Goal: Task Accomplishment & Management: Complete application form

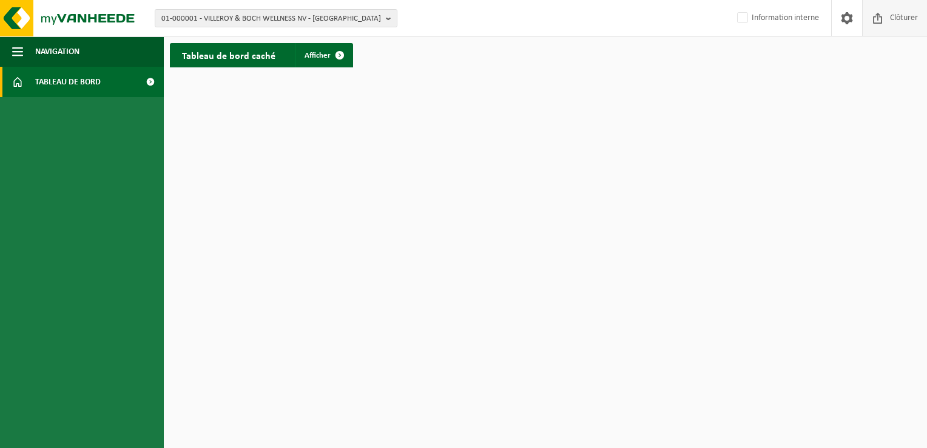
click at [893, 10] on span "Clôturer" at bounding box center [904, 18] width 34 height 36
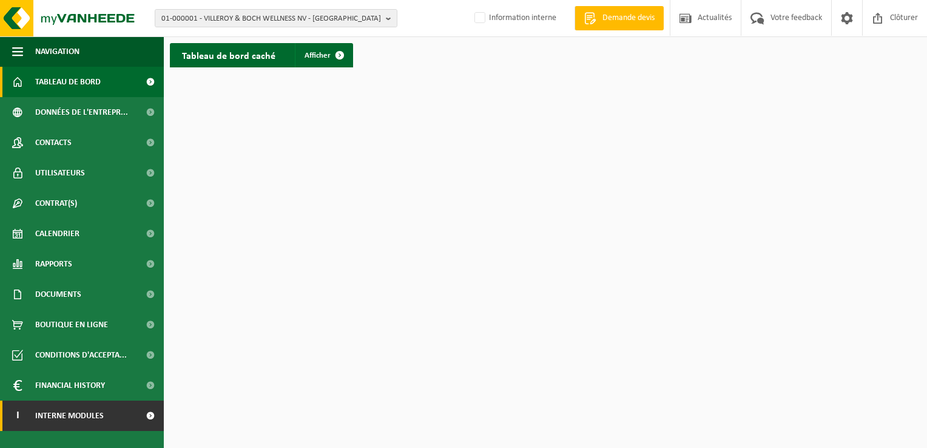
click at [123, 412] on link "I Interne modules" at bounding box center [82, 415] width 164 height 30
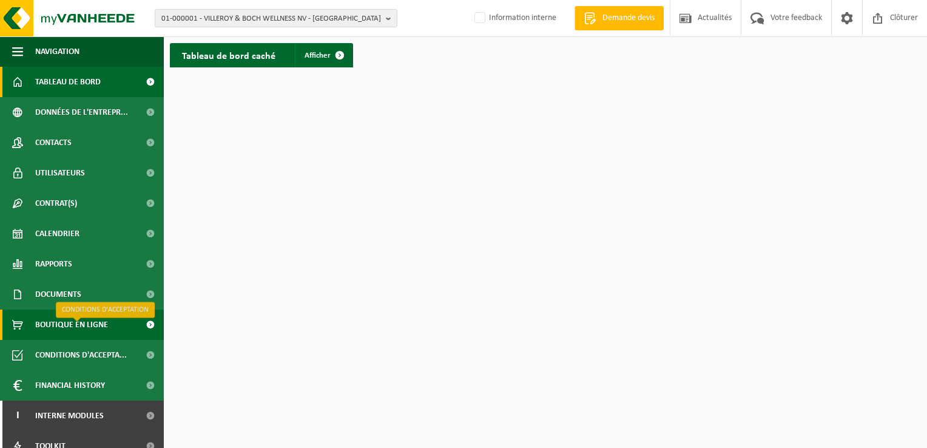
scroll to position [44, 0]
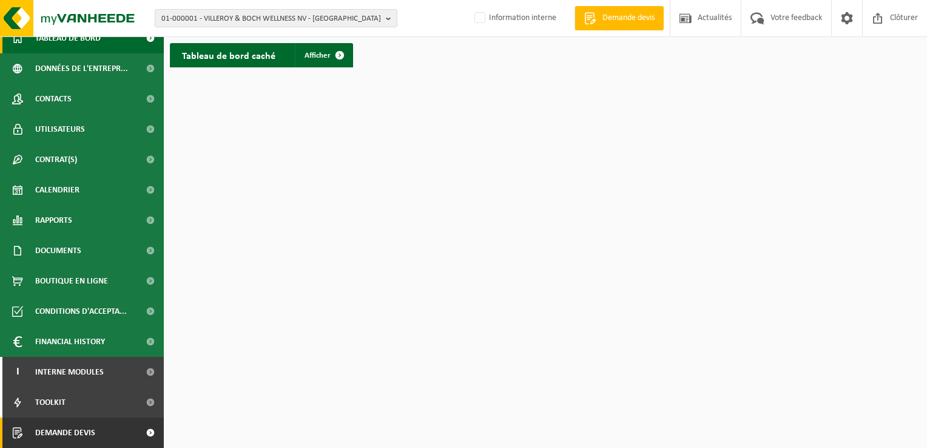
click at [115, 426] on link "Demande devis" at bounding box center [82, 432] width 164 height 30
click at [136, 433] on span at bounding box center [149, 432] width 27 height 30
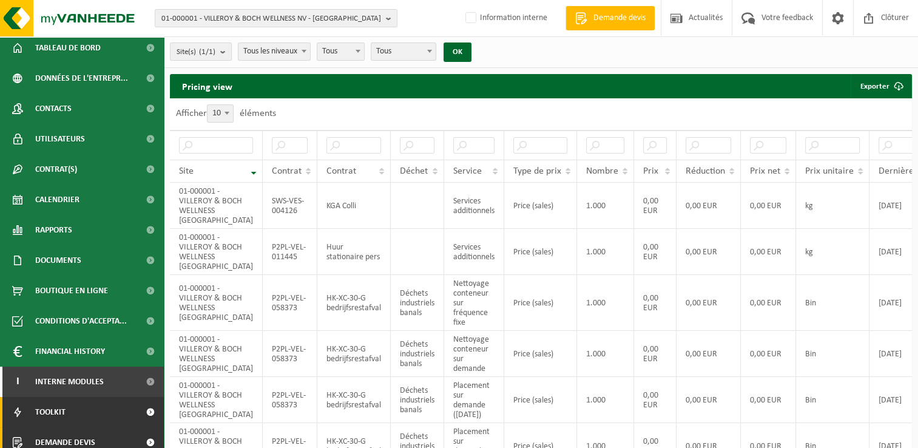
scroll to position [44, 0]
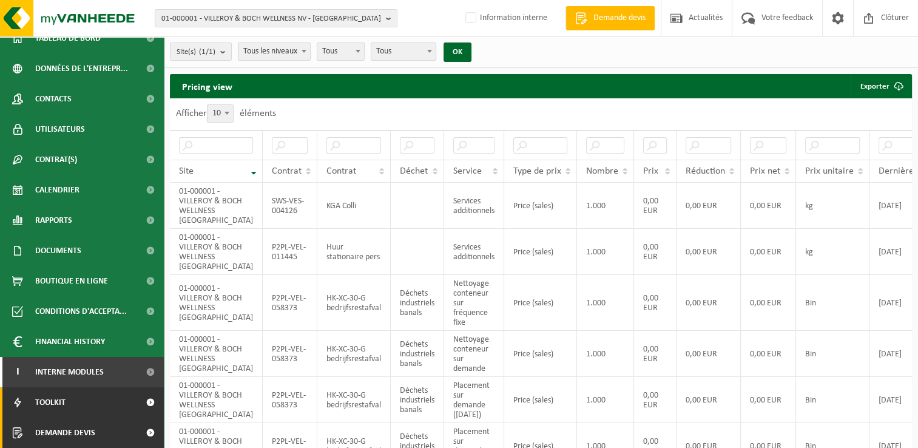
click at [115, 438] on link "Demande devis" at bounding box center [82, 432] width 164 height 30
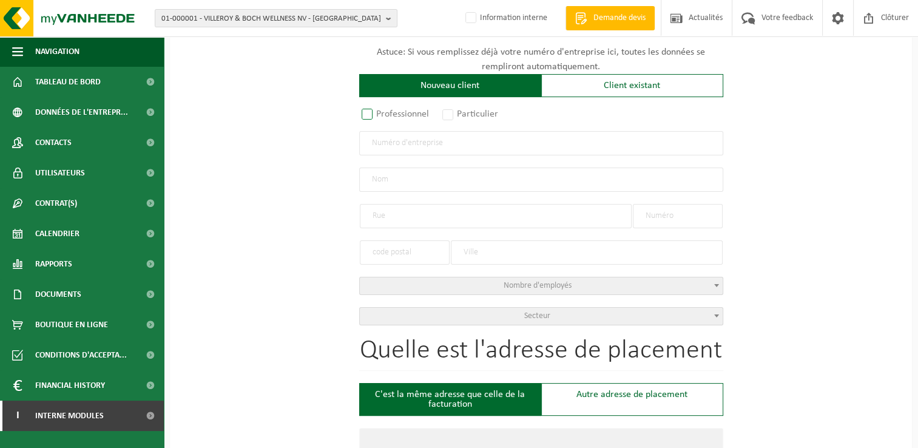
scroll to position [121, 0]
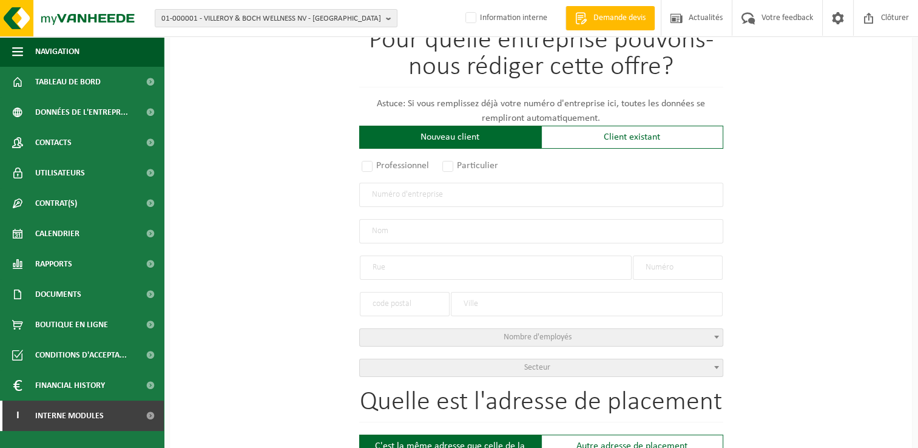
click at [413, 196] on input "text" at bounding box center [541, 195] width 364 height 24
type input "0648627617"
radio input "false"
select select
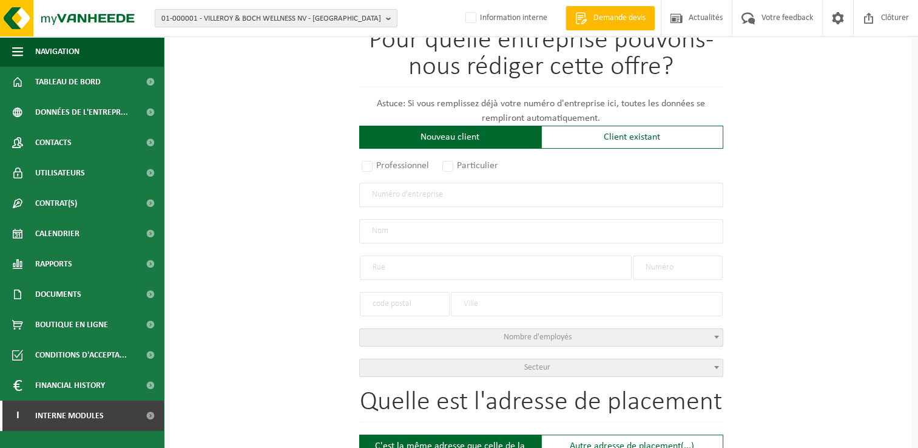
type input "SMC CONSULTING SPRL"
type input "RUE DE LA BLANCHE MAISON"
type input "8"
type input "1440"
type input "BRAINE-LE-CHÂTEAU"
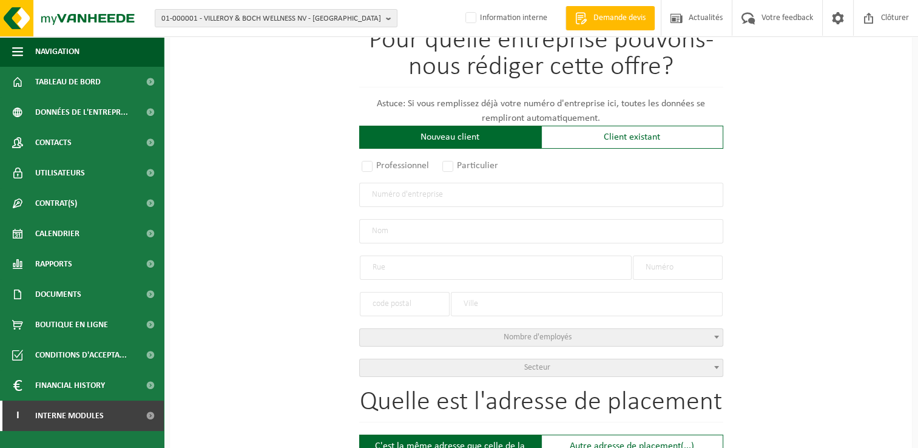
type input "2250206196"
radio input "true"
select select "150171"
type input "0648.627.617"
type input "SMC CONSULTING SPRL"
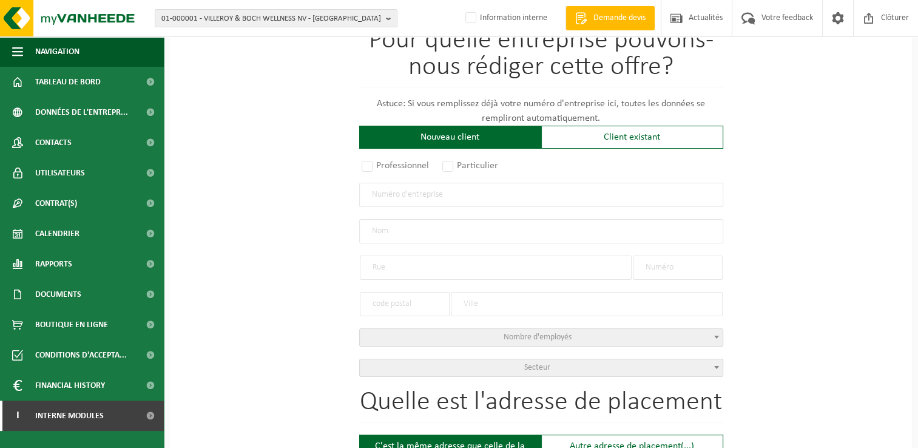
type input "RUE DE LA BLANCHE MAISON"
type input "8"
type input "1440"
type input "BRAINE-LE-CHÂTEAU"
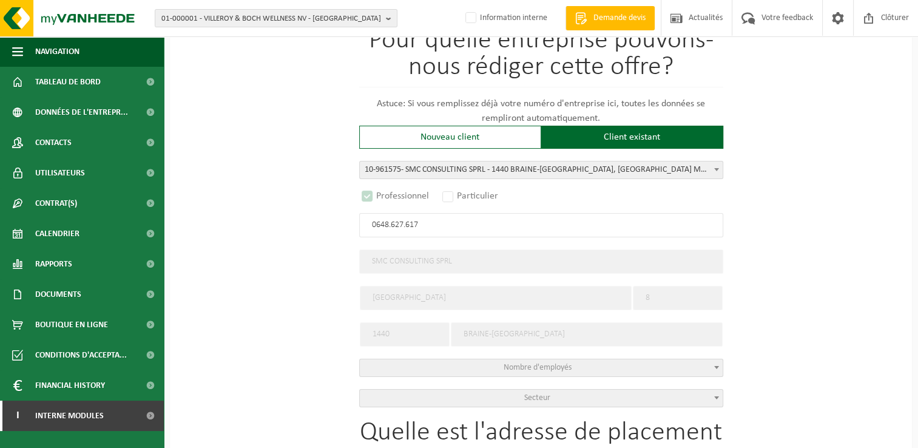
select select "D"
type input "0648.627.617"
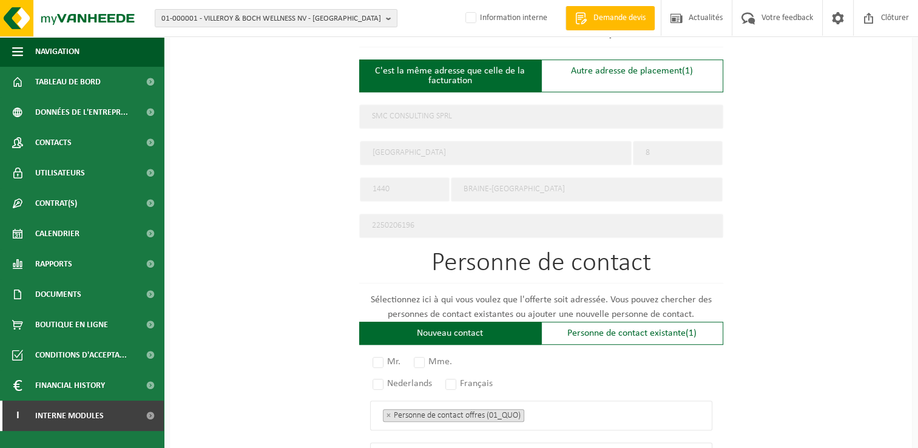
scroll to position [485, 0]
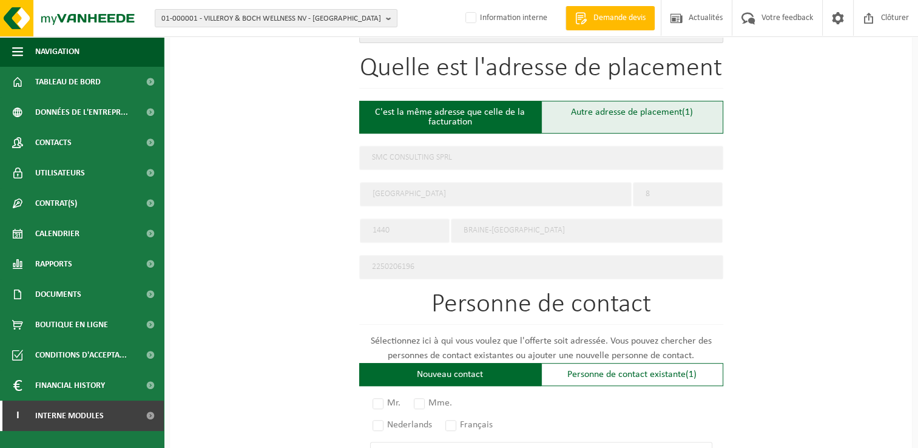
click at [599, 109] on div "Autre adresse de placement (1)" at bounding box center [632, 117] width 182 height 33
type input "Chantier -"
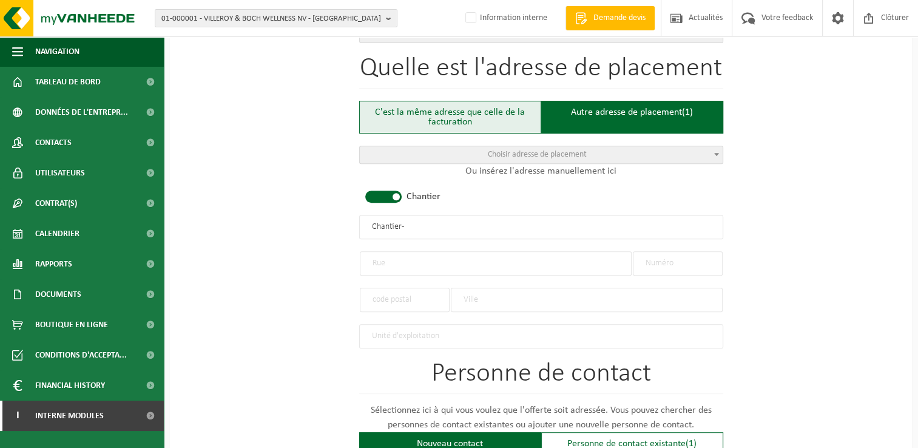
click at [449, 104] on div "C'est la même adresse que celle de la facturation" at bounding box center [450, 117] width 182 height 33
type input "SMC CONSULTING SPRL"
type input "RUE DE LA BLANCHE MAISON"
type input "8"
type input "1440"
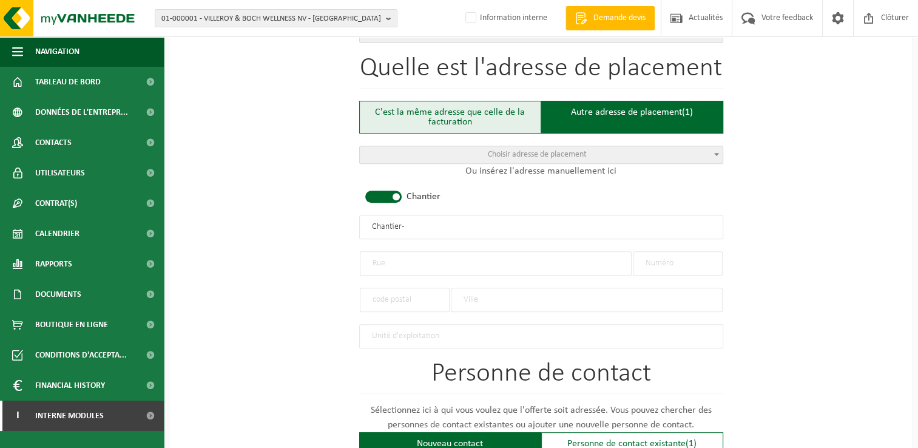
type input "BRAINE-LE-CHÂTEAU"
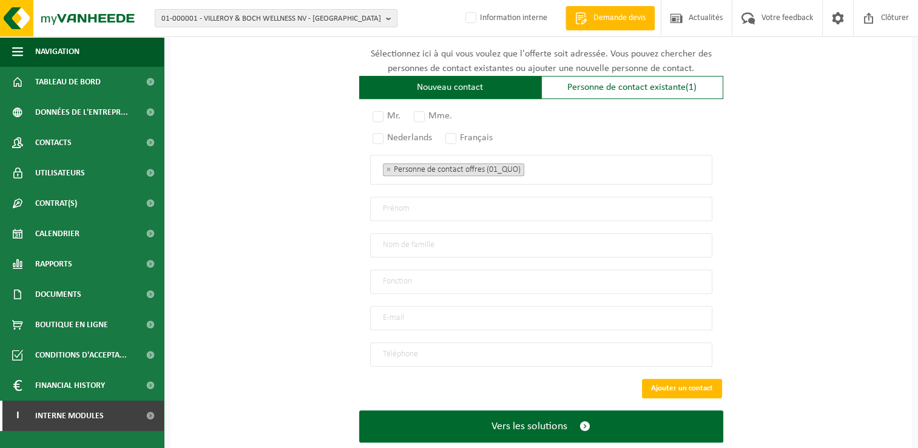
scroll to position [788, 0]
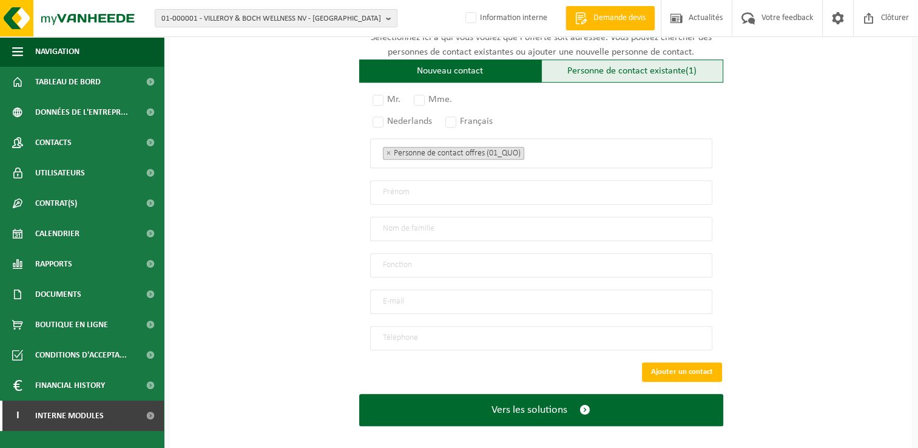
click at [625, 69] on div "Personne de contact existante (1)" at bounding box center [632, 70] width 182 height 23
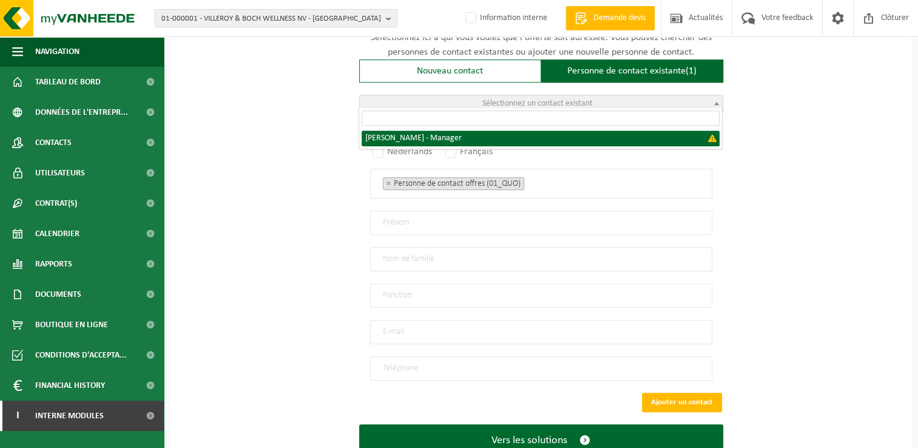
click at [466, 95] on span "Sélectionnez un contact existant" at bounding box center [541, 103] width 363 height 17
select select "{"code":"","firstname":"FOUAD-EMMANUEL","surname":"YAZBECK","gender":"Unknown",…"
type input "FOUAD-EMMANUEL"
type input "YAZBECK"
type input "Manager"
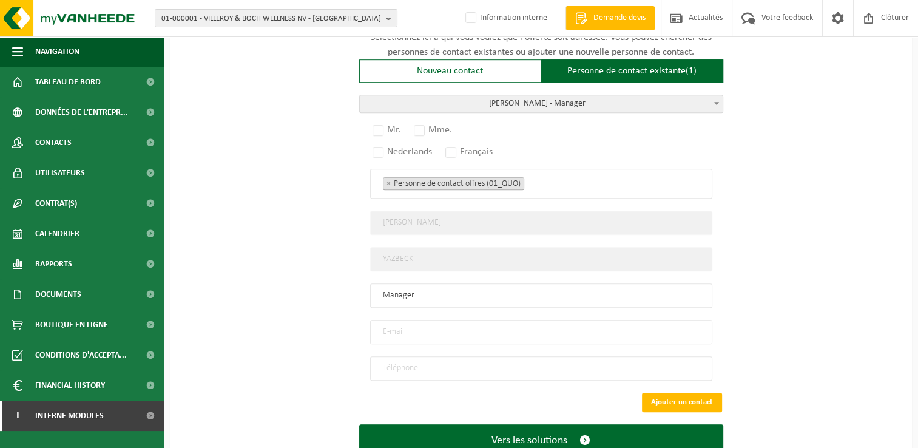
click at [562, 95] on span "YAZBECK FOUAD-EMMANUEL - Manager" at bounding box center [541, 103] width 363 height 17
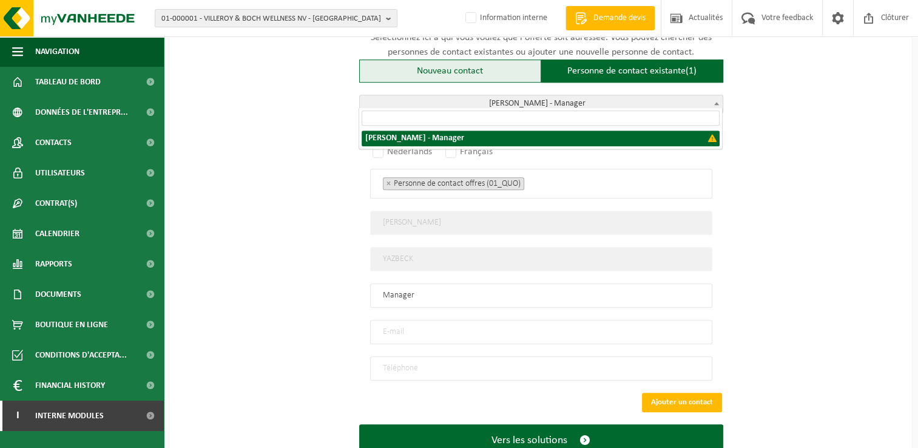
click at [472, 67] on div "Nouveau contact" at bounding box center [450, 70] width 182 height 23
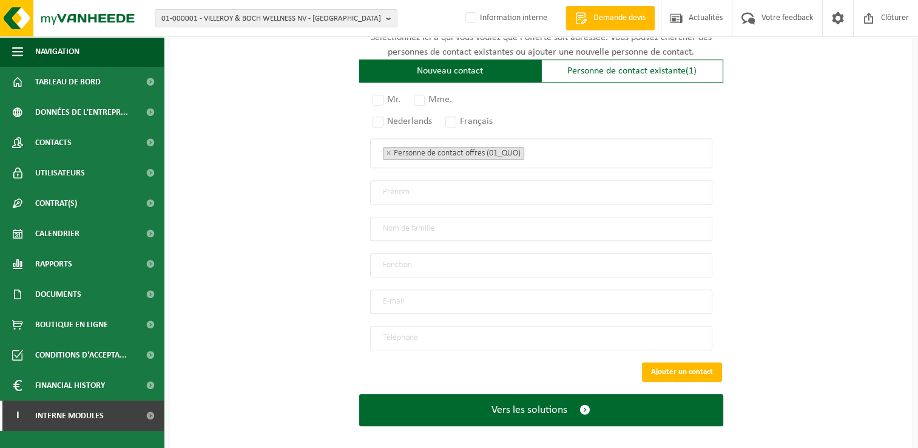
click at [414, 294] on input "email" at bounding box center [541, 301] width 342 height 24
type input "y"
type input "ey@smc.consulting"
click at [429, 334] on input "tel" at bounding box center [541, 338] width 342 height 24
drag, startPoint x: 890, startPoint y: 343, endPoint x: 827, endPoint y: 343, distance: 63.1
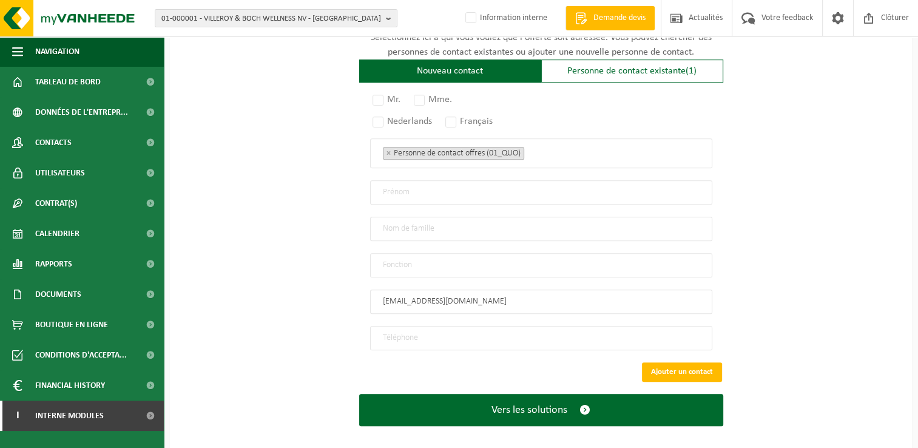
click at [446, 328] on input "tel" at bounding box center [541, 338] width 342 height 24
paste input "485 66 83 33"
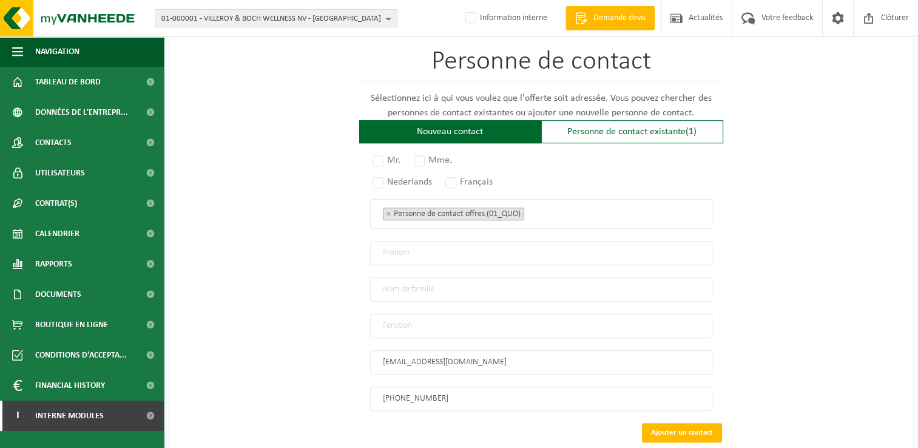
type input "+32 485 66 83 33"
click at [406, 242] on input "text" at bounding box center [541, 253] width 342 height 24
click at [377, 152] on label "Mr." at bounding box center [387, 160] width 34 height 17
radio input "true"
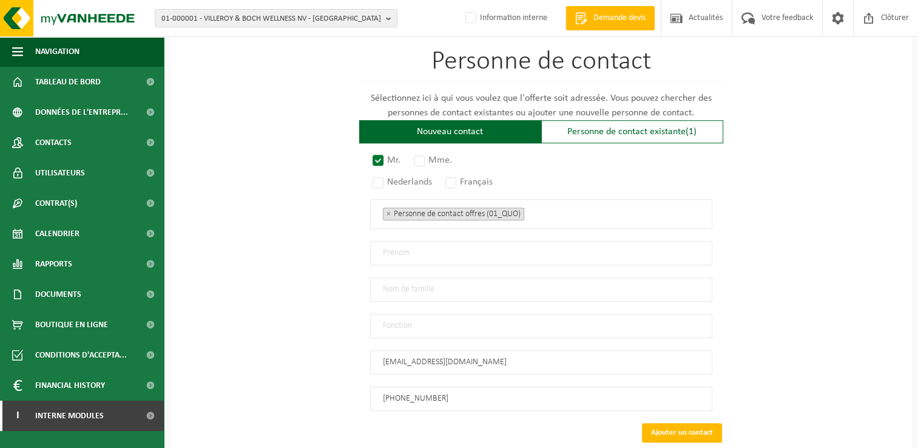
click at [405, 246] on input "text" at bounding box center [541, 253] width 342 height 24
type input "CONTACT"
type input "SMC CONSULTING"
click at [405, 318] on input "text" at bounding box center [541, 326] width 342 height 24
type input "Manager"
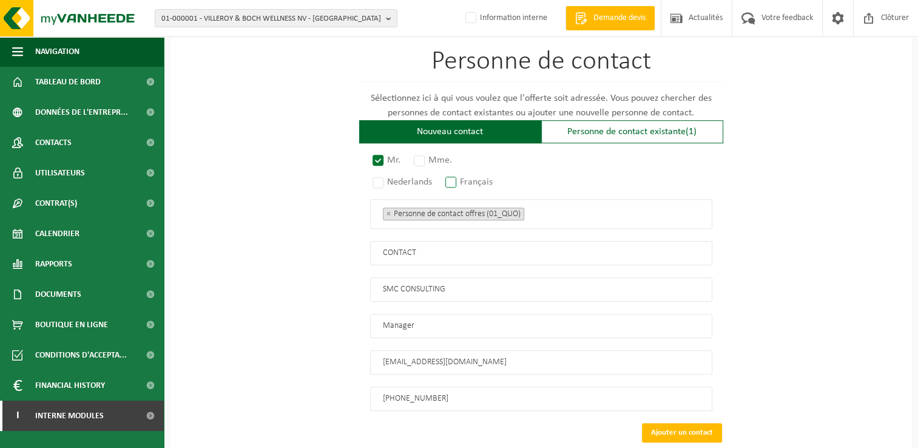
click at [471, 180] on label "Français" at bounding box center [469, 181] width 53 height 17
radio input "true"
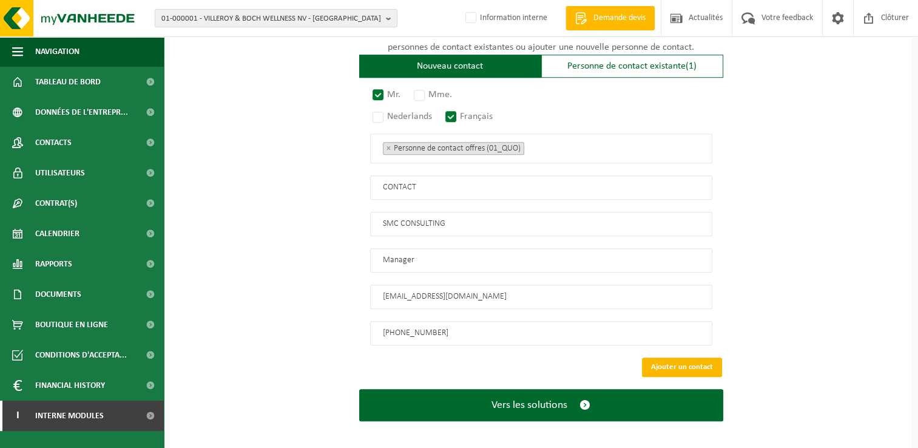
click at [659, 357] on button "Ajouter un contact" at bounding box center [682, 366] width 80 height 19
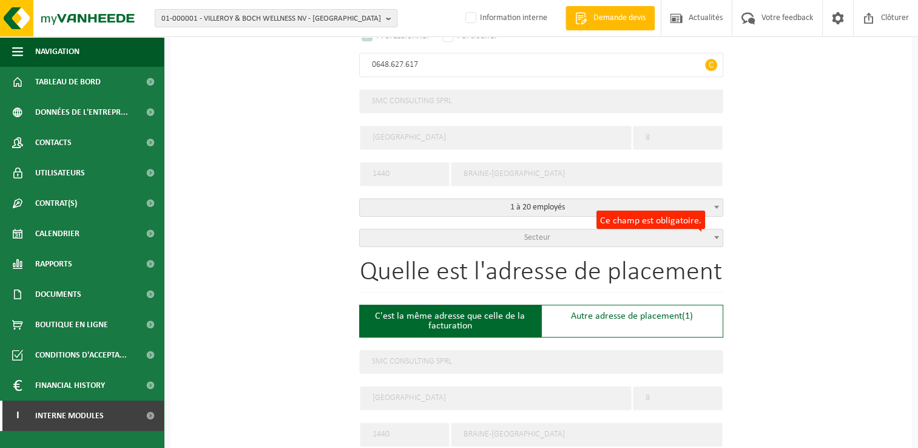
scroll to position [99, 0]
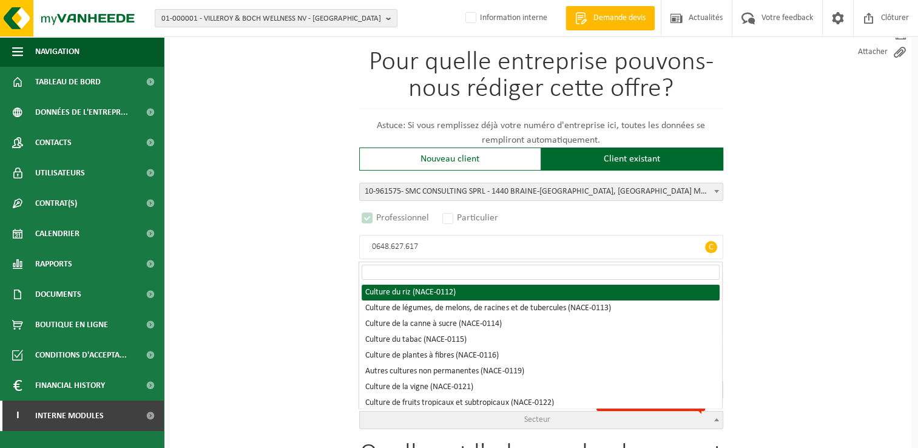
click at [474, 412] on span "Secteur" at bounding box center [541, 419] width 363 height 17
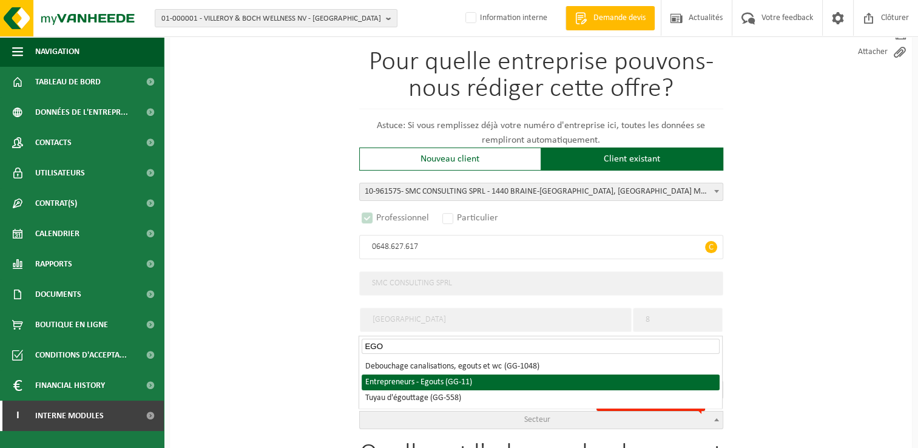
type input "EGO"
select select "11"
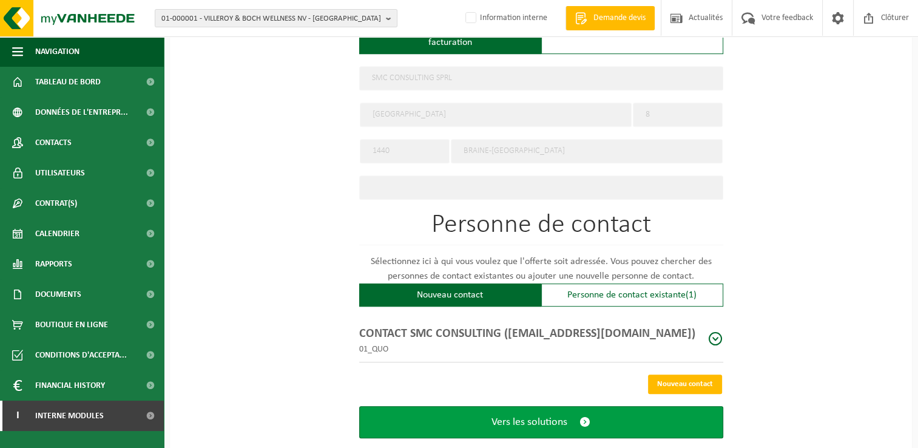
scroll to position [585, 0]
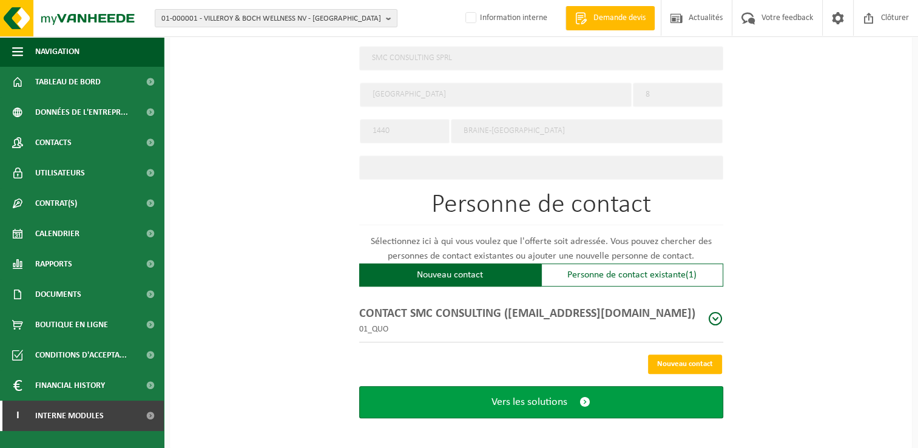
click at [473, 392] on button "Vers les solutions" at bounding box center [541, 402] width 364 height 32
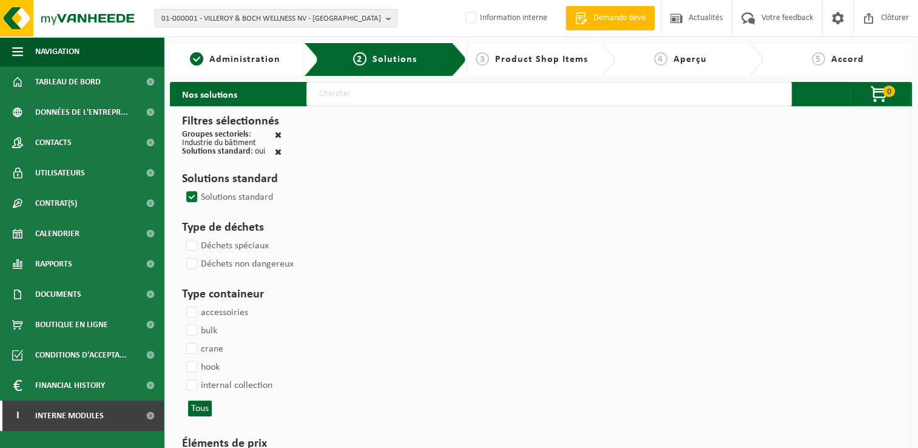
click at [370, 93] on input "text" at bounding box center [548, 94] width 485 height 24
type input "000291"
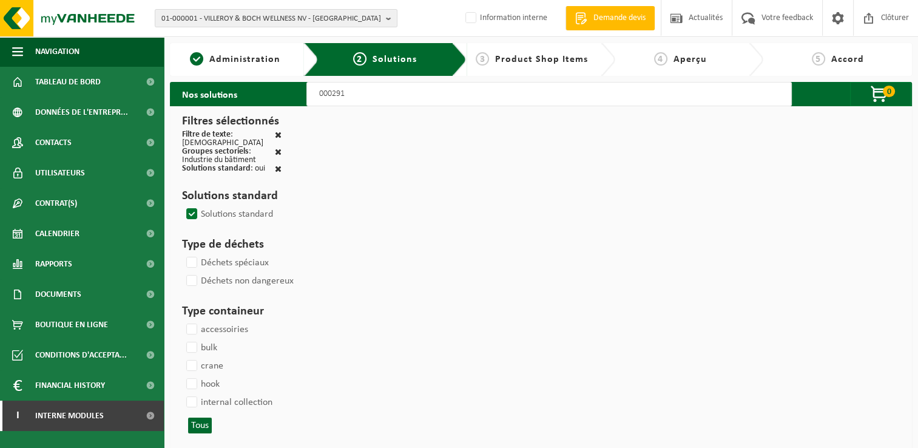
select select
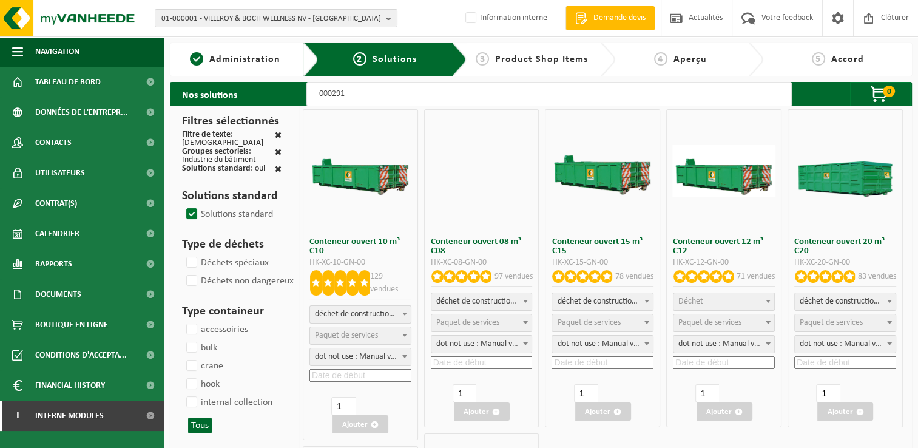
select select
select select "197"
select select
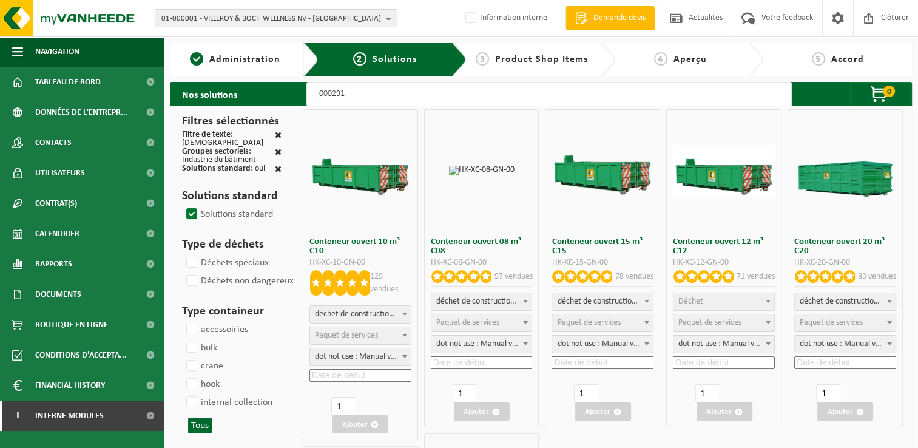
select select
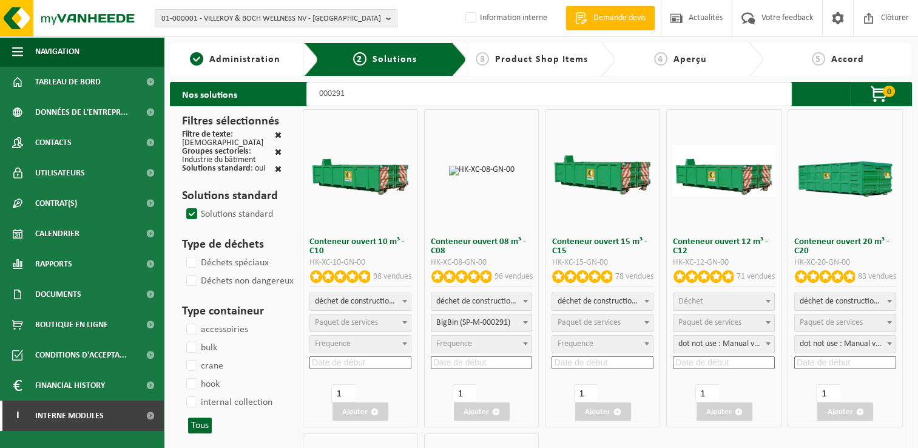
select select
select select "197"
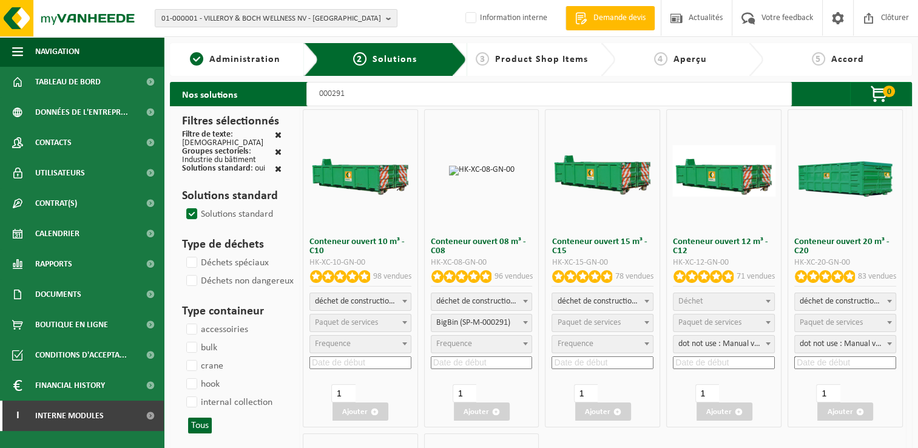
select select
select select "25"
select select "197"
select select
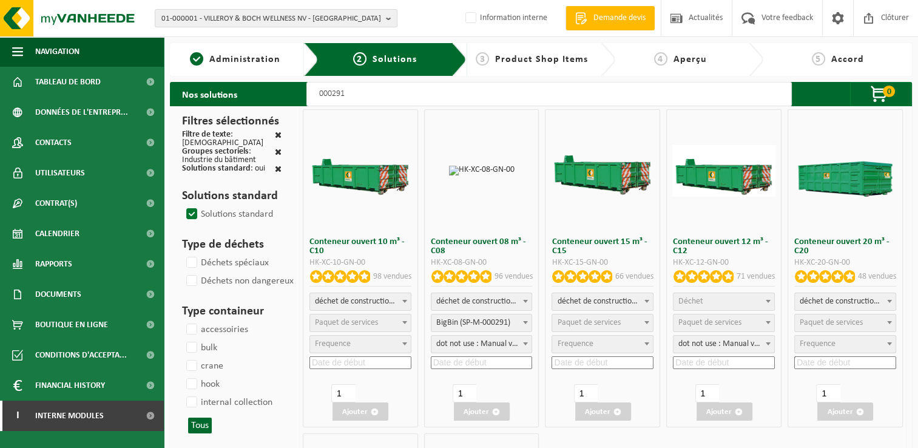
select select "25"
click at [472, 362] on input at bounding box center [482, 362] width 102 height 13
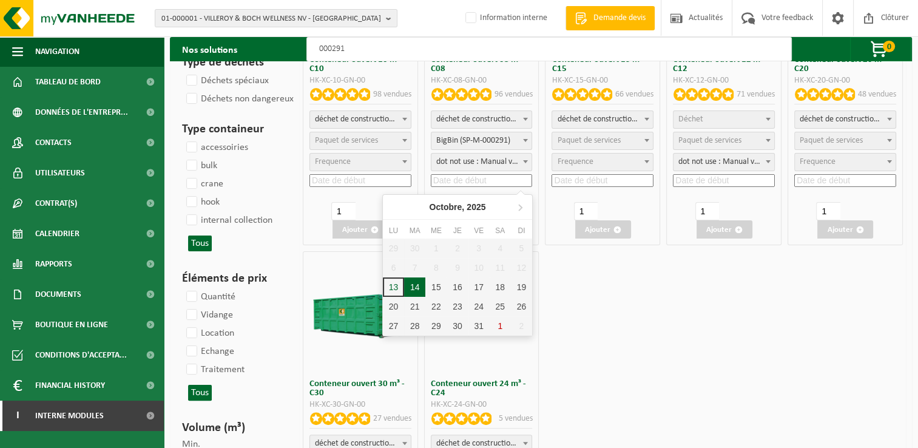
click at [418, 292] on div "14" at bounding box center [414, 286] width 21 height 19
type input "2025-10-14"
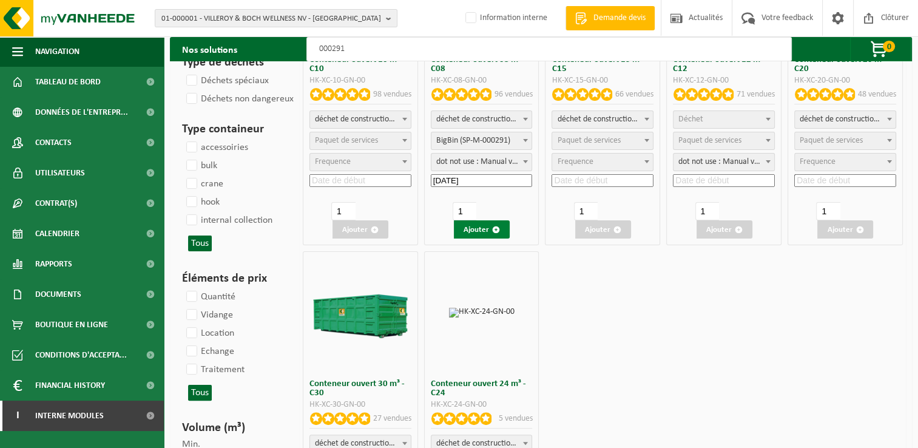
click at [478, 230] on button "Ajouter" at bounding box center [482, 229] width 56 height 18
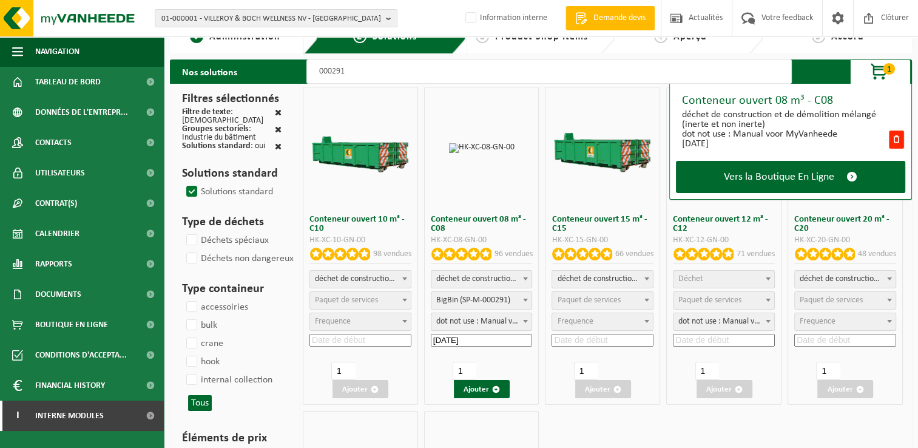
scroll to position [0, 0]
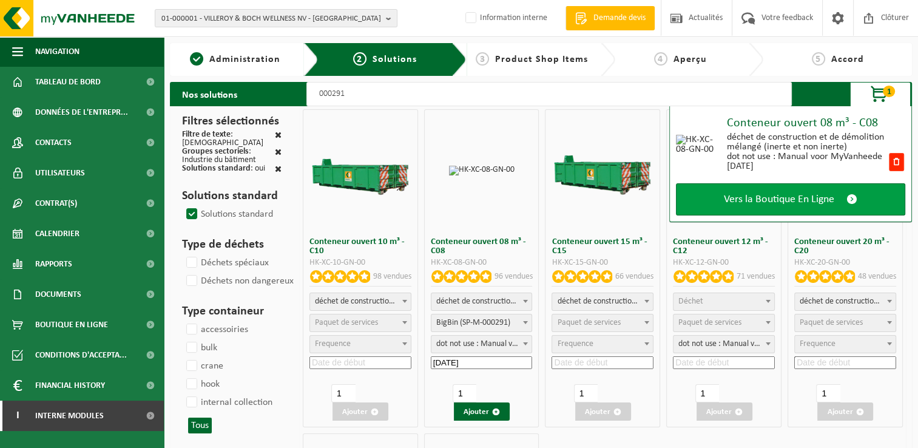
click at [765, 186] on link "Vers la Boutique En Ligne" at bounding box center [790, 199] width 229 height 32
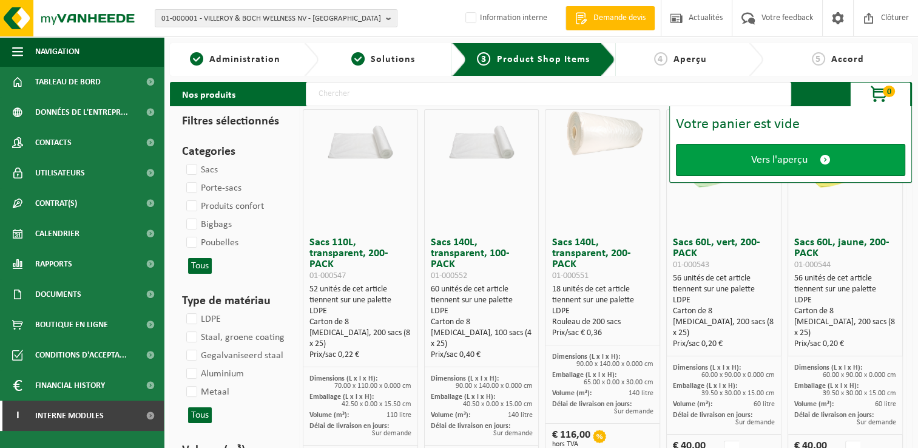
click at [754, 159] on span "Vers l'aperçu" at bounding box center [779, 159] width 56 height 13
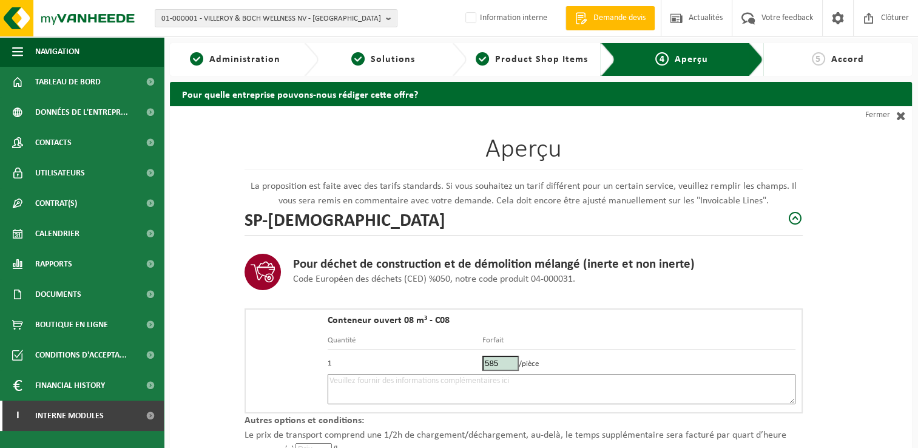
click at [398, 389] on textarea at bounding box center [562, 389] width 468 height 30
type textarea "p"
paste textarea "485 66 83 33"
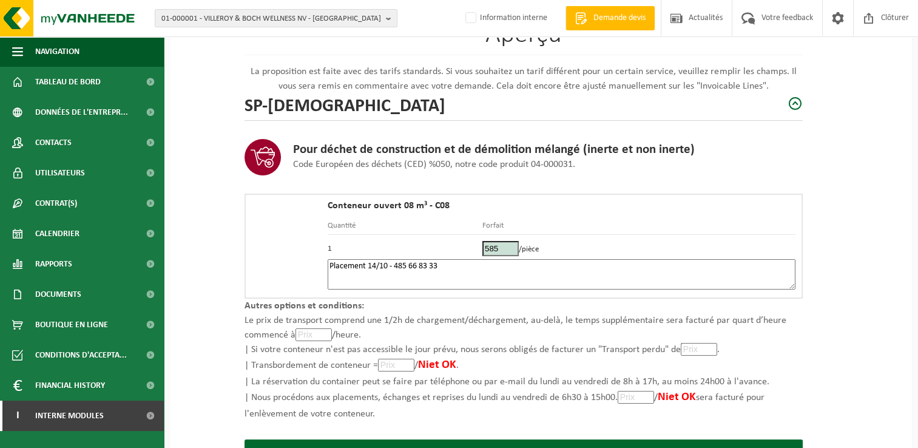
scroll to position [172, 0]
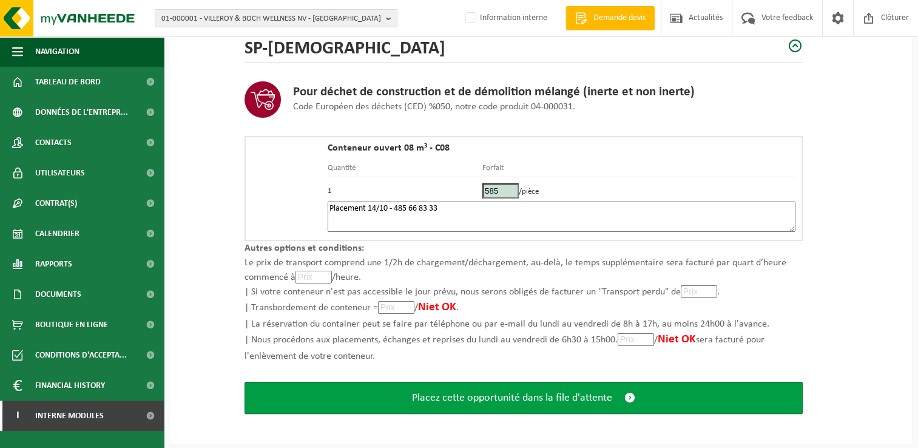
type textarea "Placement 14/10 - 485 66 83 33"
click at [542, 394] on span "Placez cette opportunité dans la file d'attente" at bounding box center [512, 397] width 200 height 13
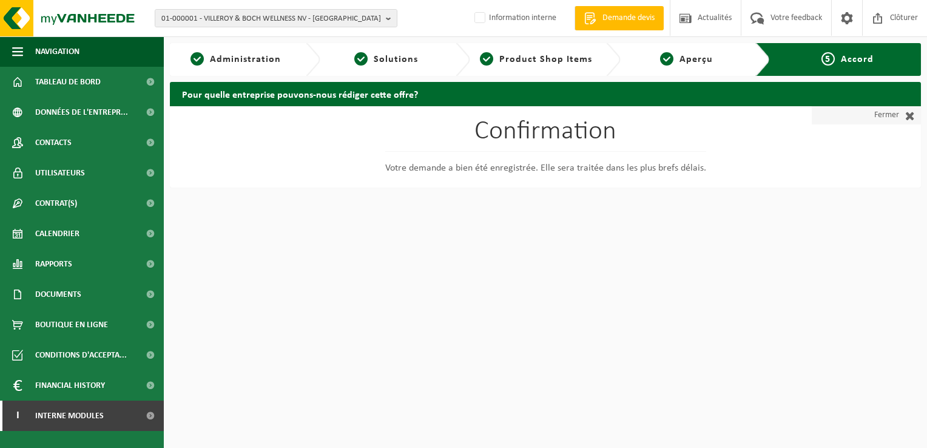
click at [882, 115] on link "Fermer" at bounding box center [865, 115] width 109 height 18
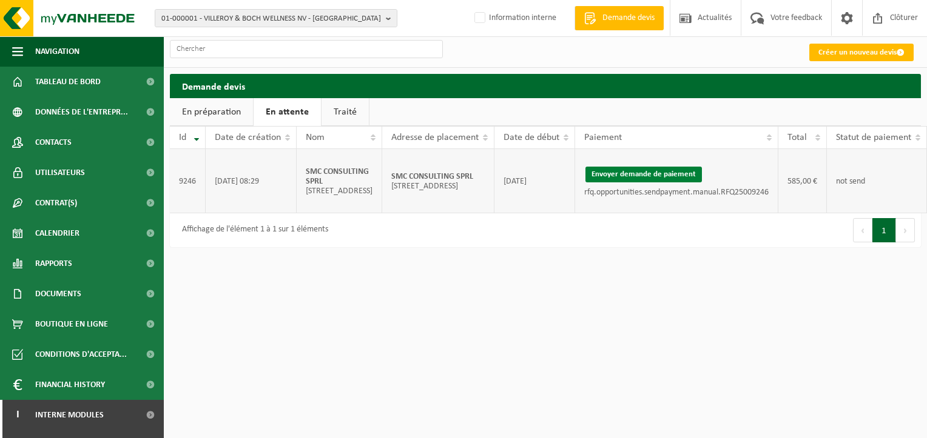
click at [586, 183] on button "Envoyer demande de paiement" at bounding box center [643, 175] width 116 height 16
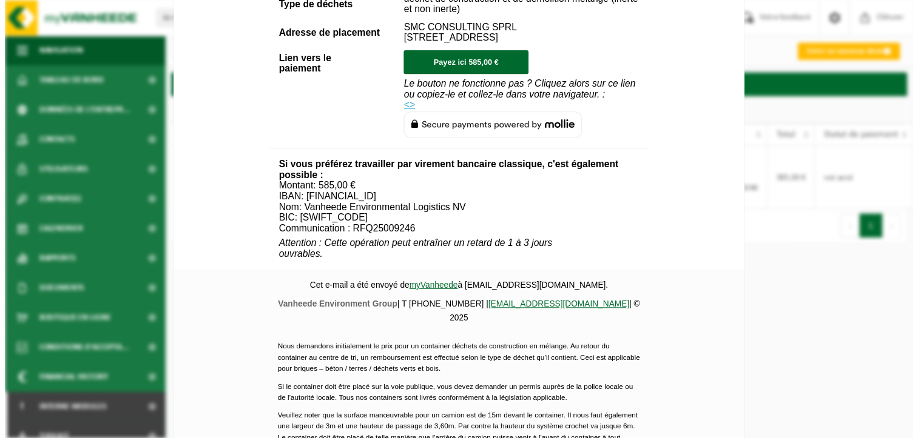
scroll to position [546, 0]
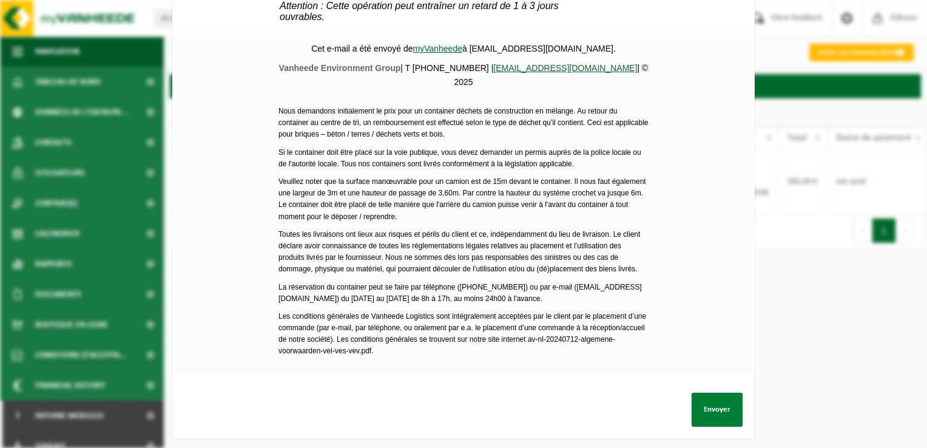
click at [721, 401] on button "Envoyer" at bounding box center [716, 409] width 51 height 34
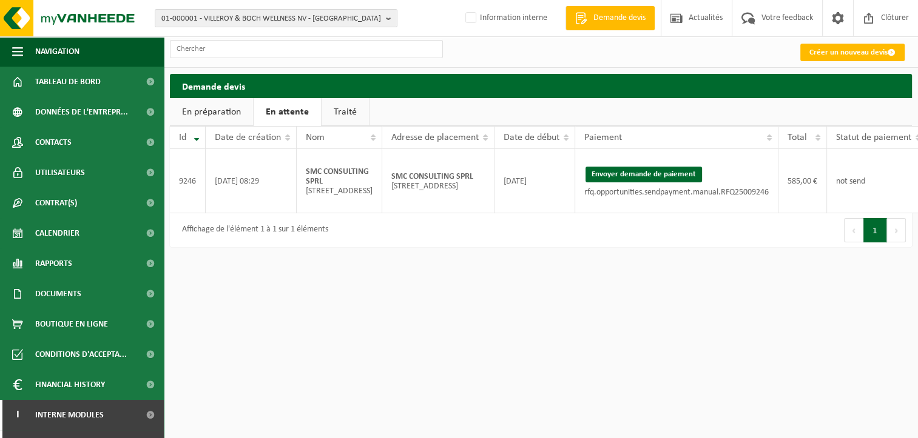
scroll to position [0, 49]
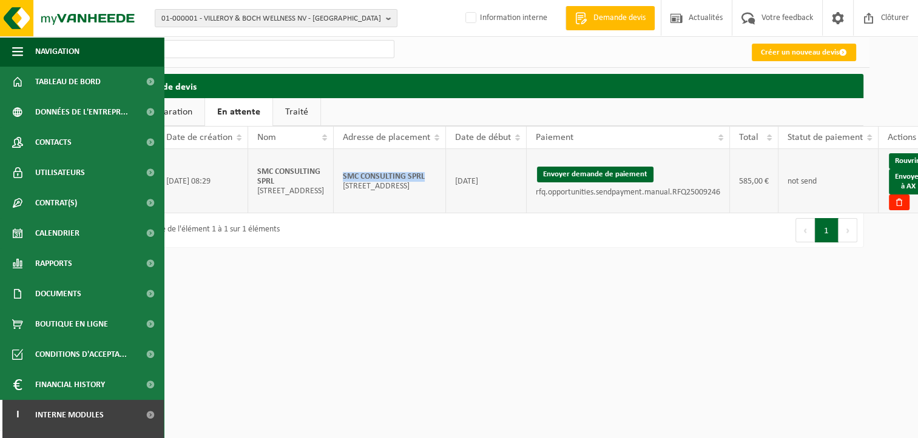
drag, startPoint x: 407, startPoint y: 183, endPoint x: 319, endPoint y: 181, distance: 88.0
click at [334, 181] on td "SMC CONSULTING SPRL [STREET_ADDRESS]" at bounding box center [390, 181] width 112 height 64
copy strong "SMC CONSULTING SPRL"
click at [892, 195] on link "Envoyer à AX" at bounding box center [908, 181] width 39 height 25
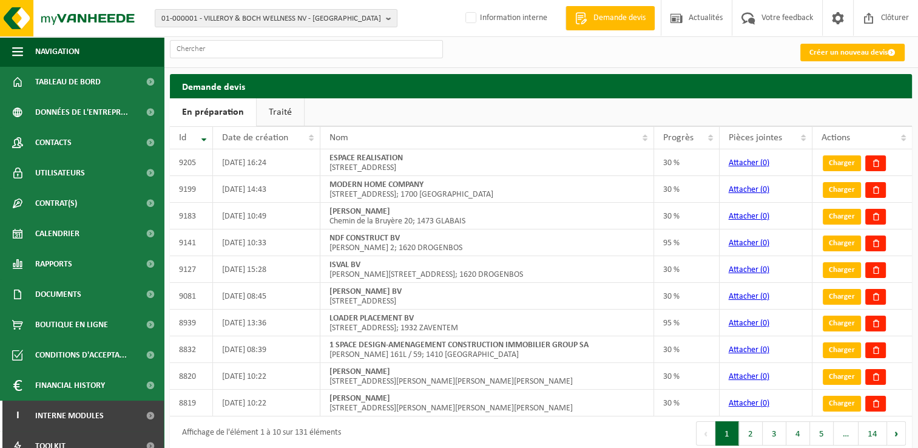
click at [901, 121] on ul "En préparation Traité" at bounding box center [541, 112] width 742 height 28
drag, startPoint x: 830, startPoint y: 98, endPoint x: 828, endPoint y: 61, distance: 37.0
click at [830, 98] on div "Demande devis" at bounding box center [541, 86] width 742 height 24
click at [828, 55] on link "Créer un nouveau devis" at bounding box center [852, 53] width 104 height 18
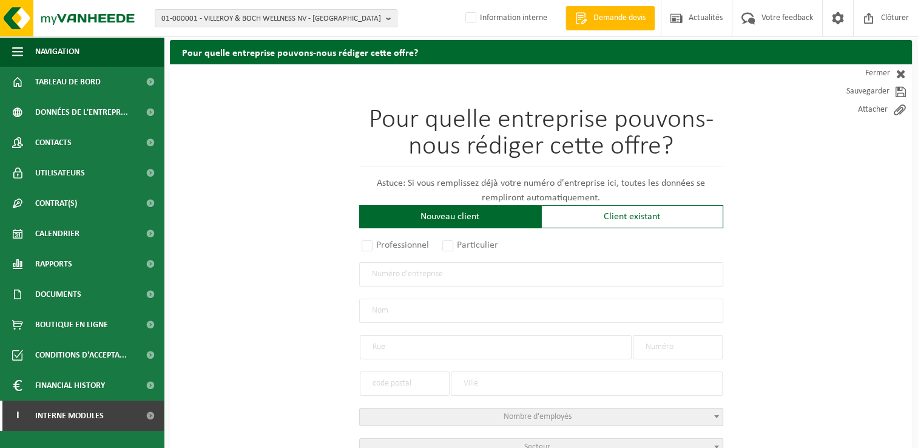
scroll to position [121, 0]
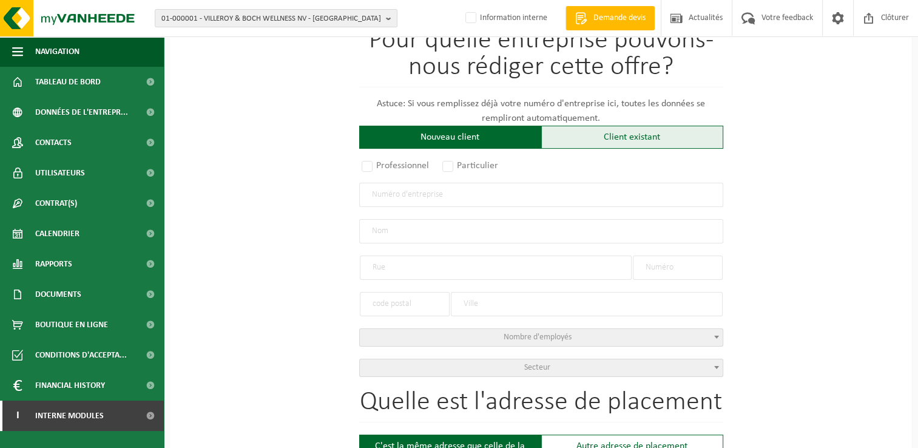
click at [607, 137] on div "Client existant" at bounding box center [632, 137] width 182 height 23
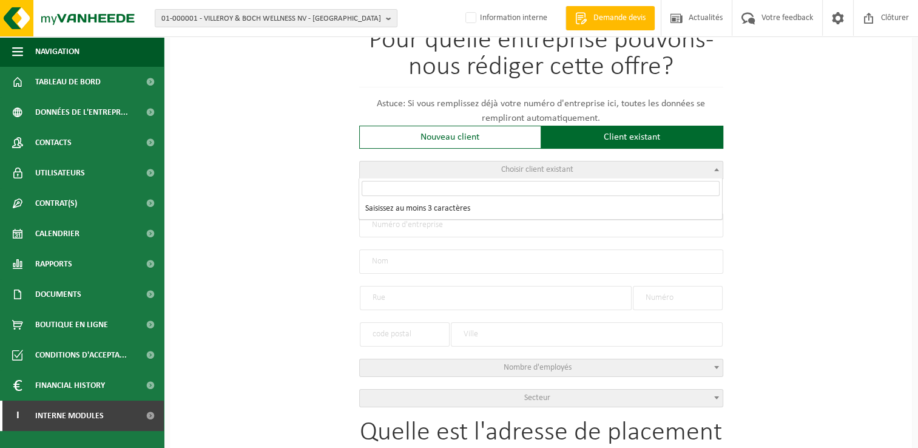
click at [473, 170] on span "Choisir client existant" at bounding box center [541, 169] width 363 height 17
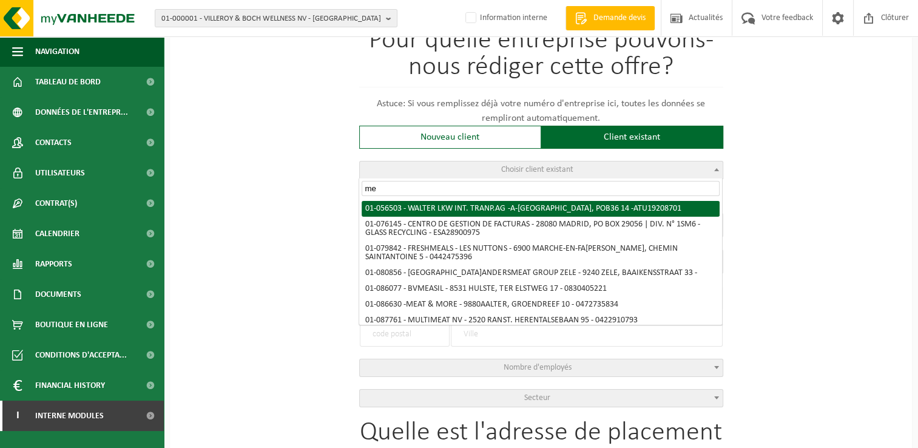
type input "m"
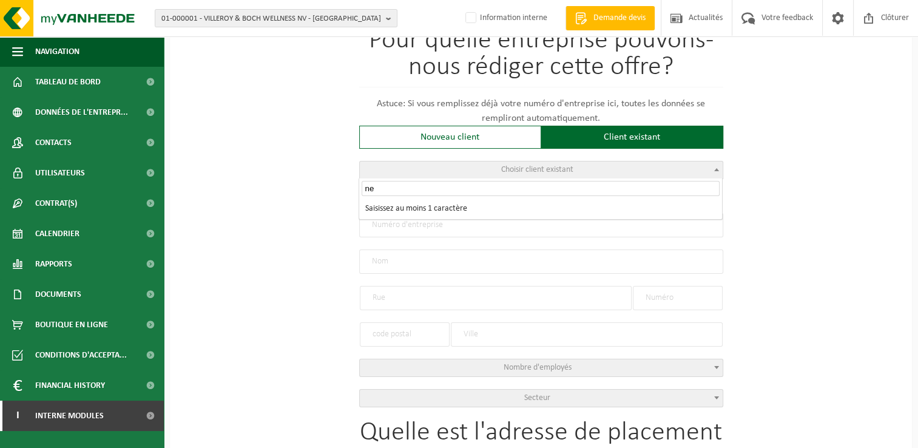
type input "n"
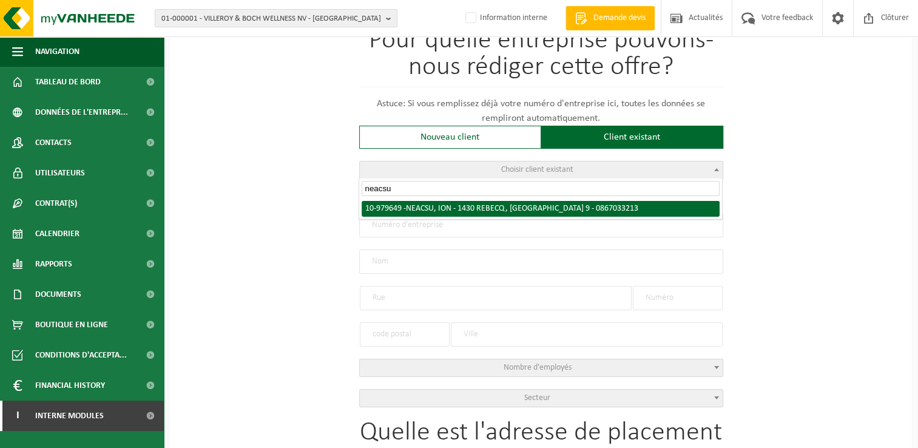
type input "neacsu"
select select "160827"
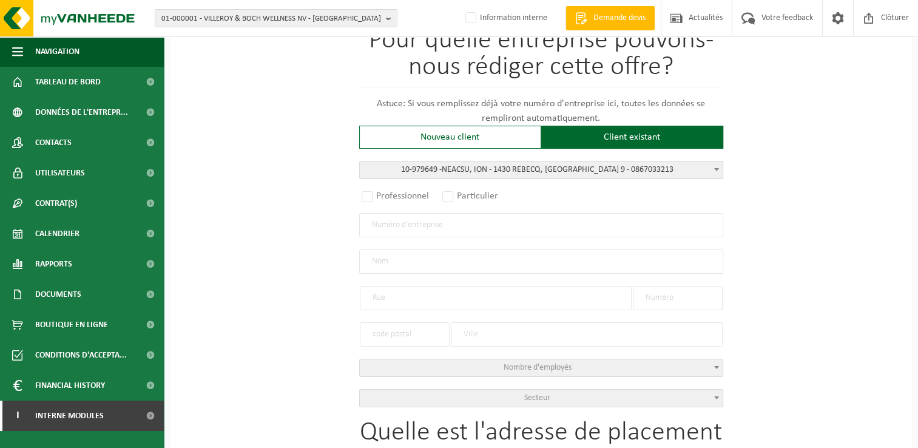
radio input "true"
type input "0867.033.213"
type input "NEACSU, ION"
type input "RUE DE LA STATION"
type input "9"
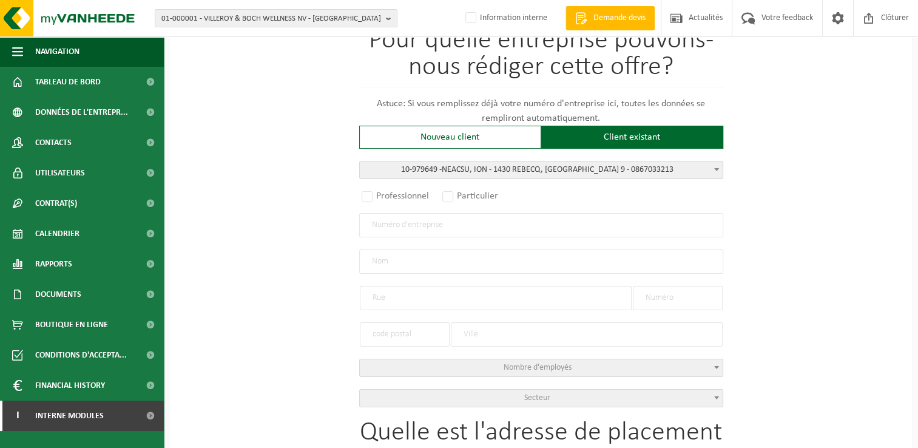
type input "1430"
type input "REBECQ"
type input "NEACSU, ION"
type input "RUE DE LA STATION"
type input "9"
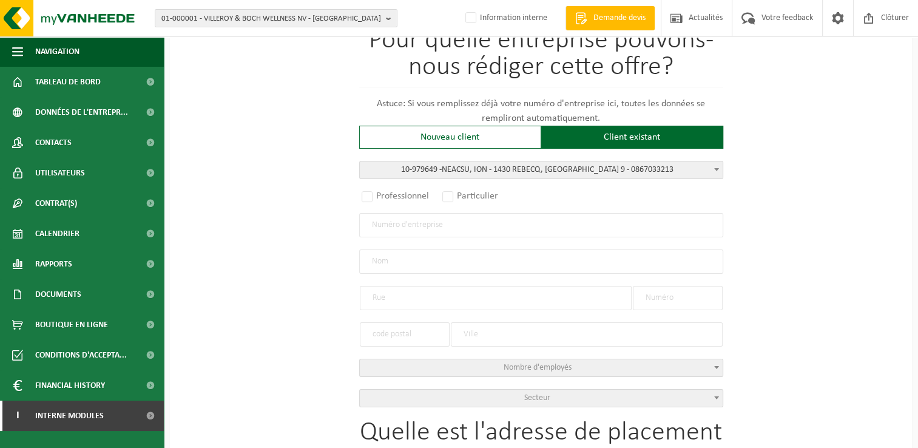
type input "1430"
type input "REBECQ"
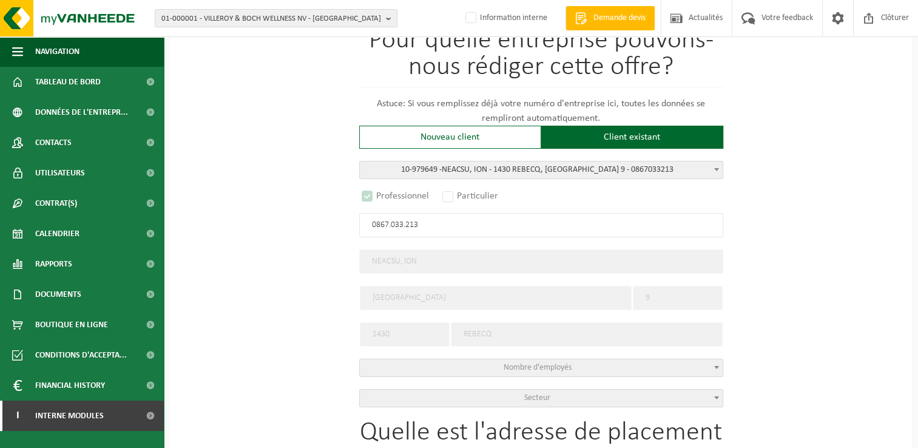
select select "D"
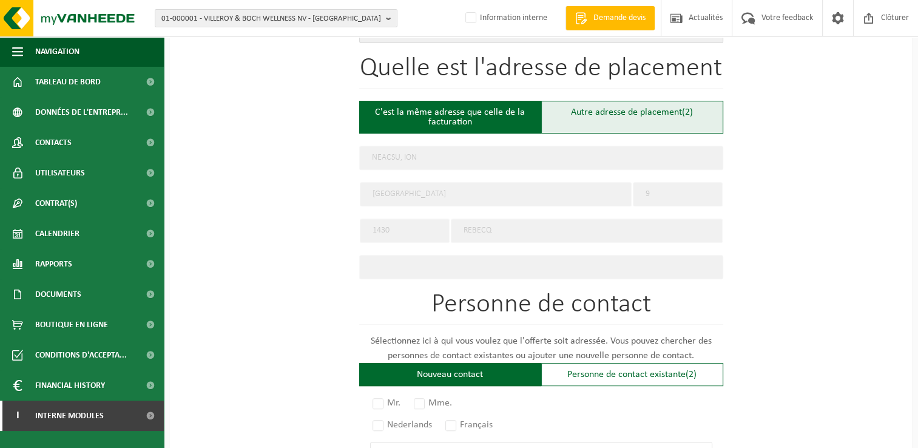
click at [614, 110] on div "Autre adresse de placement (2)" at bounding box center [632, 117] width 182 height 33
type input "Chantier -"
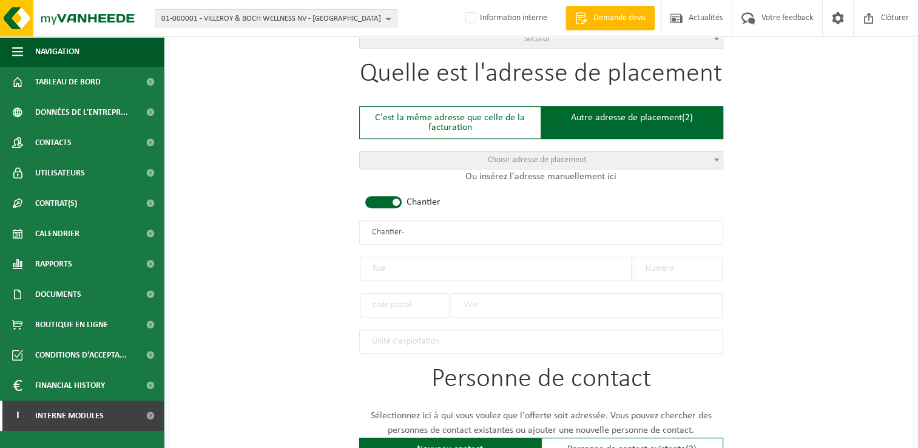
scroll to position [546, 0]
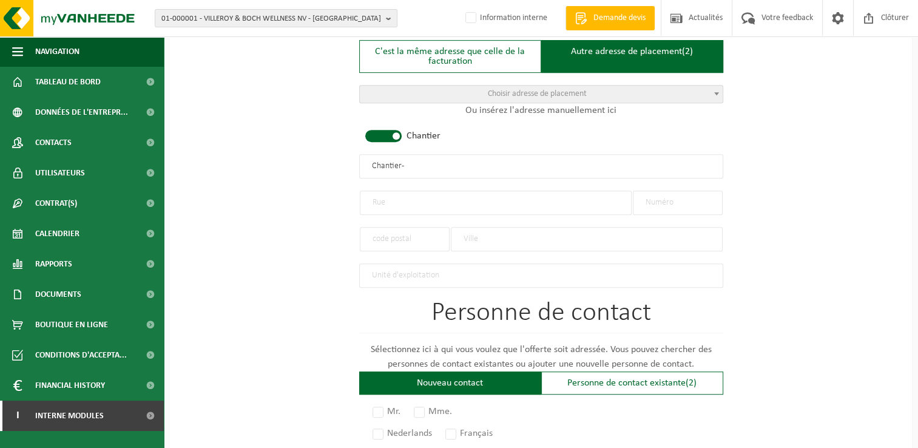
click at [412, 202] on input "text" at bounding box center [496, 202] width 272 height 24
type input "Avenue de Jemetts"
type input "9"
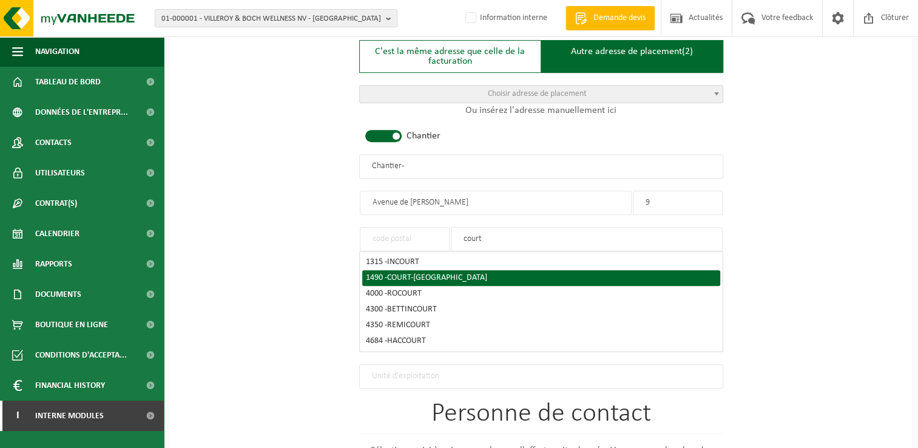
type input "court"
click at [394, 276] on span "COURT-SAINT-ETIENNE" at bounding box center [437, 277] width 100 height 9
type input "1490"
type input "COURT-SAINT-ETIENNE"
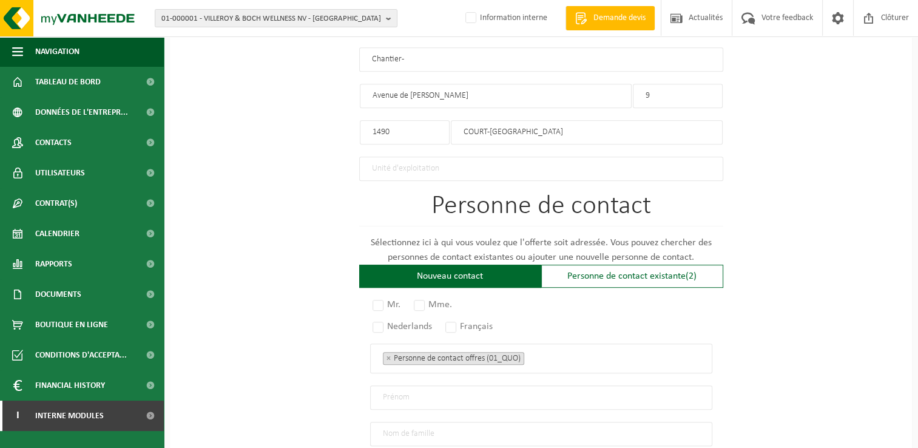
scroll to position [728, 0]
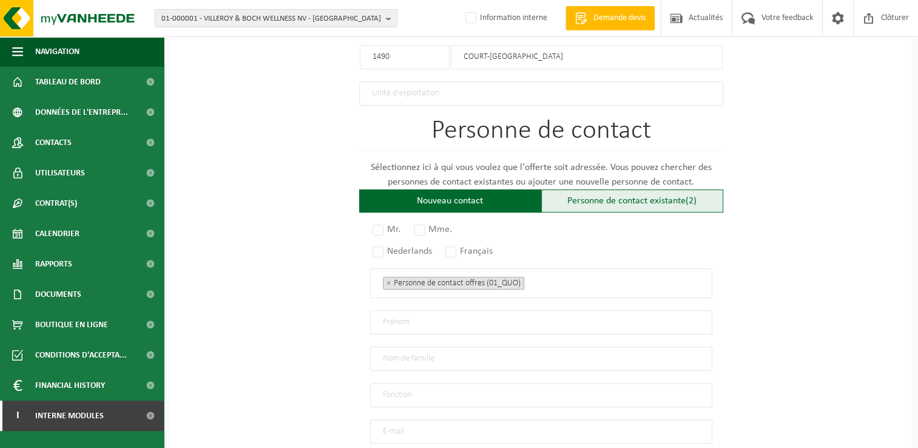
click at [648, 193] on div "Personne de contact existante (2)" at bounding box center [632, 200] width 182 height 23
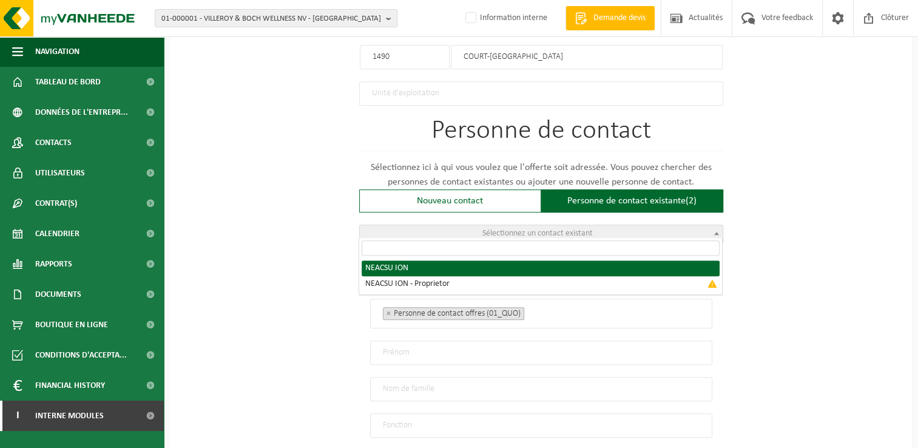
click at [512, 235] on span "Sélectionnez un contact existant" at bounding box center [541, 233] width 363 height 17
radio input "true"
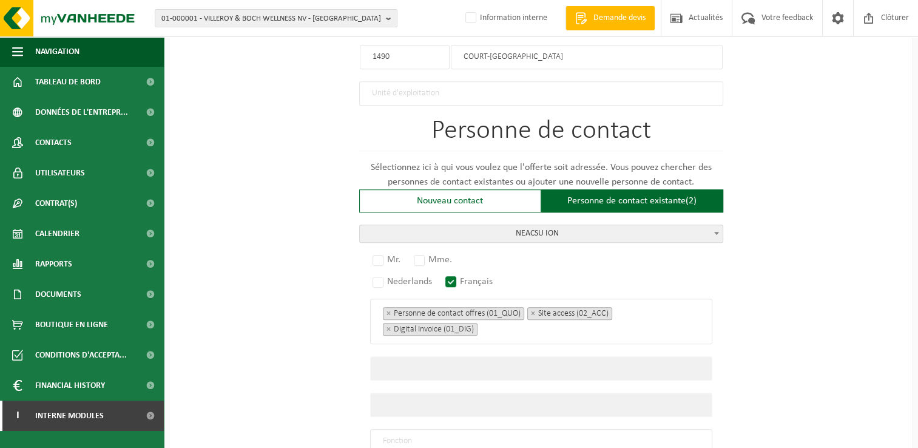
select select "{"code":"10-979650","firstname":"ION","surname":"NEACSU","gender":"Unknown","po…"
type input "ION"
type input "NEACSU"
type input "neacsu_ionut9@yahoo.com"
type input "+32474286787"
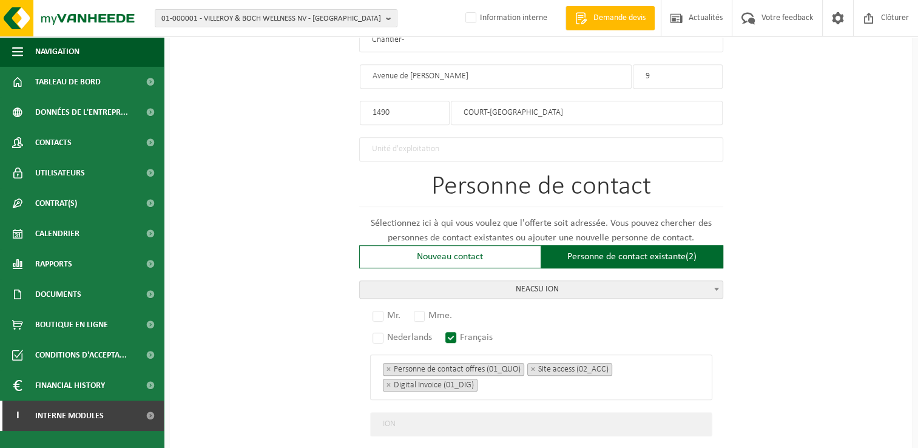
scroll to position [666, 0]
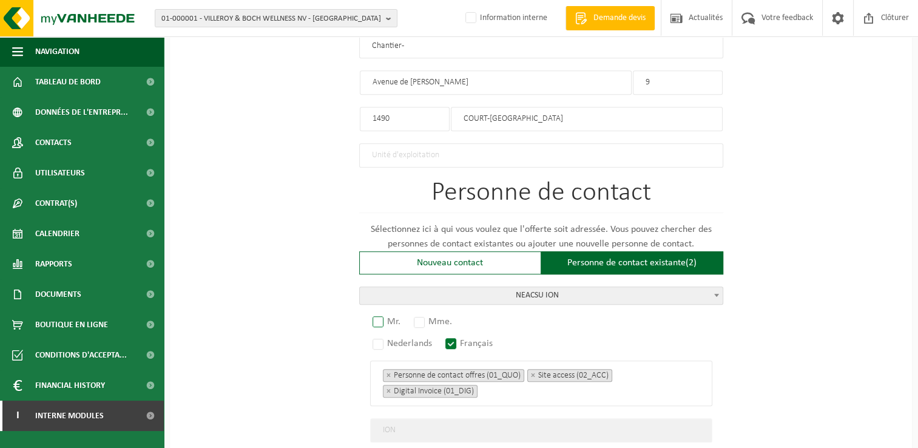
click at [381, 313] on label "Mr." at bounding box center [387, 321] width 34 height 17
radio input "true"
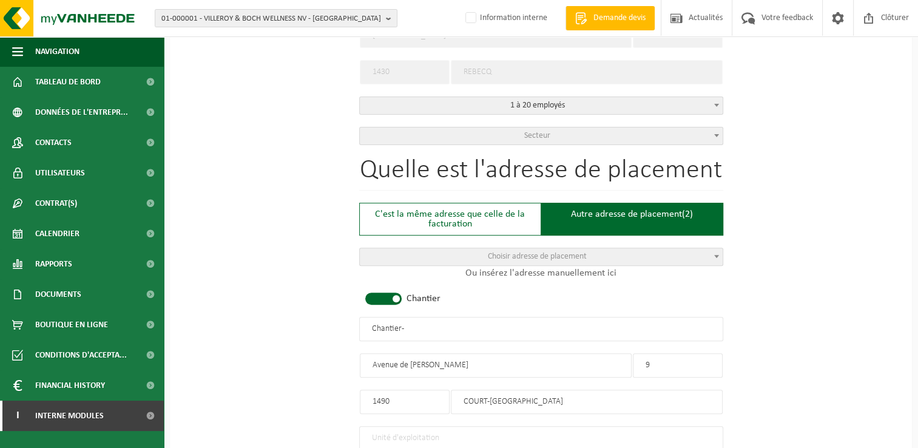
scroll to position [363, 0]
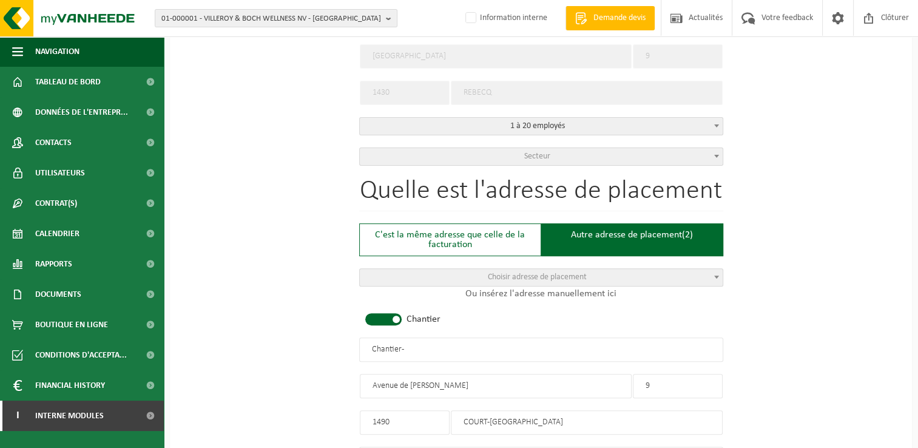
drag, startPoint x: 460, startPoint y: 338, endPoint x: 239, endPoint y: 341, distance: 220.8
click at [239, 341] on div "Pour quelle entreprise pouvons-nous rédiger cette offre? Astuce: Si vous rempli…" at bounding box center [541, 370] width 742 height 1254
click at [451, 346] on input "NEACSU - COURT SAINTETIENNE" at bounding box center [541, 349] width 364 height 24
click at [430, 347] on input "NEACSU - COURT SAINT-ETIENNE" at bounding box center [541, 349] width 364 height 24
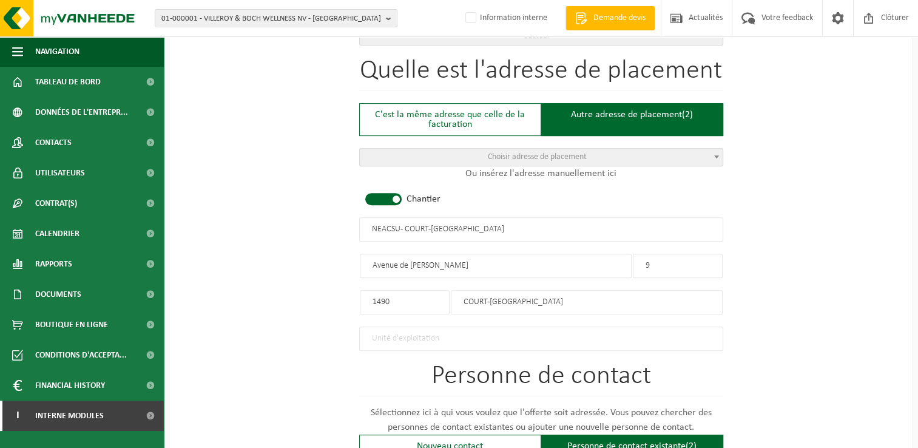
scroll to position [484, 0]
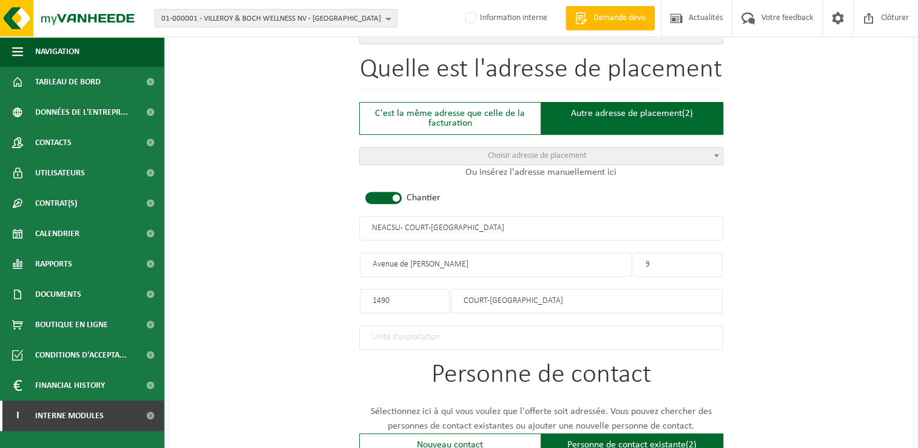
click at [398, 222] on input "NEACSU - COURT-SAINT-ETIENNE" at bounding box center [541, 228] width 364 height 24
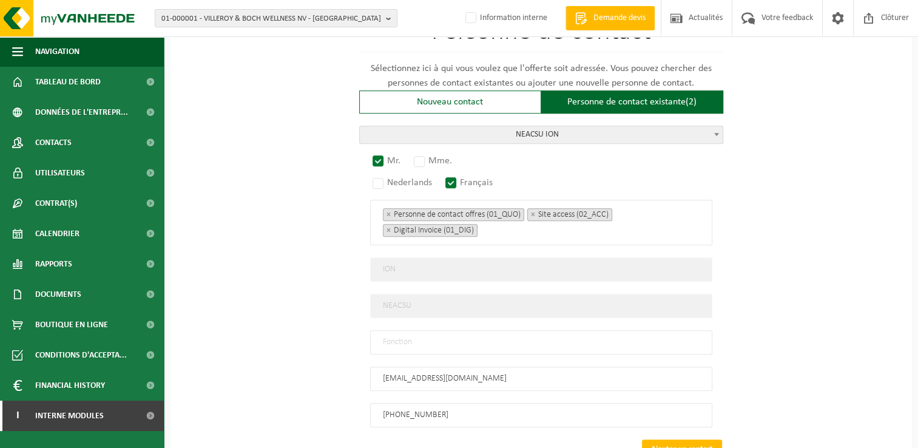
scroll to position [848, 0]
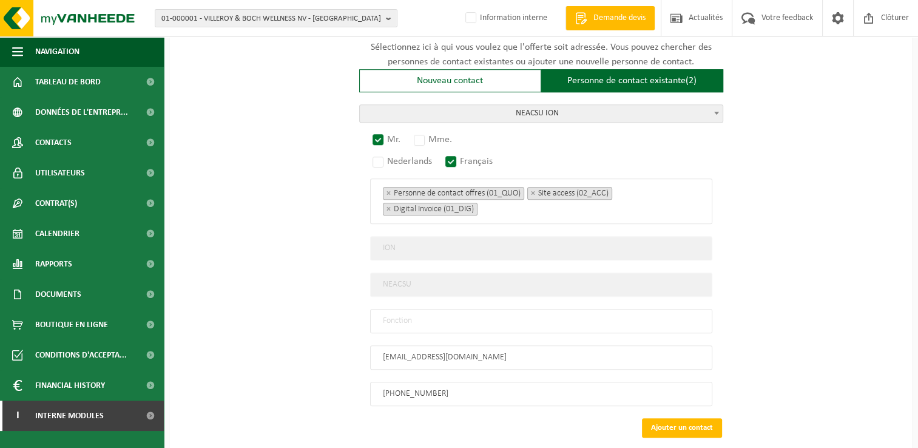
type input "NEACSU - COURT-SAINT-ETIENNE"
click at [457, 314] on input "text" at bounding box center [541, 321] width 342 height 24
type input "Manager"
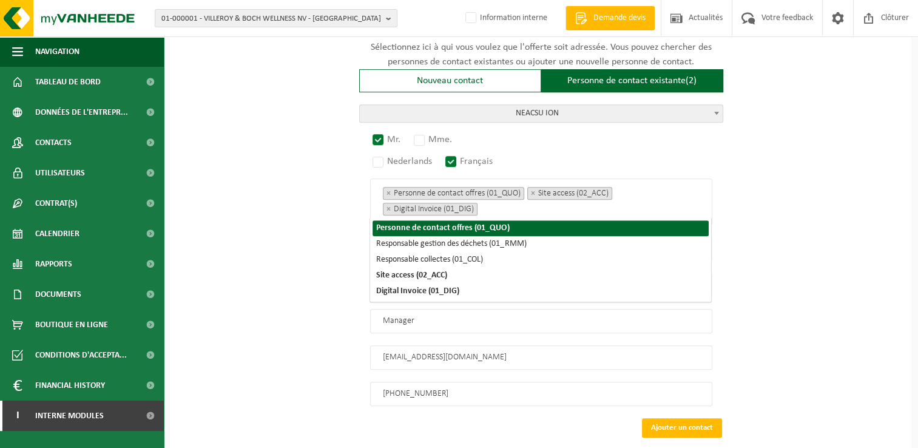
scroll to position [732, 0]
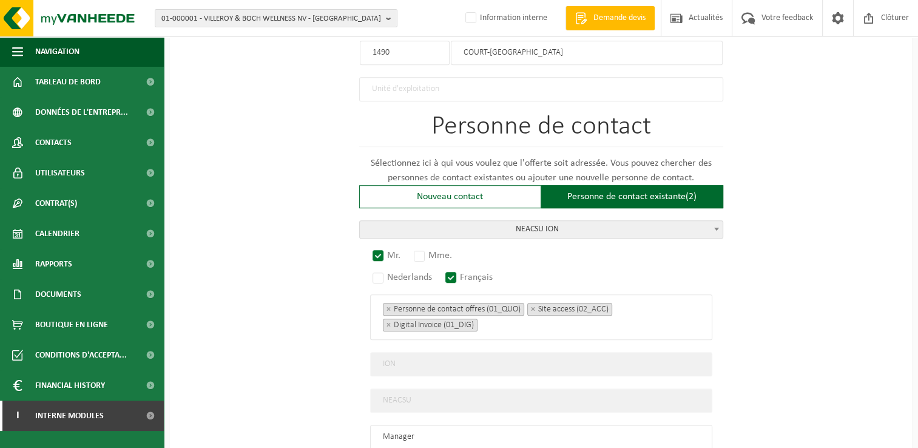
click at [825, 272] on div "Pour quelle entreprise pouvons-nous rédiger cette offre? Astuce: Si vous rempli…" at bounding box center [541, 1] width 742 height 1254
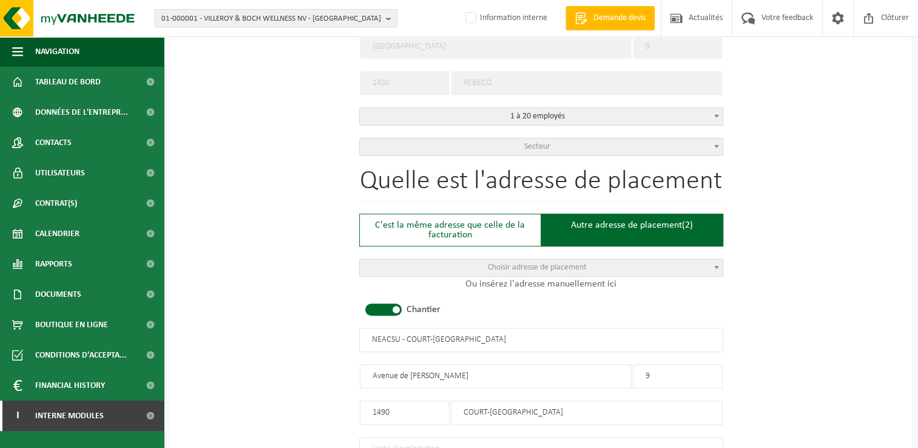
scroll to position [363, 0]
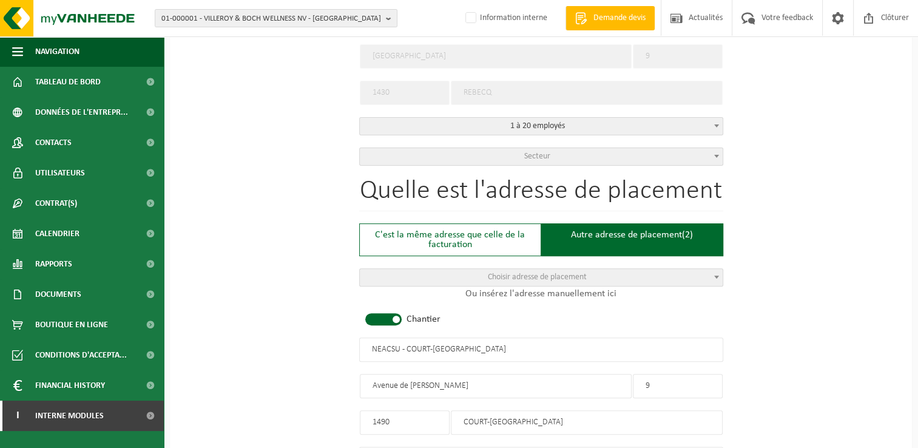
click at [526, 157] on span "Secteur" at bounding box center [537, 156] width 26 height 9
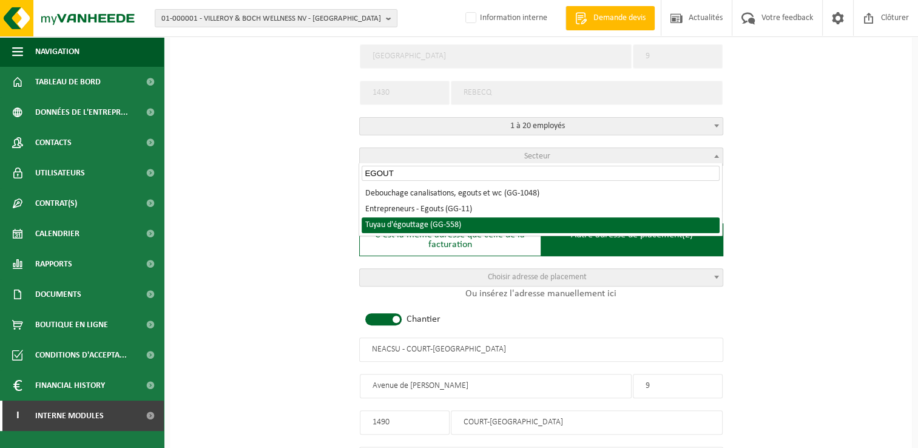
type input "EGOUT"
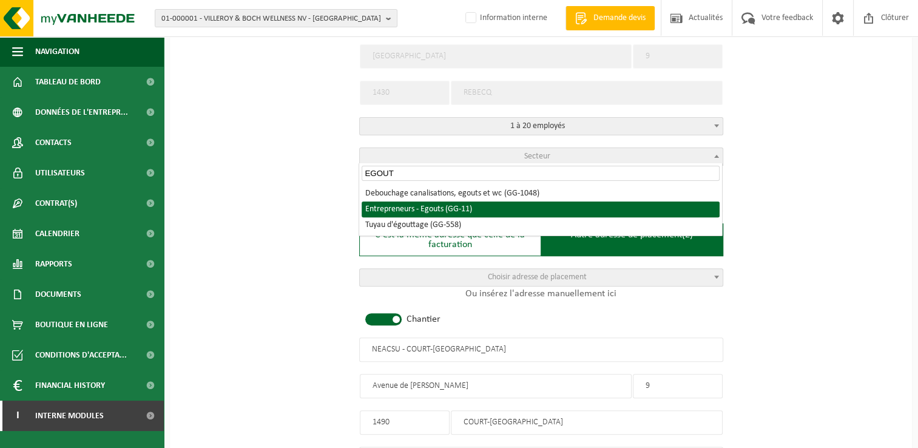
select select "11"
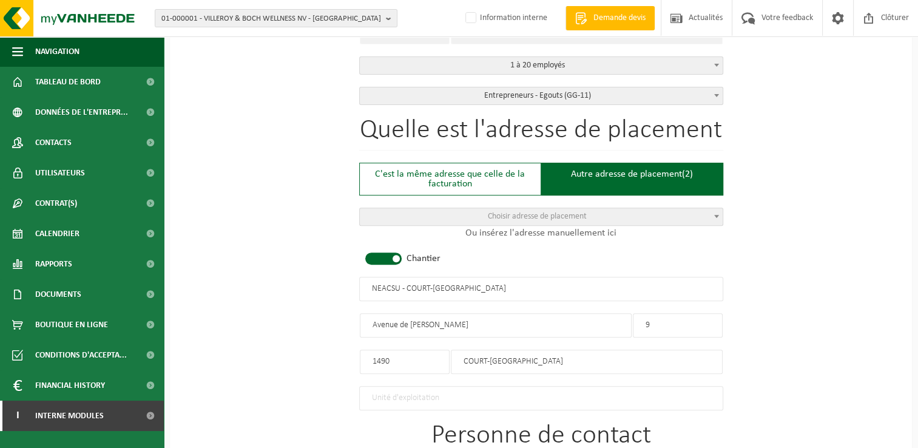
scroll to position [484, 0]
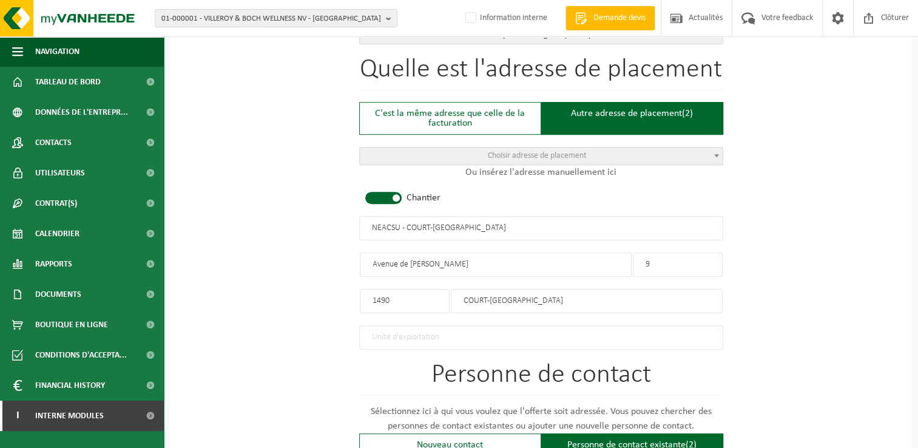
drag, startPoint x: 406, startPoint y: 263, endPoint x: 599, endPoint y: 255, distance: 193.0
click at [408, 262] on input "Avenue de Jemetts" at bounding box center [496, 264] width 272 height 24
drag, startPoint x: 471, startPoint y: 262, endPoint x: 415, endPoint y: 265, distance: 55.9
click at [415, 265] on input "Avenue des Jemetts" at bounding box center [496, 264] width 272 height 24
click at [427, 267] on input "Avenue des Gemets" at bounding box center [496, 264] width 272 height 24
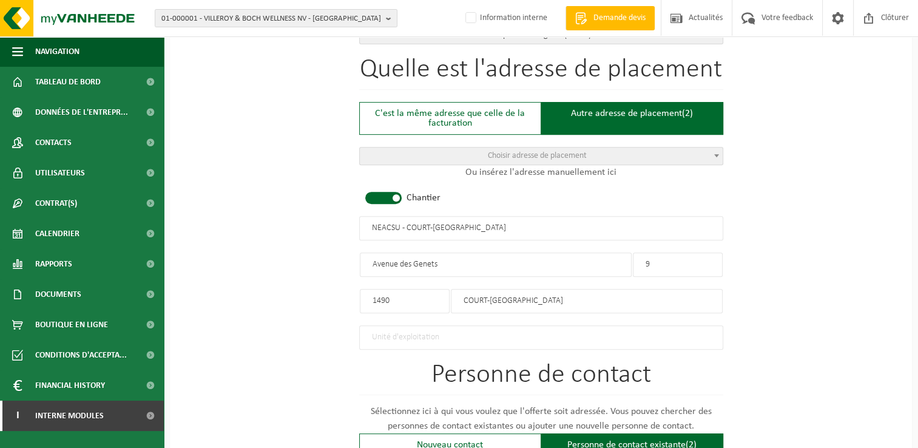
type input "Avenue des Genets"
click at [291, 228] on div "Pour quelle entreprise pouvons-nous rédiger cette offre? Astuce: Si vous rempli…" at bounding box center [541, 249] width 742 height 1254
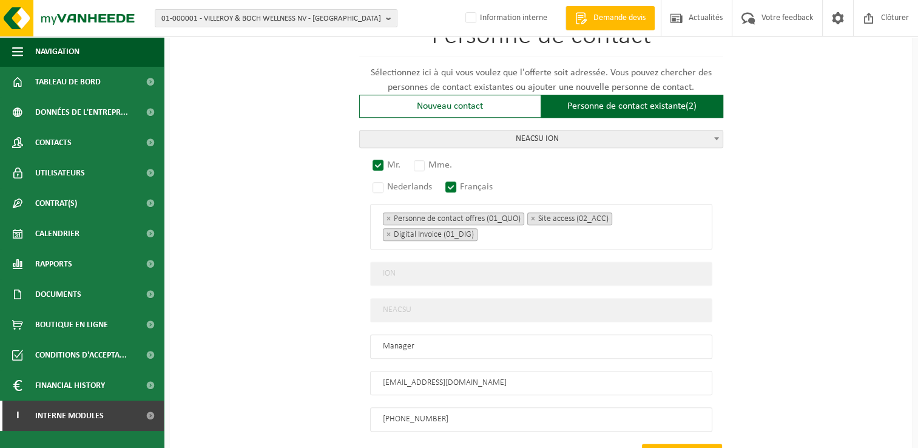
scroll to position [909, 0]
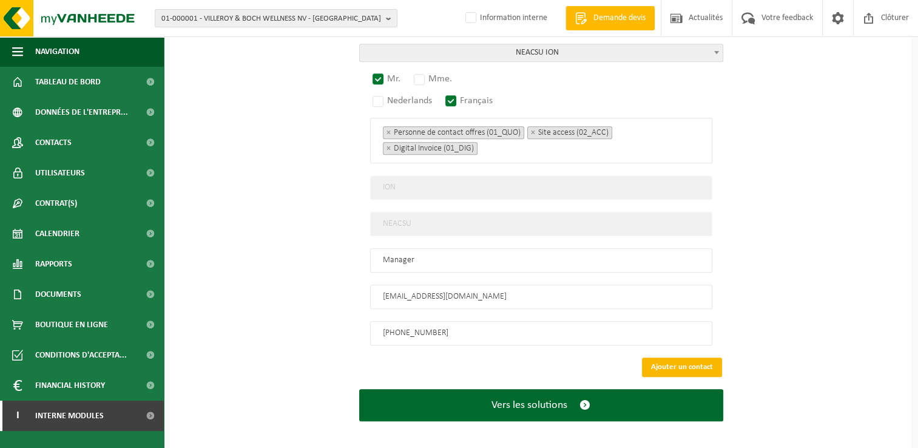
click at [657, 358] on button "Ajouter un contact" at bounding box center [682, 366] width 80 height 19
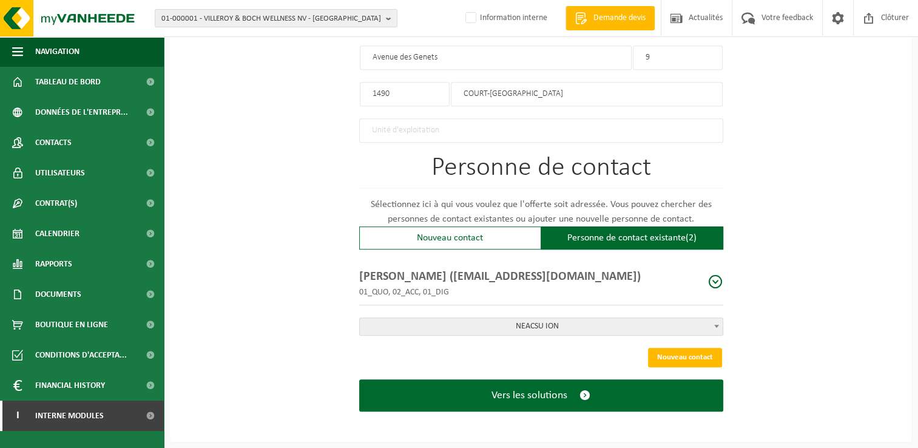
scroll to position [684, 0]
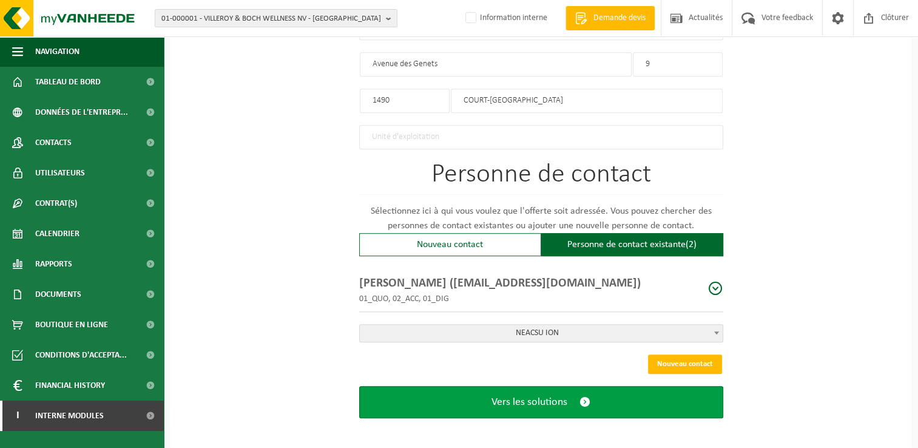
click at [557, 402] on button "Vers les solutions" at bounding box center [541, 402] width 364 height 32
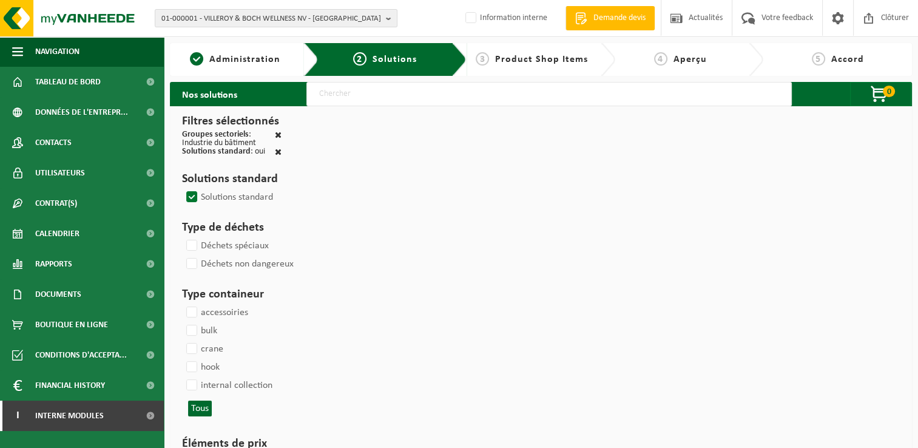
click at [355, 86] on input "text" at bounding box center [548, 94] width 485 height 24
type input "000291"
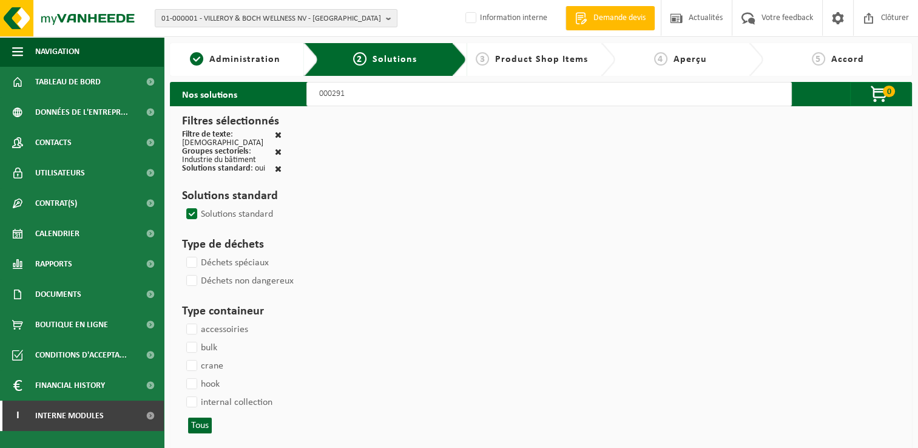
select select
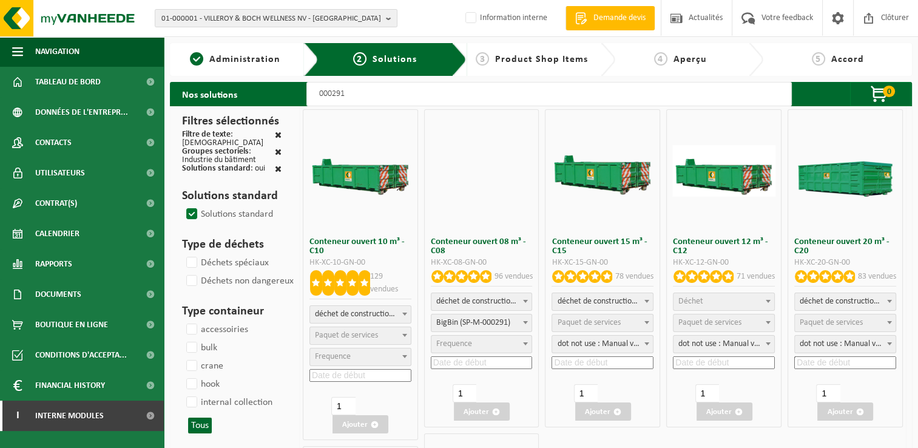
select select
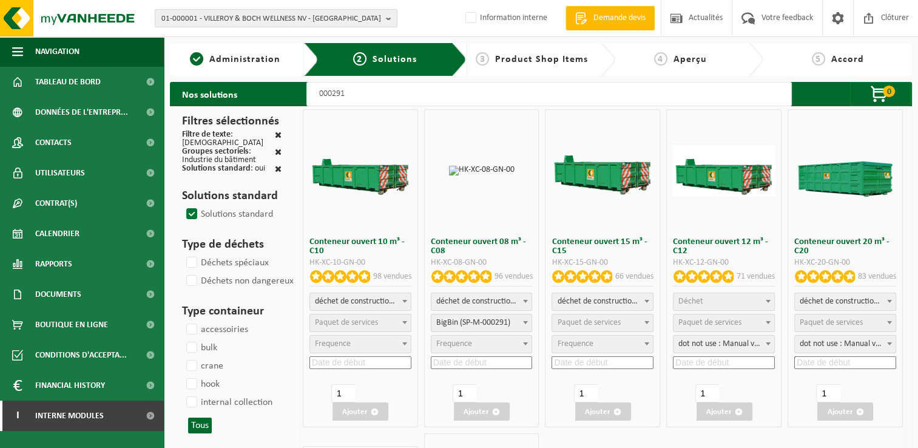
select select
select select "25"
select select
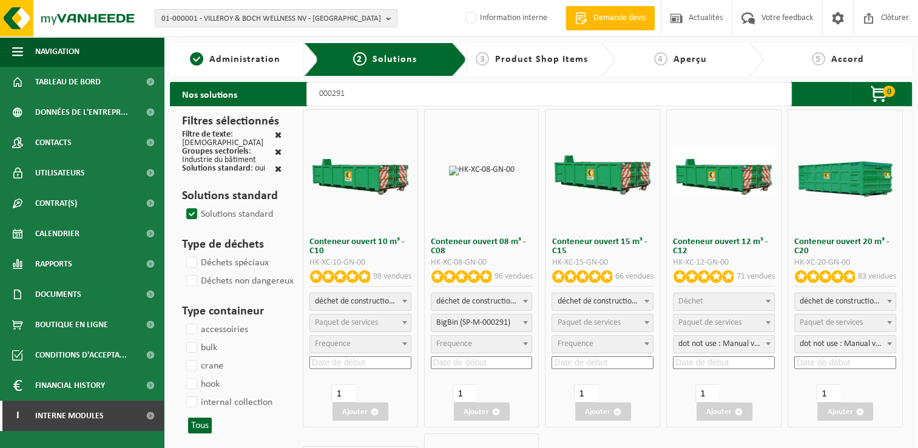
select select "197"
select select
select select "197"
select select
select select "25"
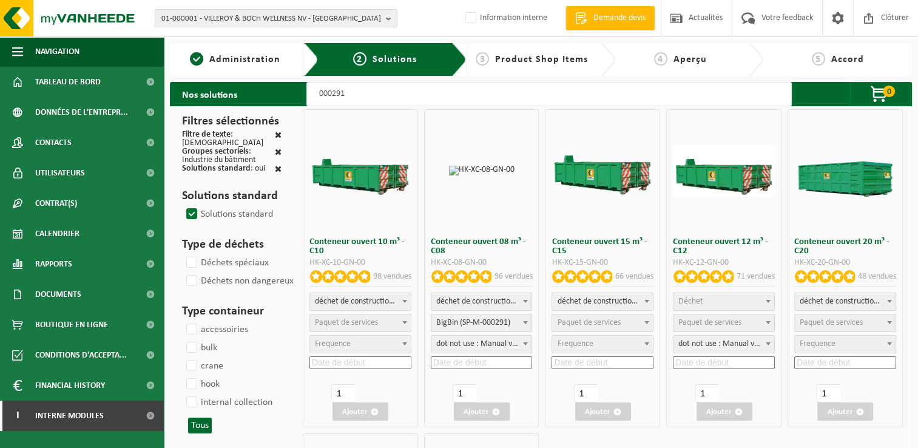
select select "25"
click at [337, 322] on span "Paquet de services" at bounding box center [346, 322] width 63 height 9
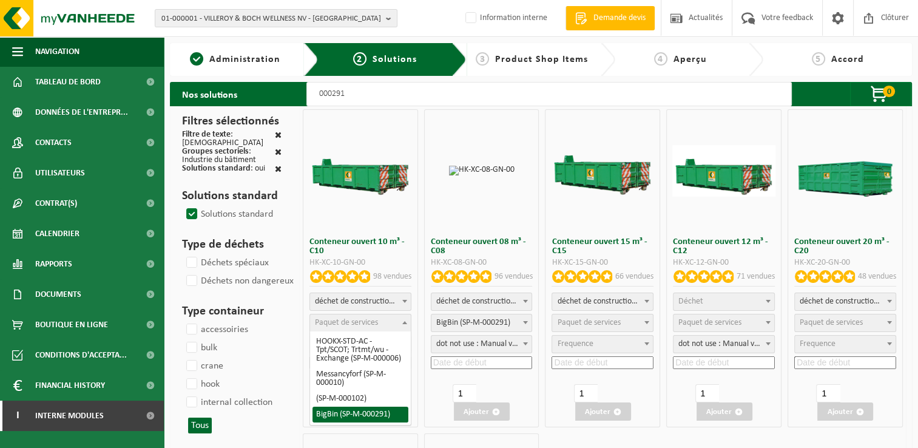
select select "197"
select select "25"
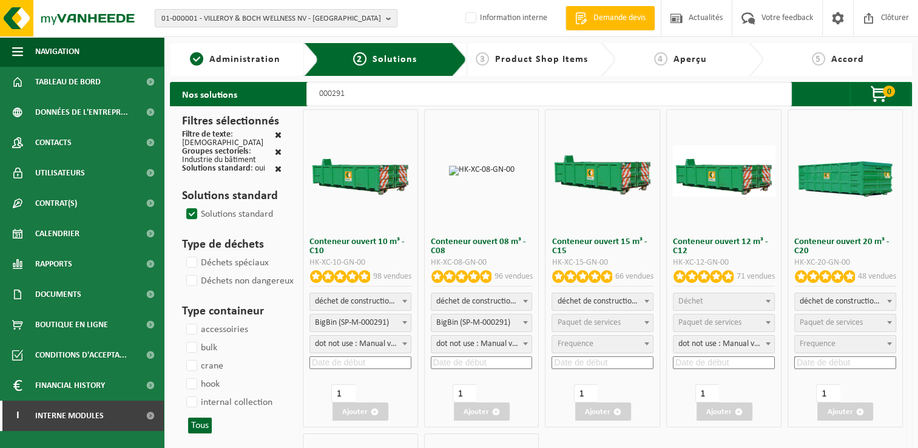
click at [330, 360] on input at bounding box center [360, 362] width 102 height 13
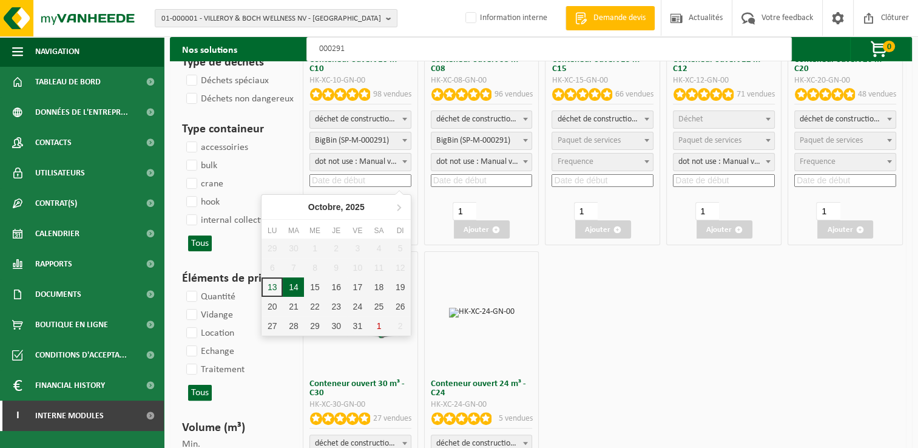
click at [299, 288] on div "14" at bounding box center [293, 286] width 21 height 19
type input "2025-10-14"
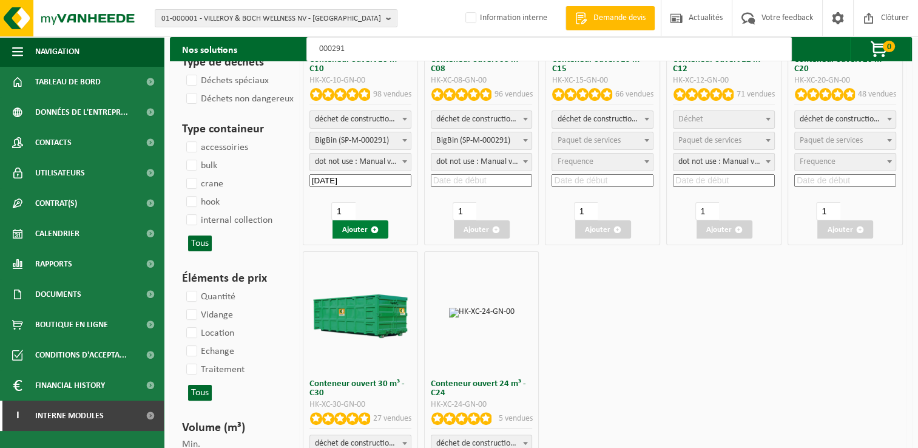
click at [371, 223] on button "Ajouter" at bounding box center [360, 229] width 56 height 18
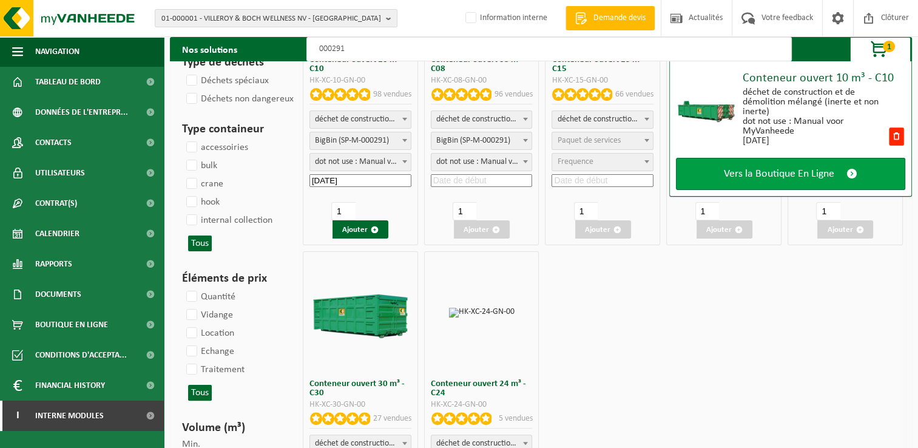
click at [758, 170] on span "Vers la Boutique En Ligne" at bounding box center [779, 173] width 110 height 13
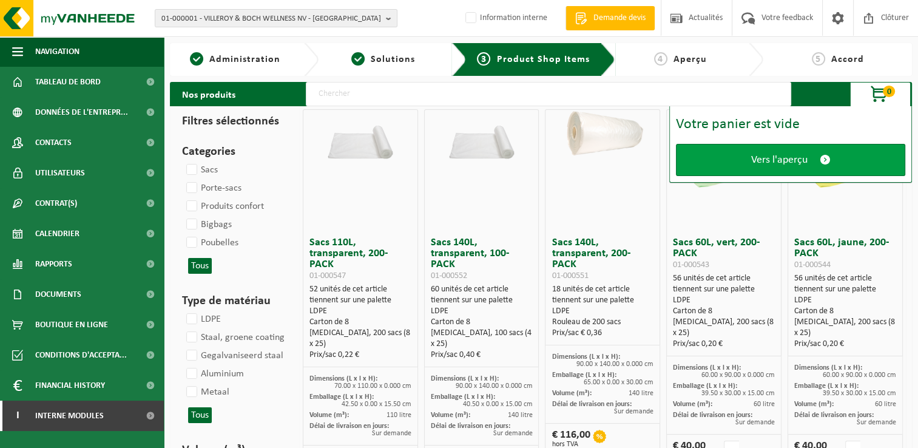
click at [744, 163] on link "Vers l'aperçu" at bounding box center [790, 160] width 229 height 32
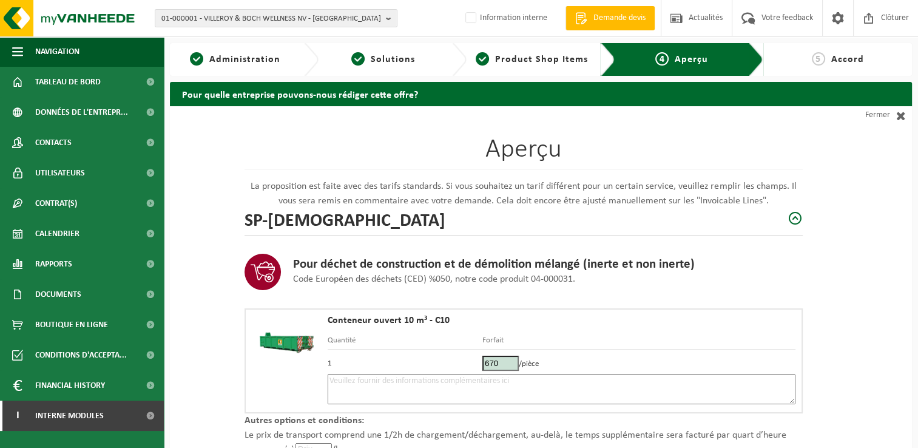
click at [381, 396] on textarea at bounding box center [562, 389] width 468 height 30
click at [415, 383] on textarea "Placement 14/10 -" at bounding box center [562, 389] width 468 height 30
paste textarea "474 28 67 87"
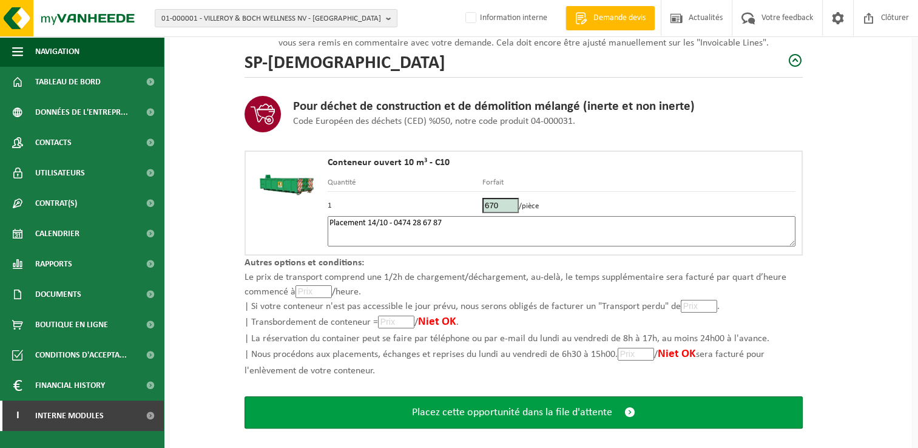
scroll to position [172, 0]
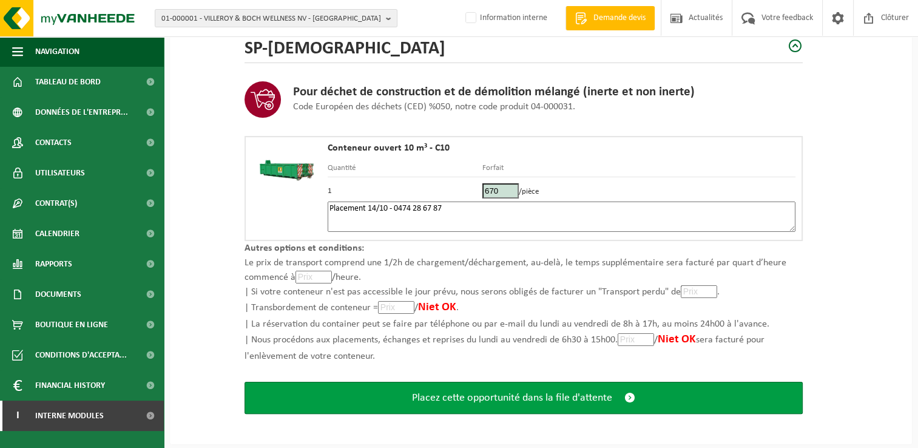
type textarea "Placement 14/10 - 0474 28 67 87"
click at [508, 408] on button "Placez cette opportunité dans la file d'attente" at bounding box center [523, 397] width 558 height 32
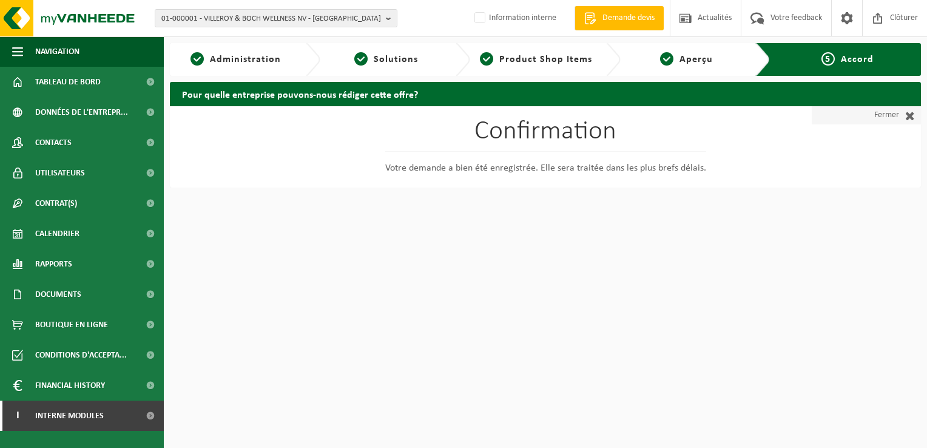
click at [893, 118] on link "Fermer" at bounding box center [865, 115] width 109 height 18
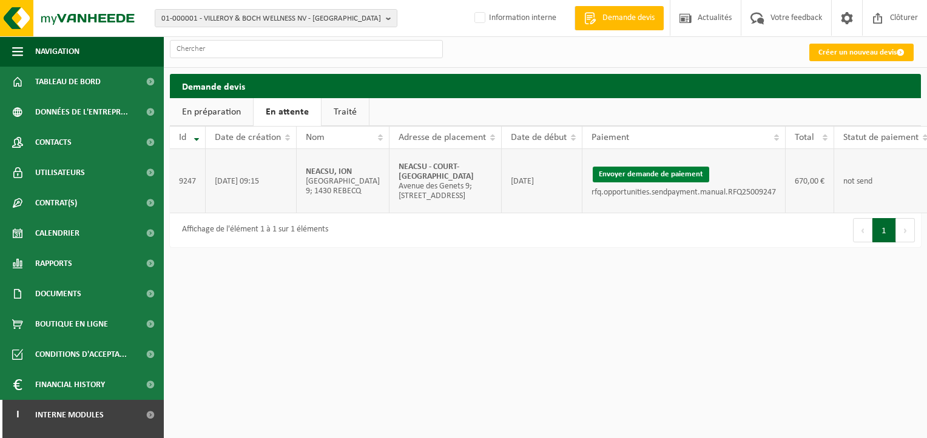
click at [593, 181] on button "Envoyer demande de paiement" at bounding box center [651, 175] width 116 height 16
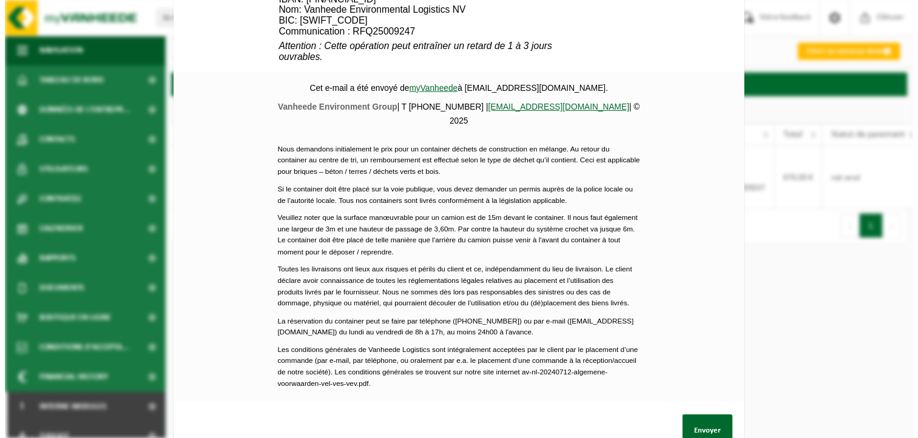
scroll to position [571, 0]
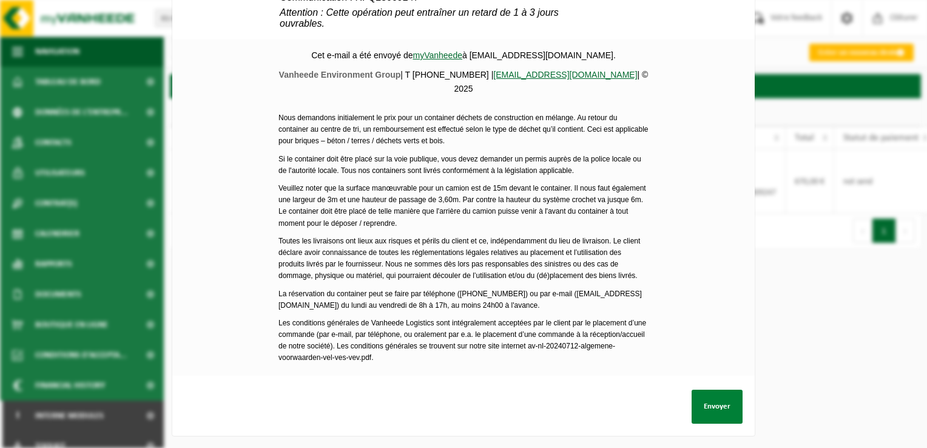
click at [707, 408] on button "Envoyer" at bounding box center [716, 406] width 51 height 34
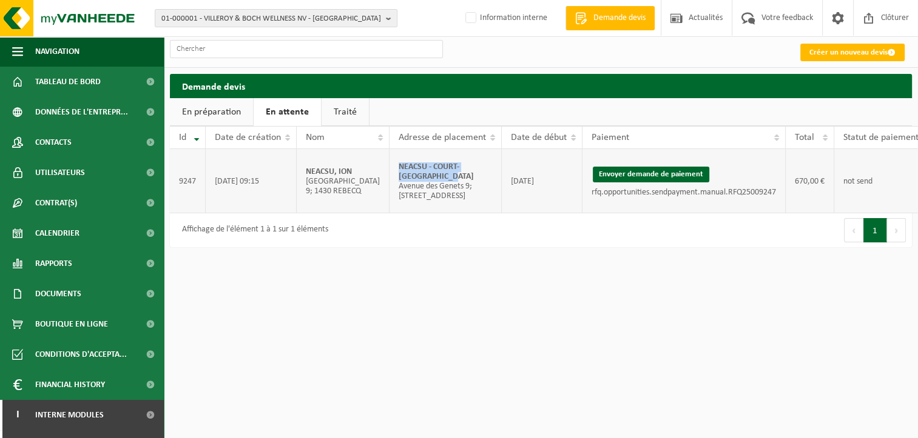
drag, startPoint x: 378, startPoint y: 174, endPoint x: 354, endPoint y: 169, distance: 24.3
click at [389, 169] on td "NEACSU - COURT-SAINT-ETIENNE Avenue des Genets 9; 1490 COURT-SAINT-ETIENNE" at bounding box center [445, 181] width 112 height 64
copy strong "NEACSU - COURT-SAINT-ETIENNE"
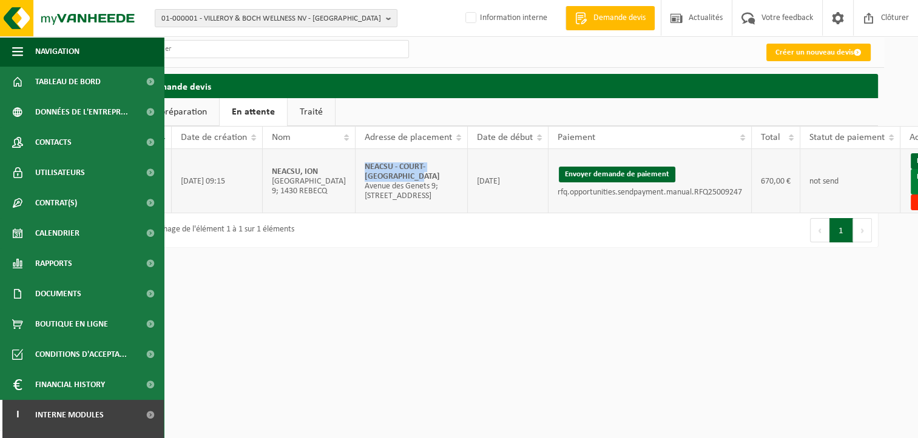
click at [910, 187] on link "Envoyer à AX" at bounding box center [929, 181] width 39 height 25
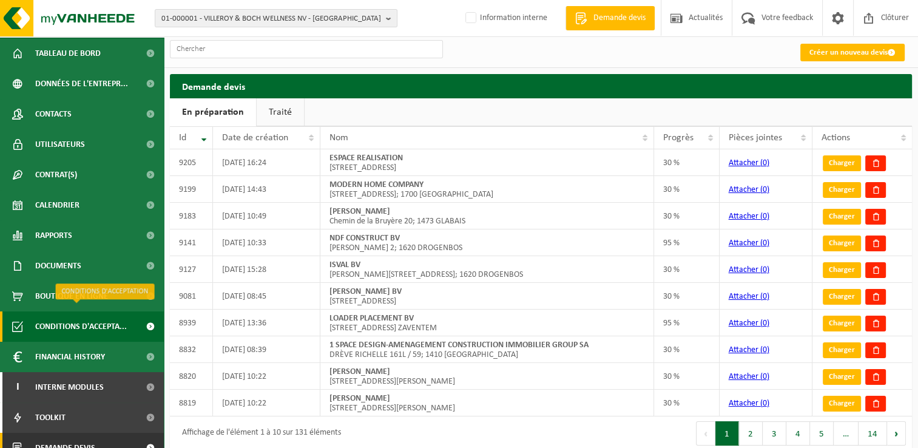
scroll to position [44, 0]
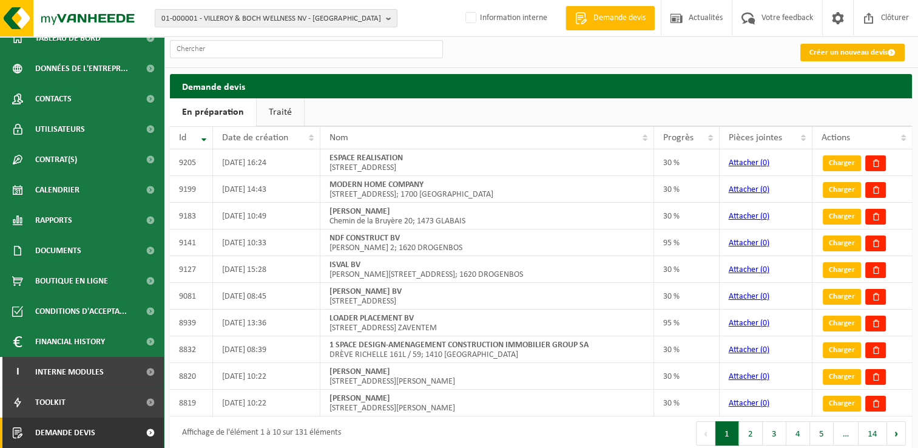
click at [811, 52] on link "Créer un nouveau devis" at bounding box center [852, 53] width 104 height 18
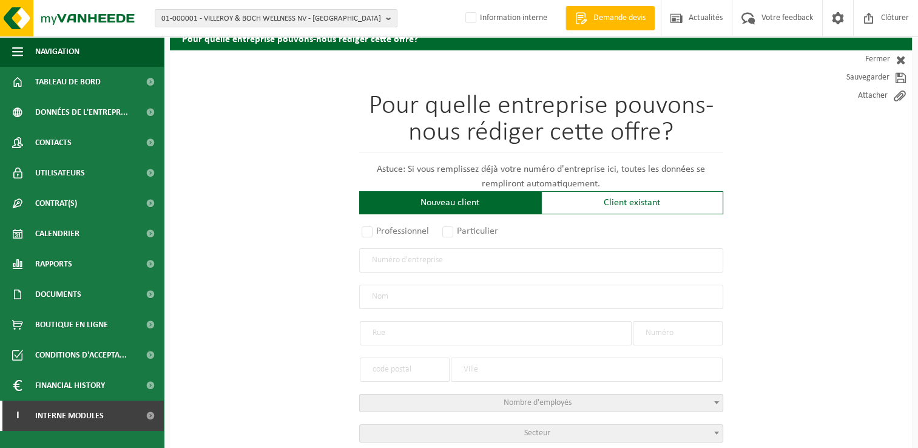
scroll to position [121, 0]
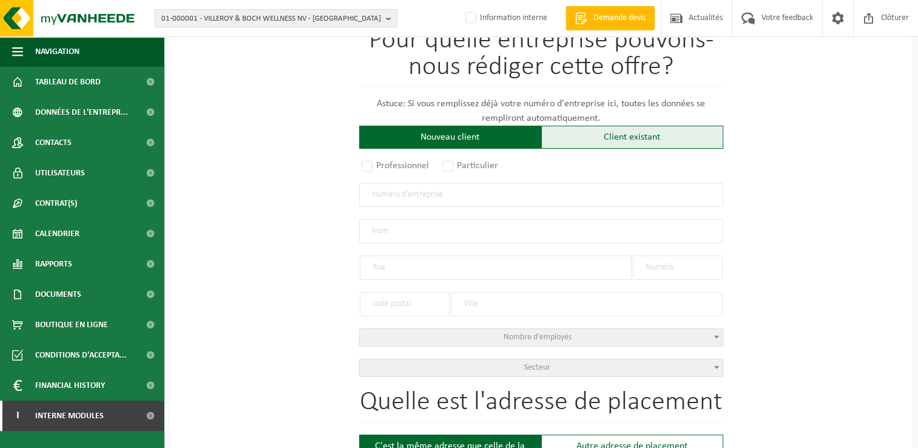
click at [653, 139] on div "Client existant" at bounding box center [632, 137] width 182 height 23
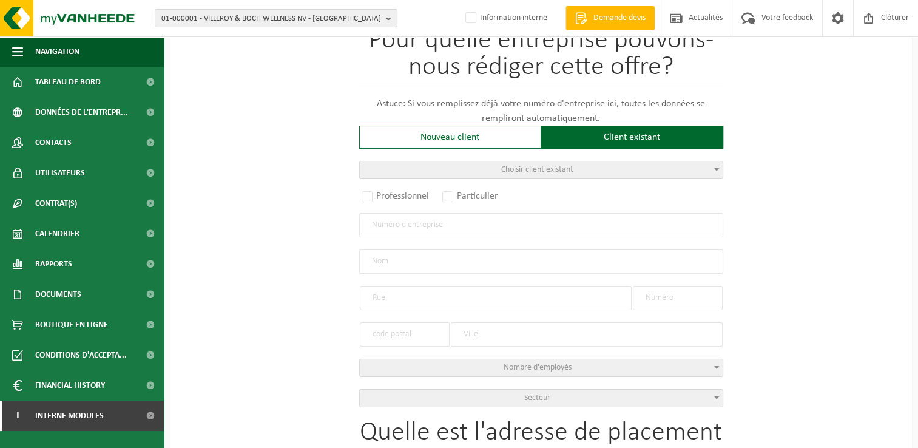
click at [462, 170] on span "Choisir client existant" at bounding box center [541, 169] width 363 height 17
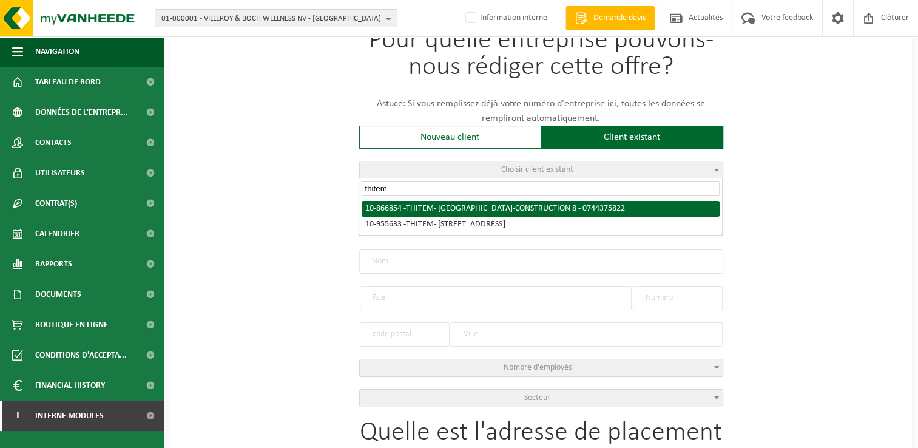
type input "thitem"
radio input "true"
type input "0744.375.822"
type input "THITEM"
type input "RUE DE L’ÉCO-CONSTRUCTION"
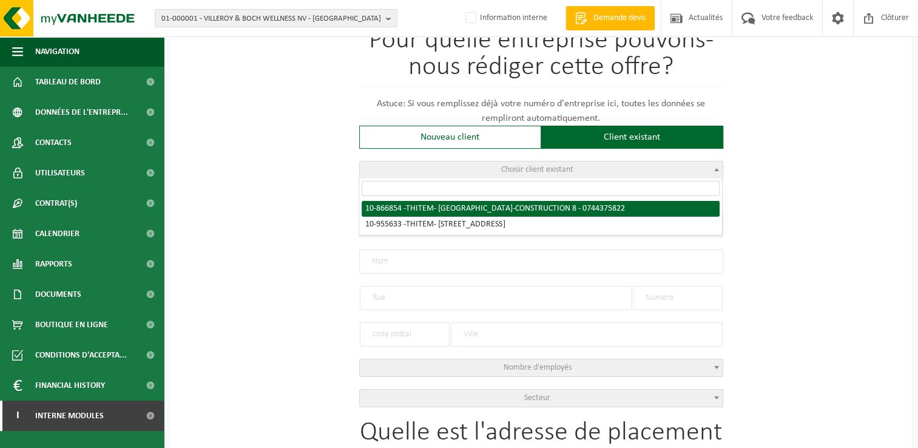
type input "8"
type input "5020"
type input "SUARLÉE"
select select "1145"
type input "THITEM"
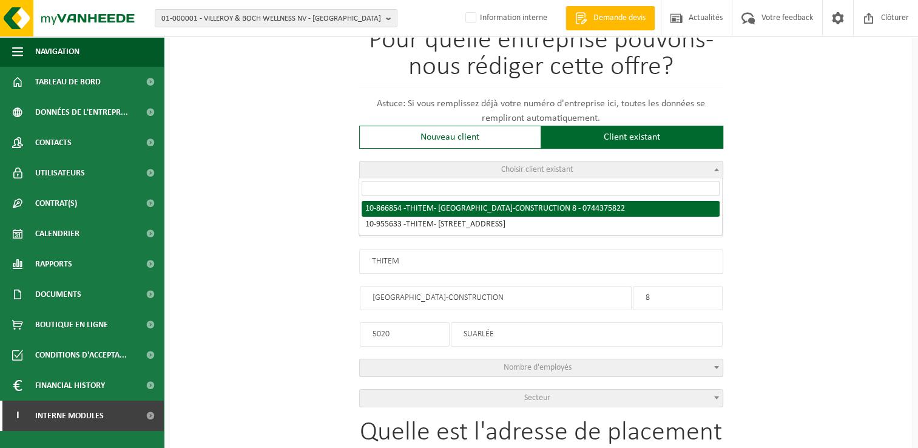
type input "RUE DE L’ÉCO-CONSTRUCTION"
type input "8"
type input "5020"
type input "SUARLÉE"
select select "103552"
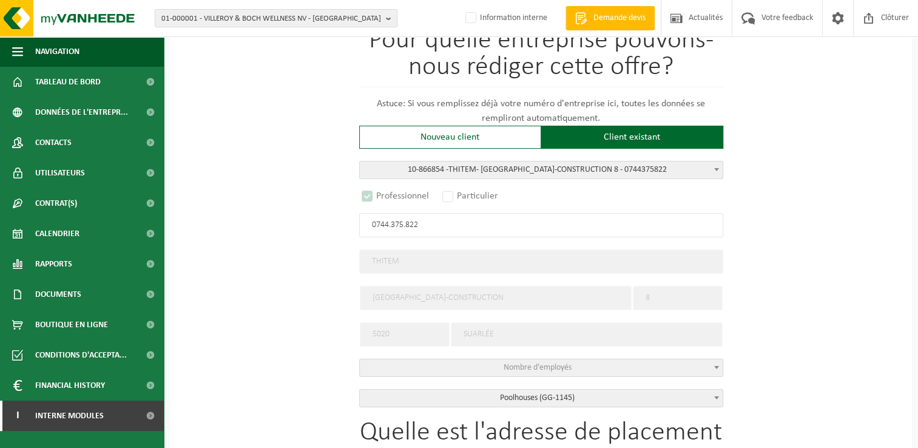
select select "D"
click at [708, 225] on span "B" at bounding box center [711, 225] width 12 height 12
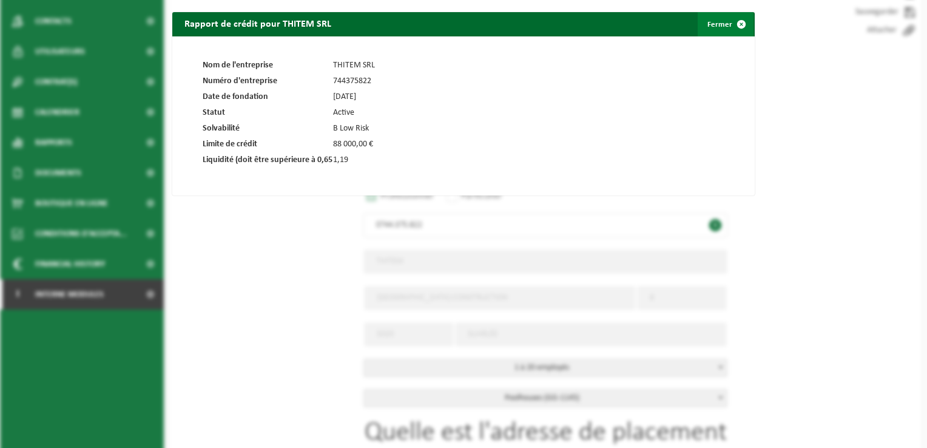
click at [729, 20] on span at bounding box center [741, 24] width 24 height 24
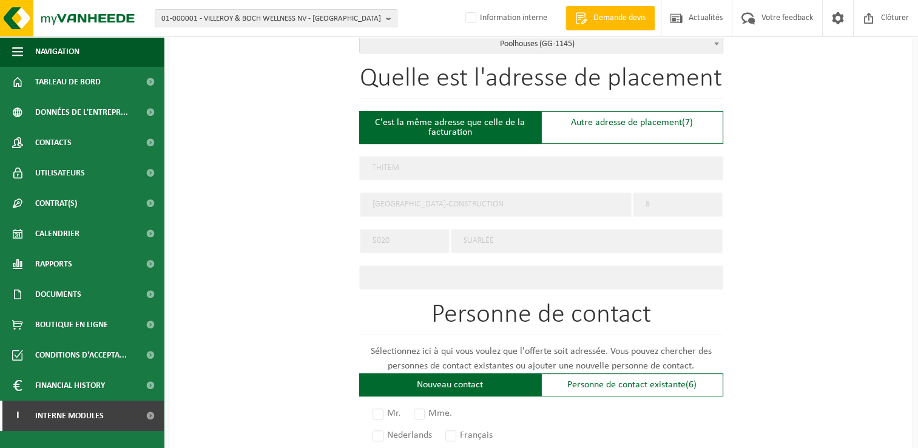
scroll to position [485, 0]
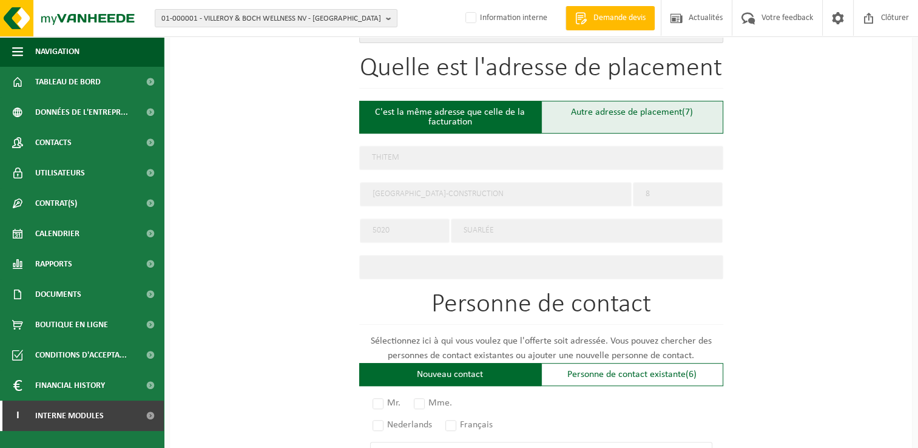
click at [625, 110] on div "Autre adresse de placement (7)" at bounding box center [632, 117] width 182 height 33
type input "Chantier -"
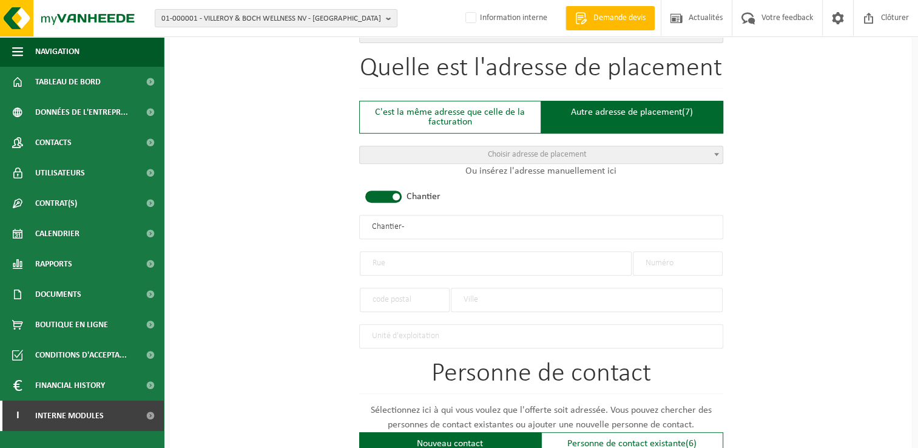
drag, startPoint x: 422, startPoint y: 220, endPoint x: 291, endPoint y: 202, distance: 132.2
click at [291, 202] on div "Pour quelle entreprise pouvons-nous rédiger cette offre? Astuce: Si vous rempli…" at bounding box center [541, 225] width 742 height 1208
type input "THITEM - NIVELLES"
click at [379, 260] on input "text" at bounding box center [496, 263] width 272 height 24
type input "r"
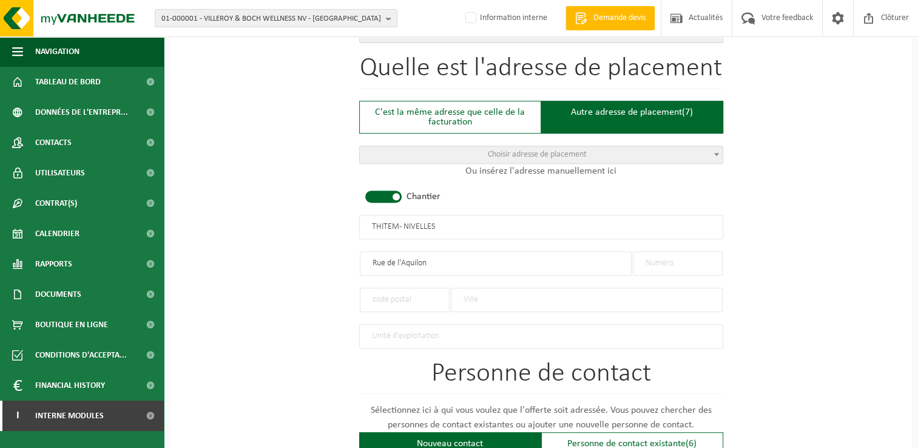
type input "Rue de l'Aquilon"
type input "12"
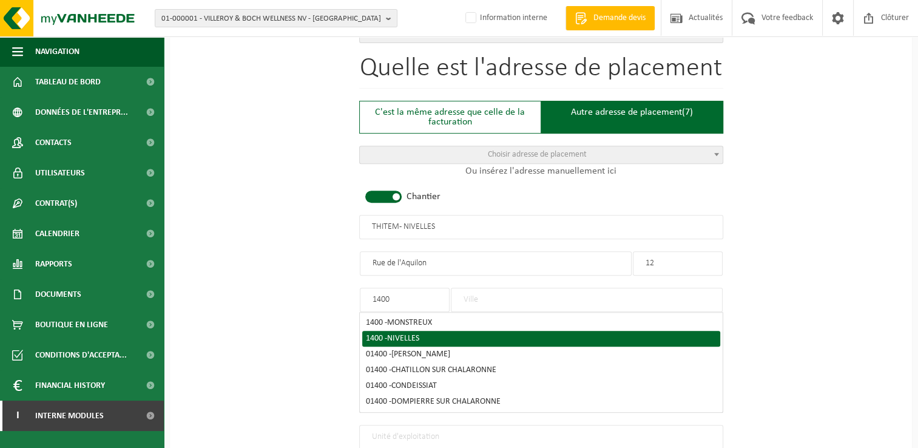
type input "1400"
click at [391, 334] on span "NIVELLES" at bounding box center [403, 338] width 32 height 9
type input "NIVELLES"
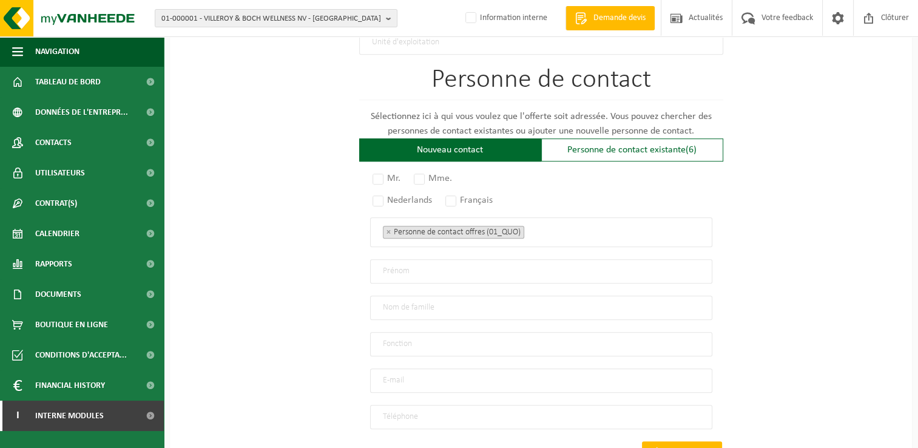
scroll to position [849, 0]
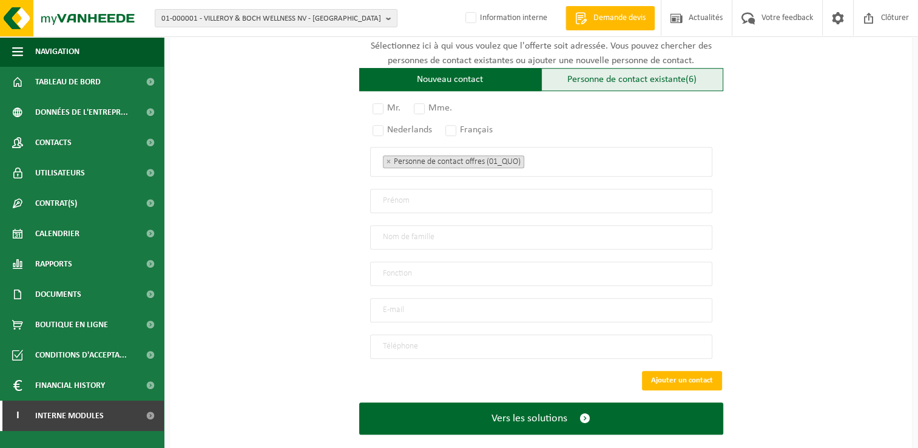
click at [636, 79] on div "Personne de contact existante (6)" at bounding box center [632, 79] width 182 height 23
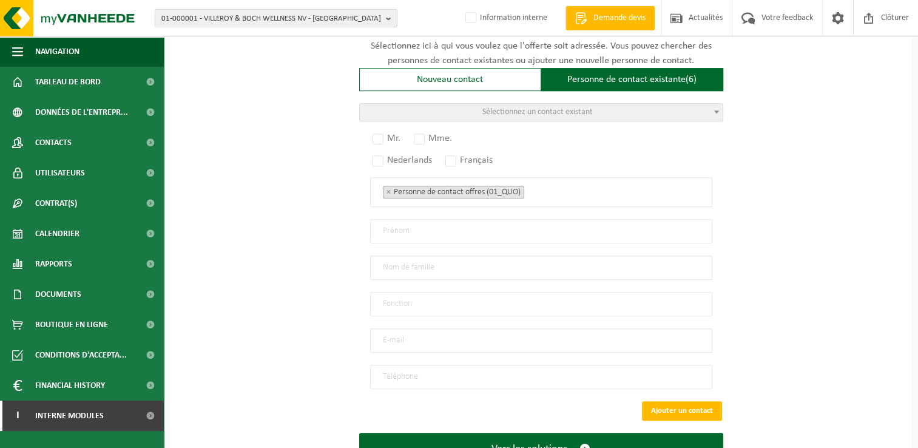
click at [554, 113] on span "Sélectionnez un contact existant" at bounding box center [541, 112] width 363 height 17
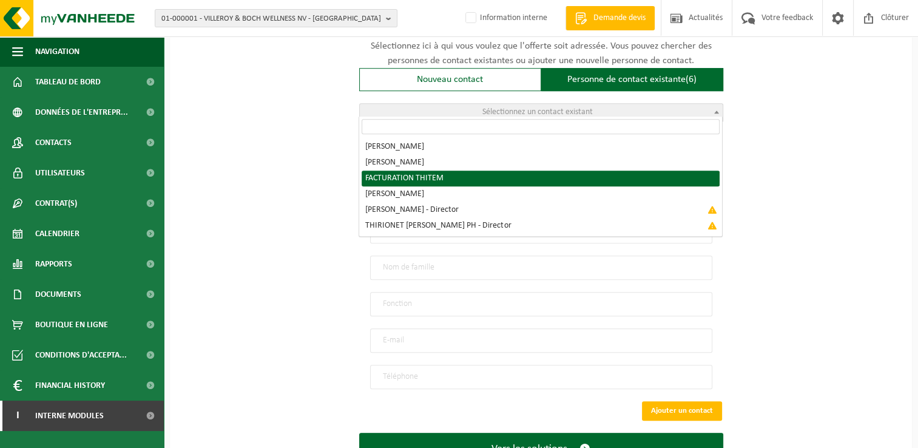
radio input "true"
select select "{"code":"10-917898","firstname":"THITEM","surname":"FACTURATION","gender":"Unkn…"
type input "THITEM"
type input "FACTURATION"
type input "facturation@thitem.be"
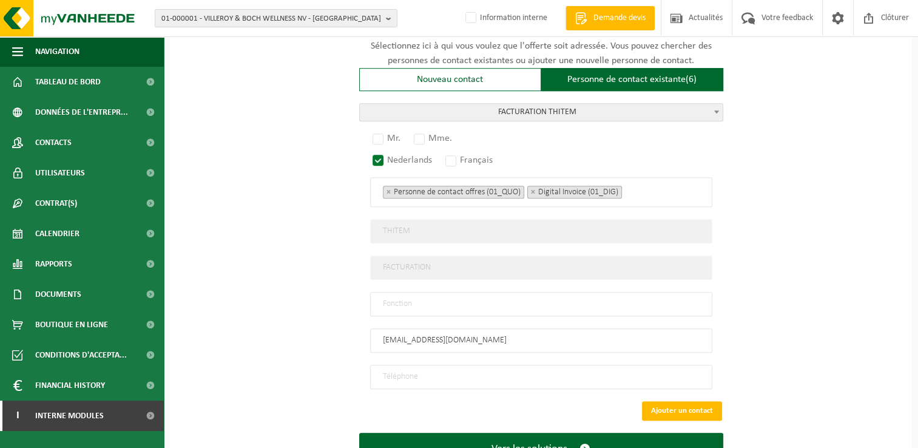
click at [571, 106] on span "FACTURATION THITEM" at bounding box center [541, 112] width 363 height 17
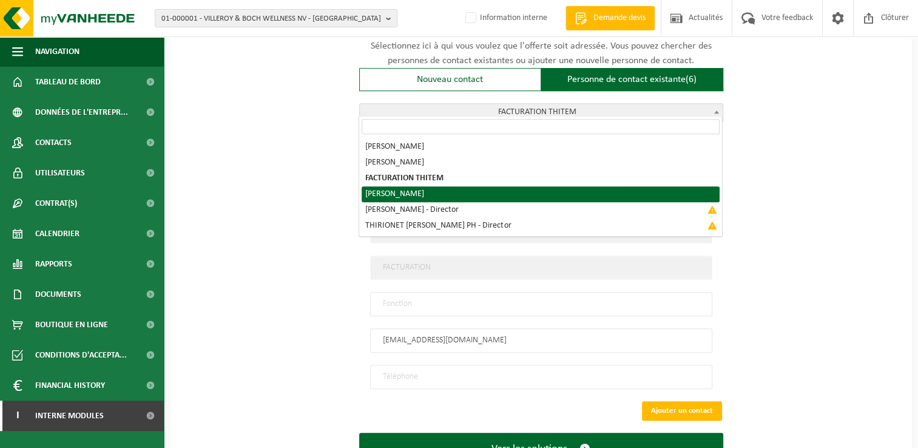
radio input "true"
select select "{"code":"10-959978","firstname":"OLIVIER","surname":"THIRIONET","gender":"Unkno…"
type input "OLIVIER"
type input "THIRIONET"
type input "info@thitem.be"
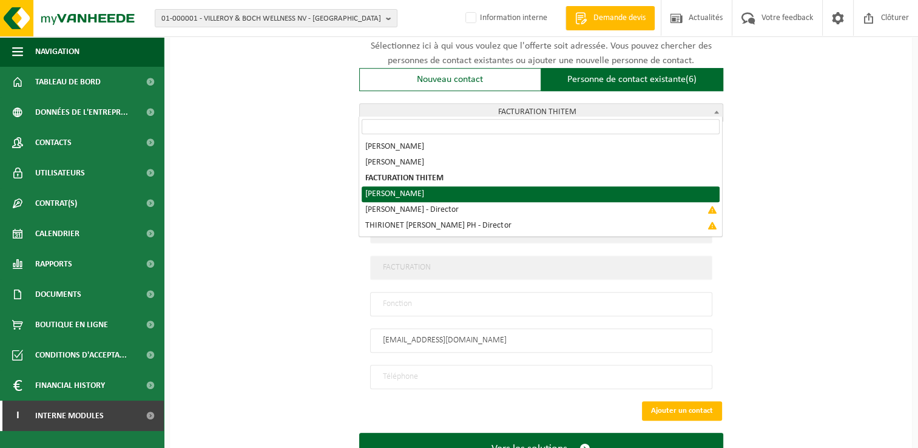
type input "+32 492/50 21 75"
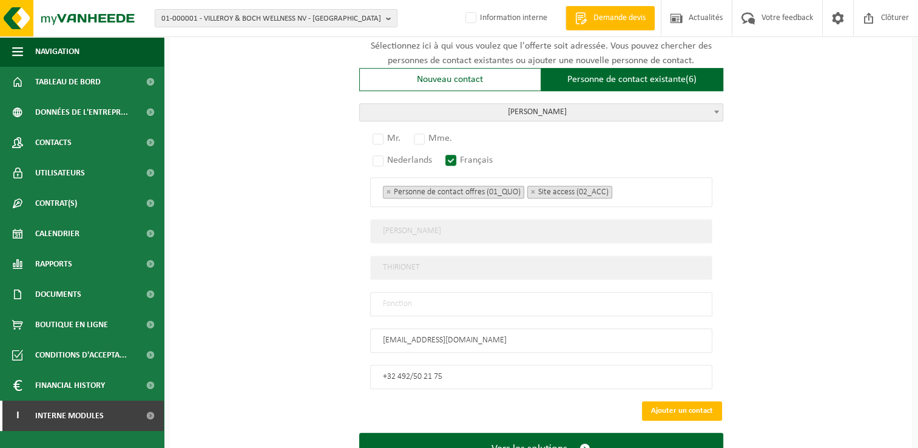
click at [616, 106] on span "THIRIONET OLIVIER" at bounding box center [541, 112] width 363 height 17
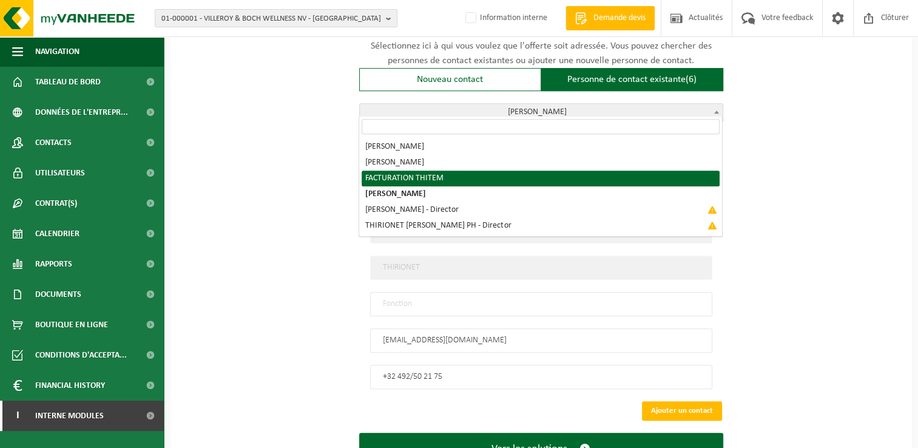
radio input "true"
select select "{"code":"10-917898","firstname":"THITEM","surname":"FACTURATION","gender":"Unkn…"
type input "THITEM"
type input "FACTURATION"
type input "facturation@thitem.be"
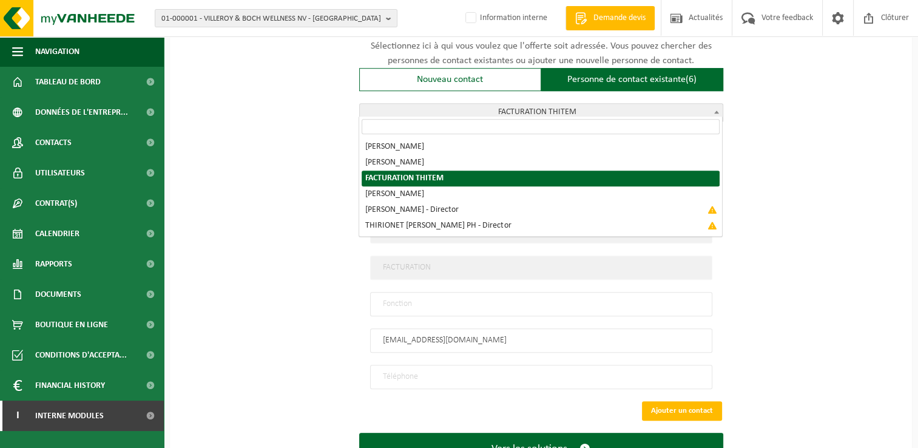
click at [537, 108] on span "FACTURATION THITEM" at bounding box center [541, 112] width 363 height 17
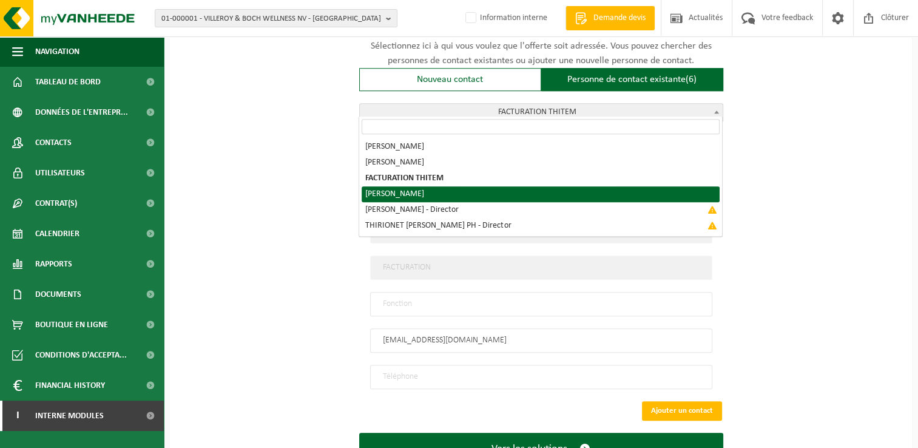
radio input "true"
select select "{"code":"10-959978","firstname":"OLIVIER","surname":"THIRIONET","gender":"Unkno…"
type input "OLIVIER"
type input "THIRIONET"
type input "info@thitem.be"
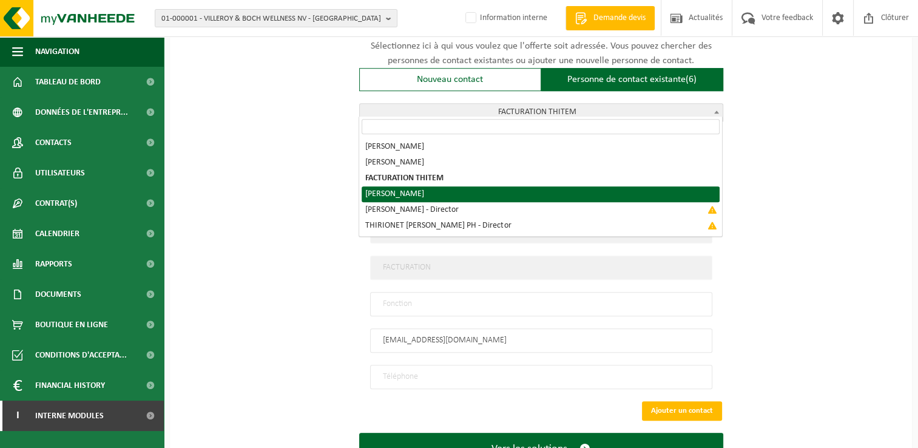
type input "+32 492/50 21 75"
click at [495, 105] on span "THIRIONET OLIVIER" at bounding box center [541, 112] width 363 height 17
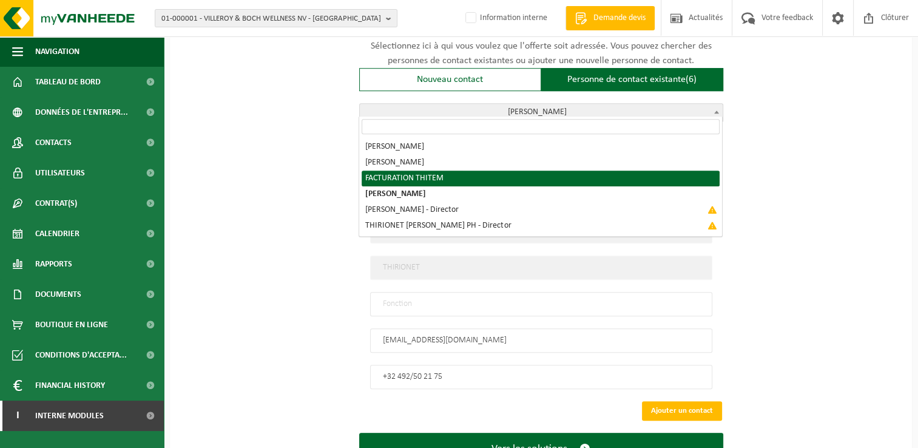
radio input "true"
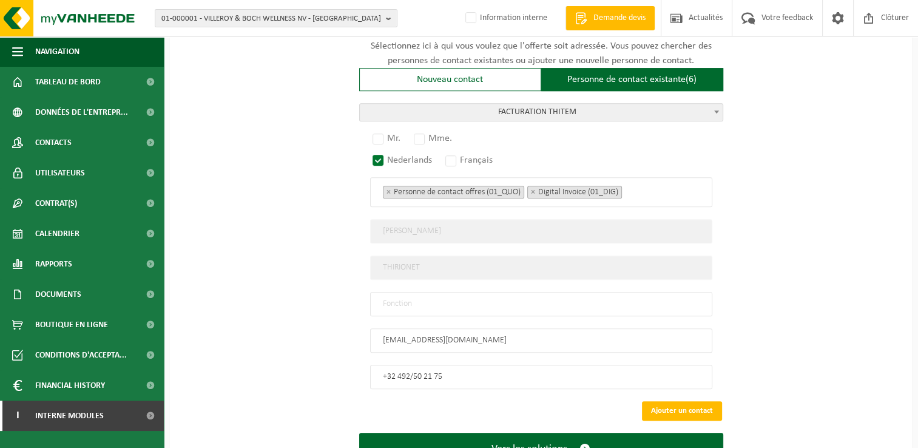
select select "{"code":"10-917898","firstname":"THITEM","surname":"FACTURATION","gender":"Unkn…"
type input "THITEM"
type input "FACTURATION"
type input "facturation@thitem.be"
click at [386, 130] on label "Mr." at bounding box center [387, 138] width 34 height 17
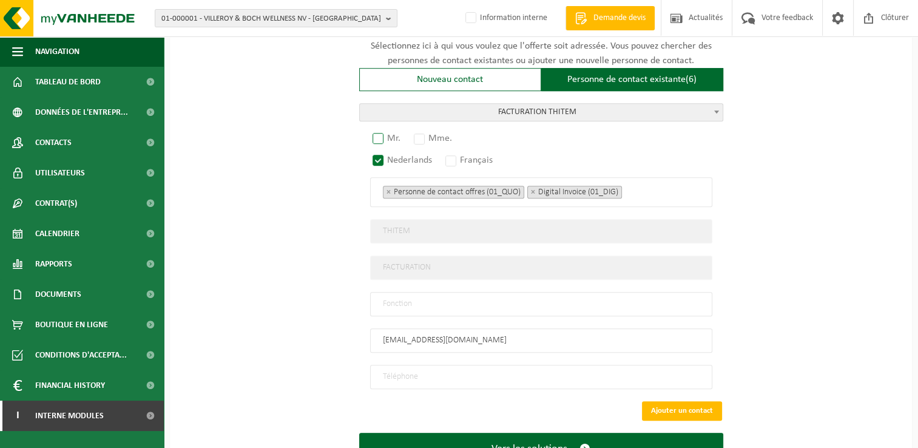
radio input "true"
click at [428, 302] on input "text" at bounding box center [541, 304] width 342 height 24
drag, startPoint x: 426, startPoint y: 297, endPoint x: 332, endPoint y: 294, distance: 93.4
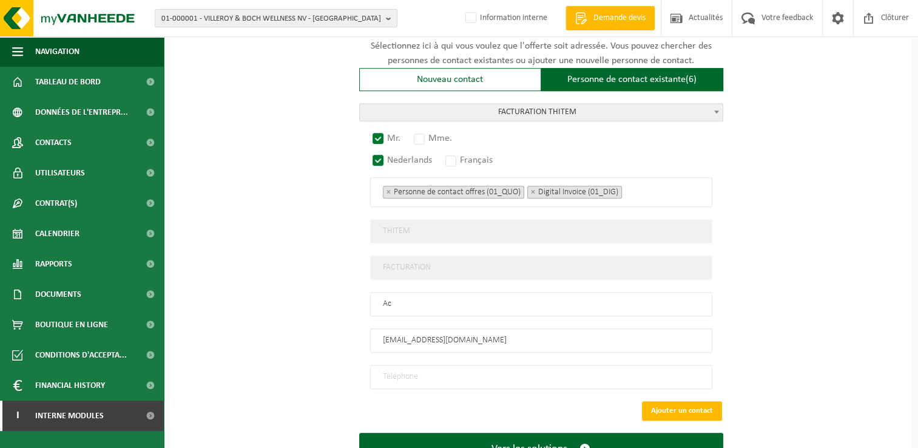
type input "A"
type input "Facturation"
click at [420, 371] on input "tel" at bounding box center [541, 377] width 342 height 24
type input "+32 492 50 21 75"
click at [686, 408] on button "Ajouter un contact" at bounding box center [682, 410] width 80 height 19
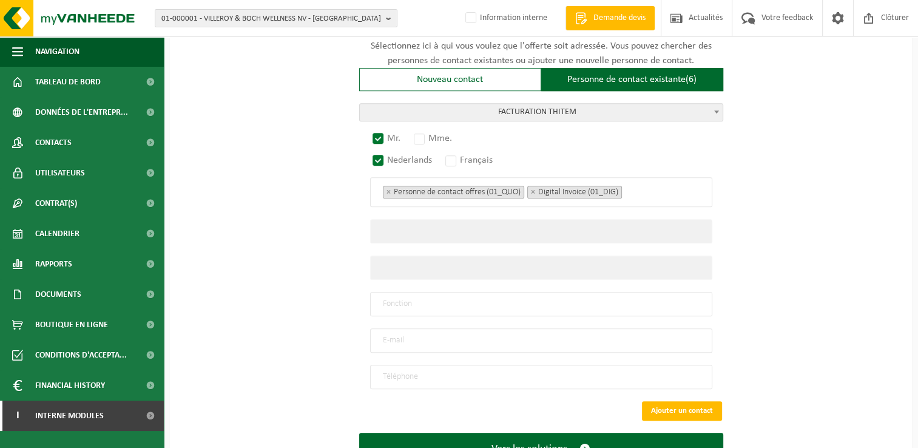
scroll to position [793, 0]
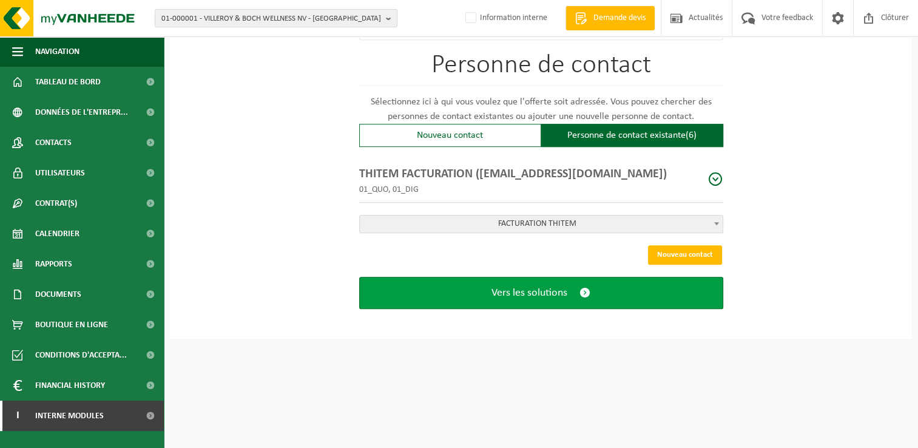
click at [556, 286] on span "Vers les solutions" at bounding box center [529, 292] width 76 height 13
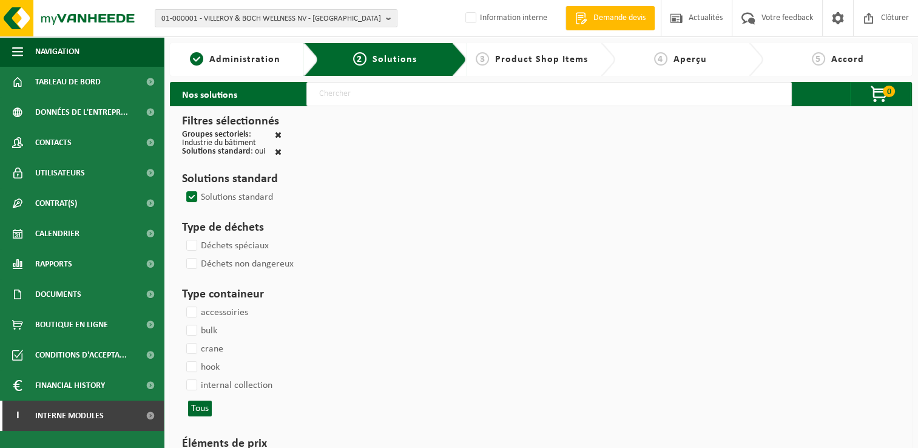
click at [335, 91] on input "text" at bounding box center [548, 94] width 485 height 24
type input "000291"
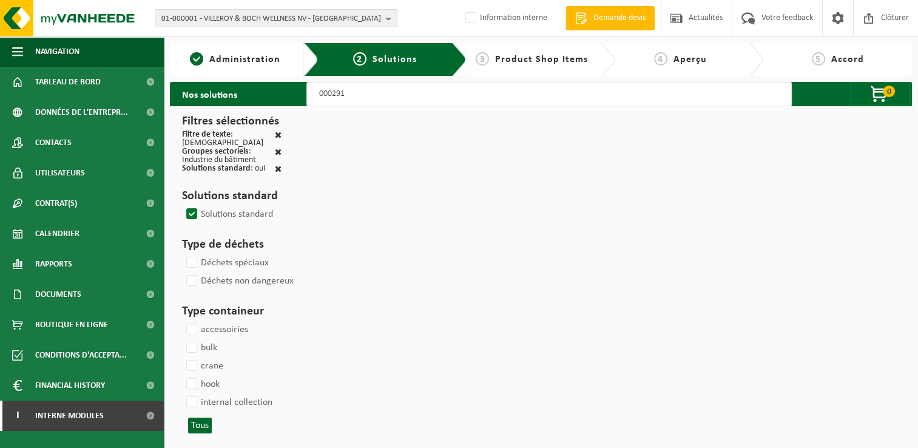
select select
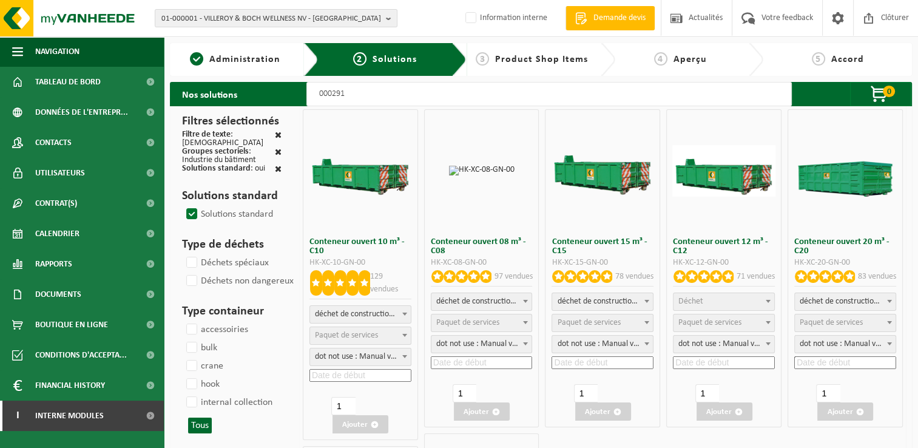
select select
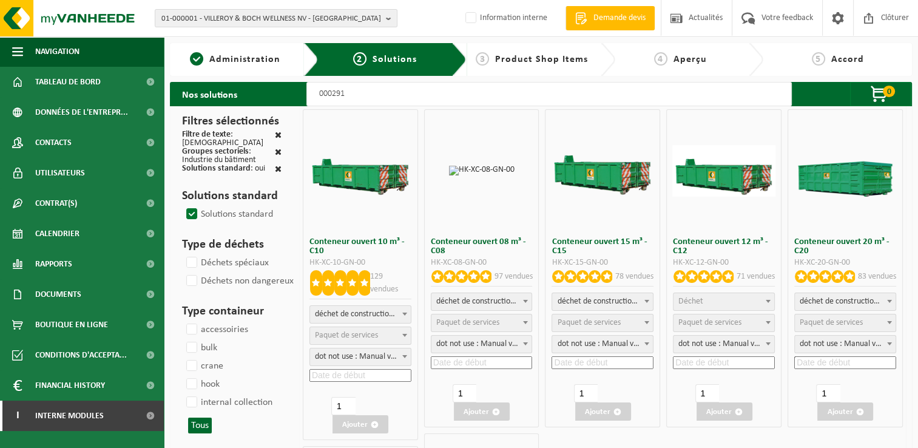
select select
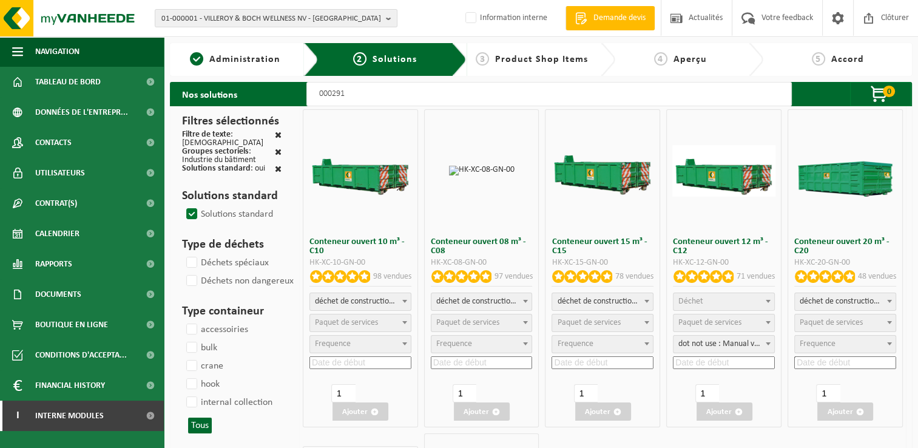
select select
select select "197"
select select
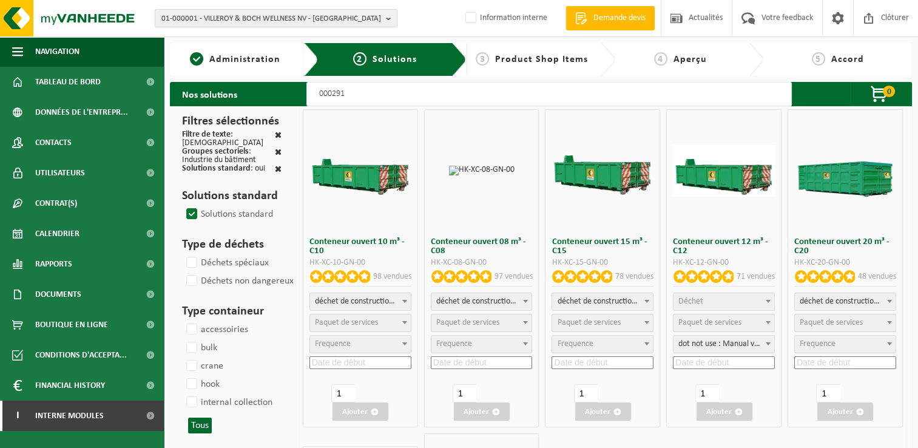
select select "197"
select select
select select "25"
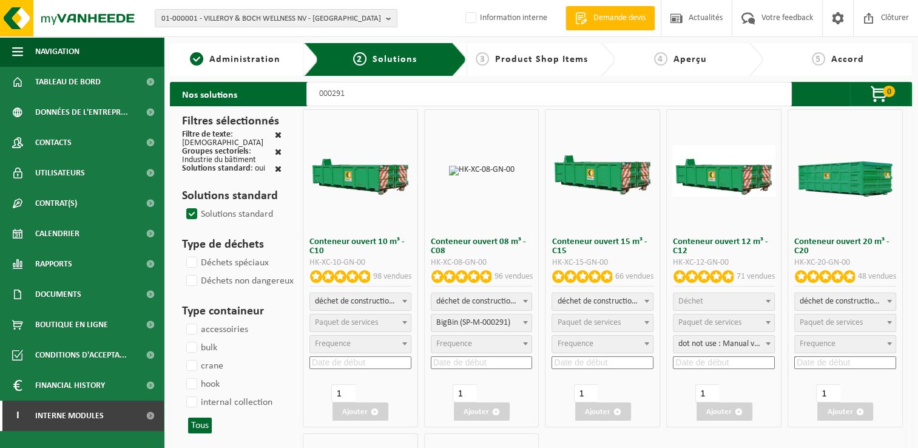
select select "25"
click at [490, 343] on span "dot not use : Manual voor MyVanheede" at bounding box center [481, 343] width 101 height 17
click at [490, 348] on span "dot not use : Manual voor MyVanheede" at bounding box center [481, 343] width 101 height 17
click at [474, 357] on input at bounding box center [482, 362] width 102 height 13
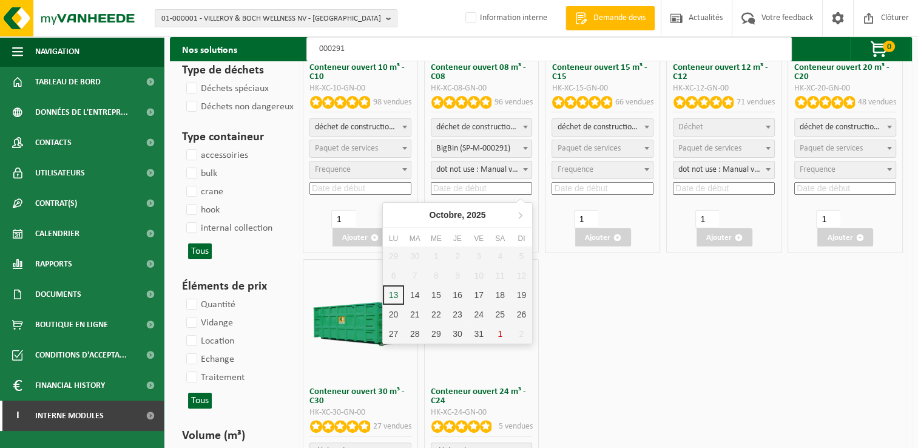
scroll to position [182, 0]
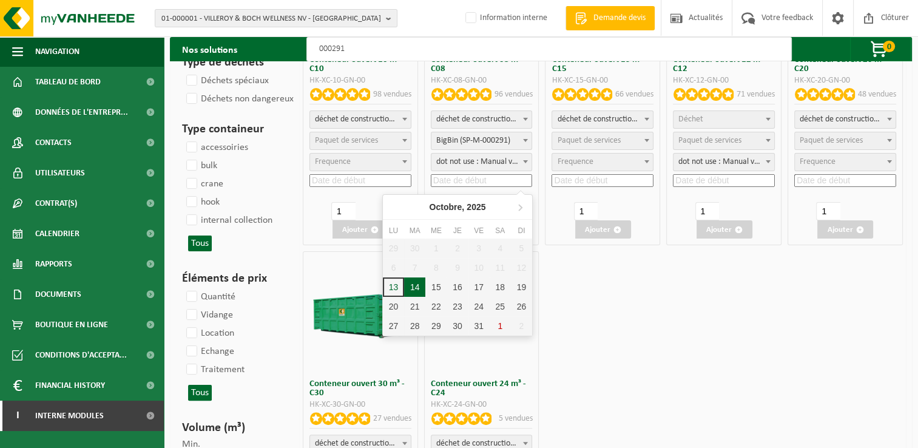
click at [414, 287] on div "14" at bounding box center [414, 286] width 21 height 19
type input "2025-10-14"
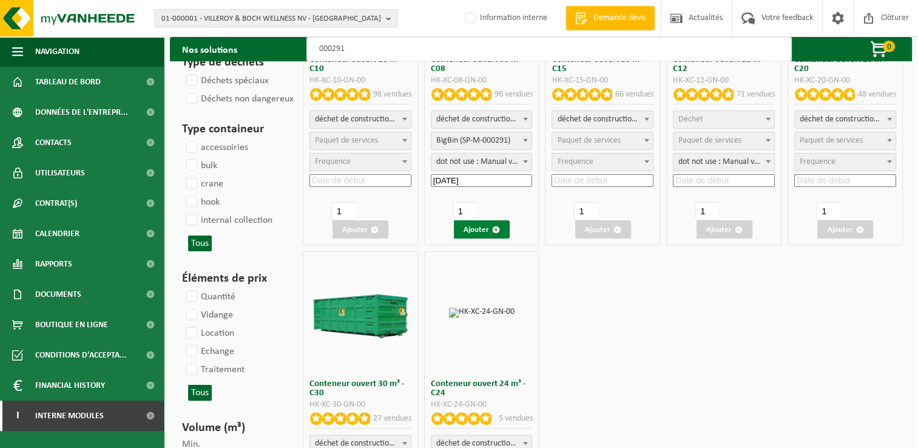
click at [475, 224] on button "Ajouter" at bounding box center [482, 229] width 56 height 18
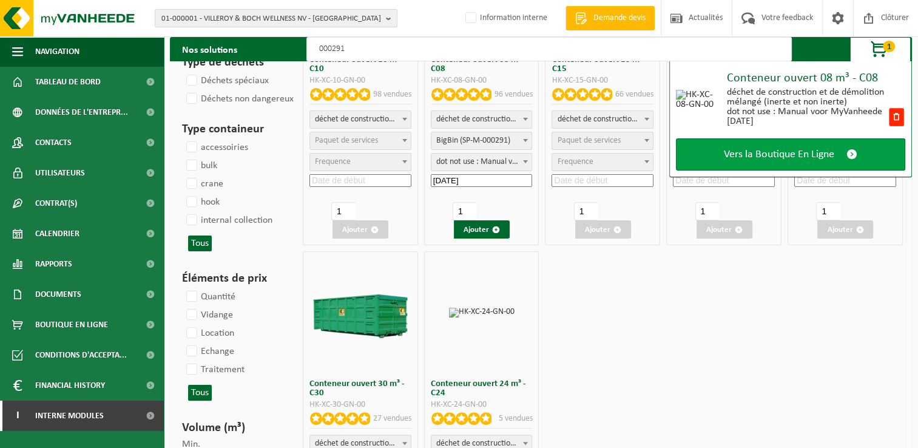
click at [825, 156] on span "Vers la Boutique En Ligne" at bounding box center [779, 154] width 110 height 13
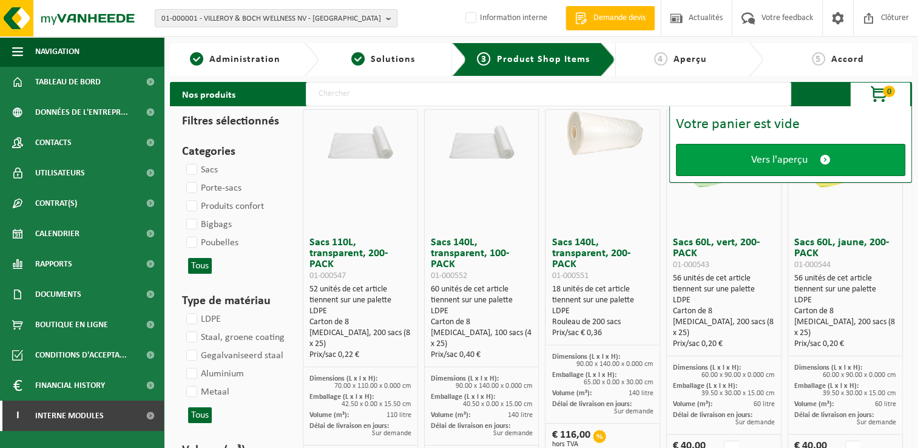
click at [801, 163] on span "Vers l'aperçu" at bounding box center [779, 159] width 56 height 13
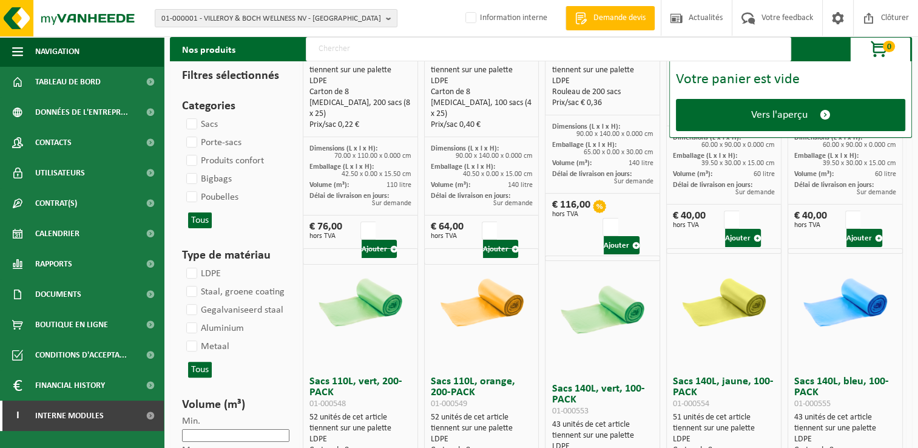
scroll to position [243, 0]
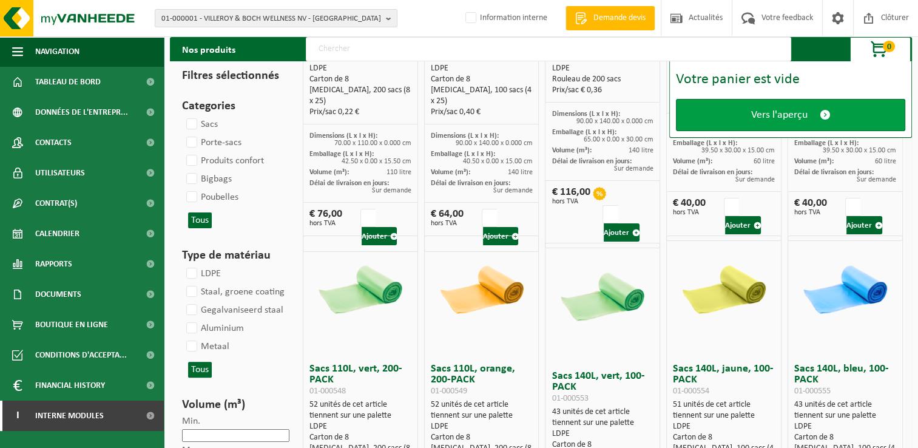
click at [773, 120] on span "Vers l'aperçu" at bounding box center [779, 115] width 56 height 13
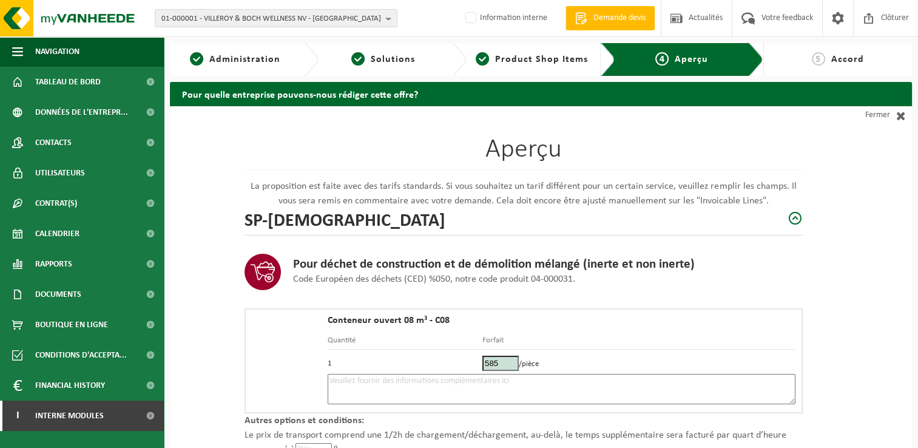
click at [397, 386] on textarea at bounding box center [562, 389] width 468 height 30
click at [410, 381] on textarea "Placement 14/10 -" at bounding box center [562, 389] width 468 height 30
paste textarea "0492/50.21.75"
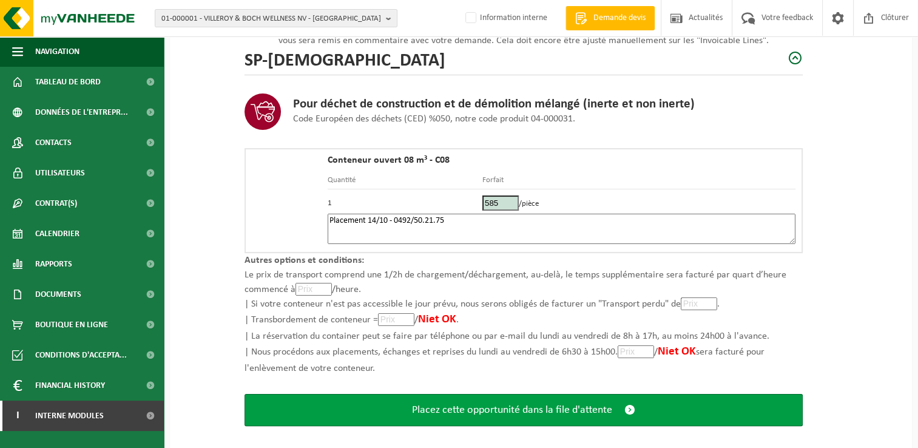
scroll to position [172, 0]
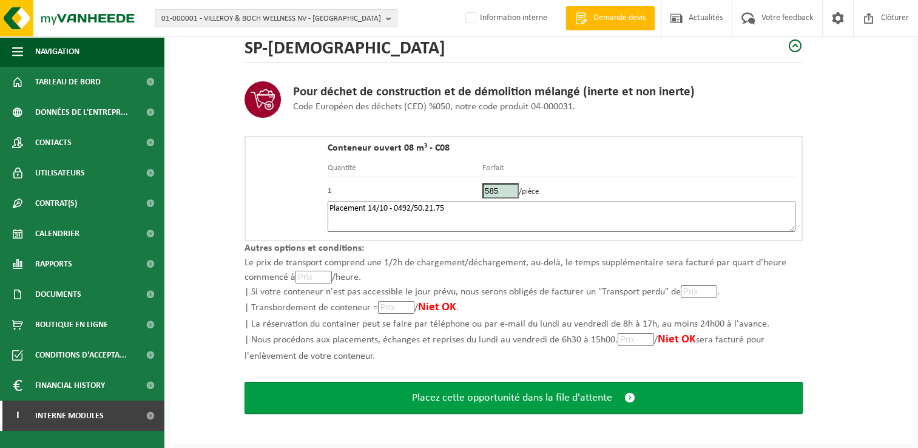
type textarea "Placement 14/10 - 0492/50.21.75"
click at [512, 394] on span "Placez cette opportunité dans la file d'attente" at bounding box center [512, 397] width 200 height 13
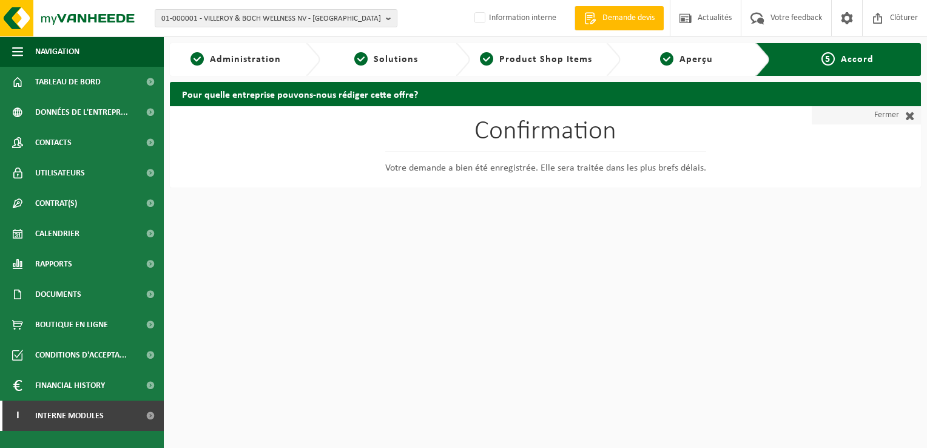
click at [878, 120] on link "Fermer" at bounding box center [865, 115] width 109 height 18
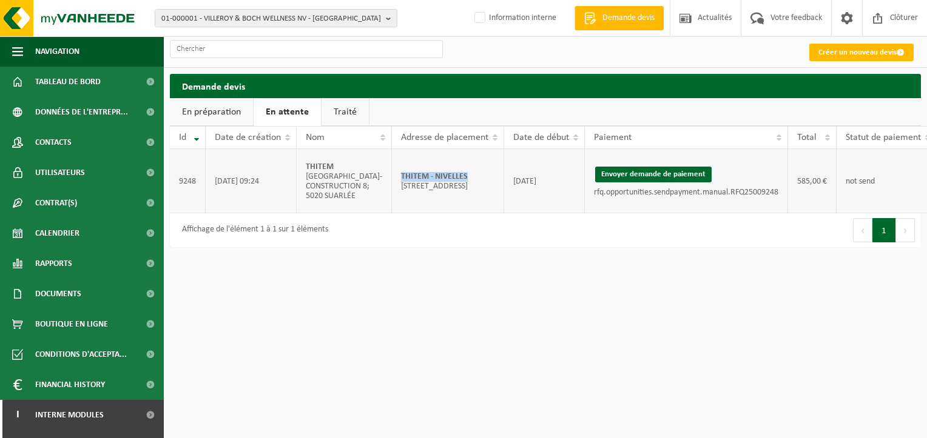
drag, startPoint x: 452, startPoint y: 170, endPoint x: 372, endPoint y: 170, distance: 80.1
click at [392, 170] on td "THITEM - NIVELLES Rue de l'Aquilon 12; 1400 NIVELLES" at bounding box center [448, 181] width 112 height 64
copy strong "THITEM - NIVELLES"
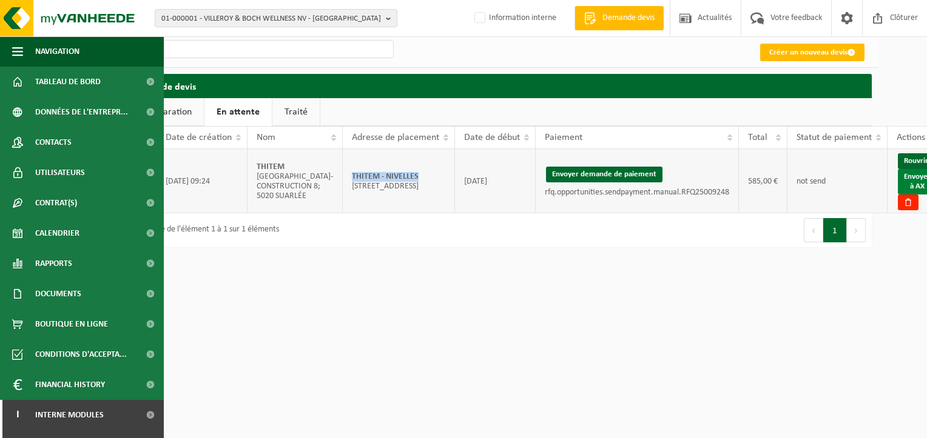
click at [898, 184] on link "Envoyer à AX" at bounding box center [917, 181] width 39 height 25
